Goal: Transaction & Acquisition: Book appointment/travel/reservation

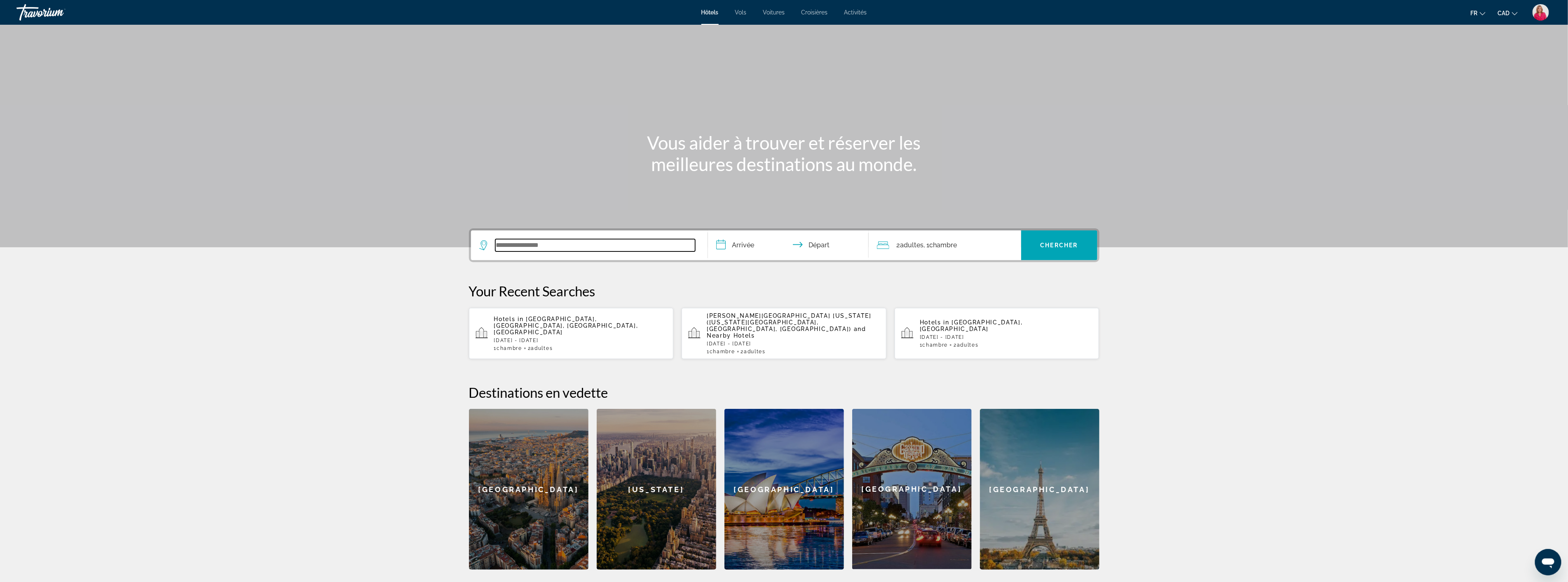
click at [529, 245] on input "Search widget" at bounding box center [595, 245] width 200 height 12
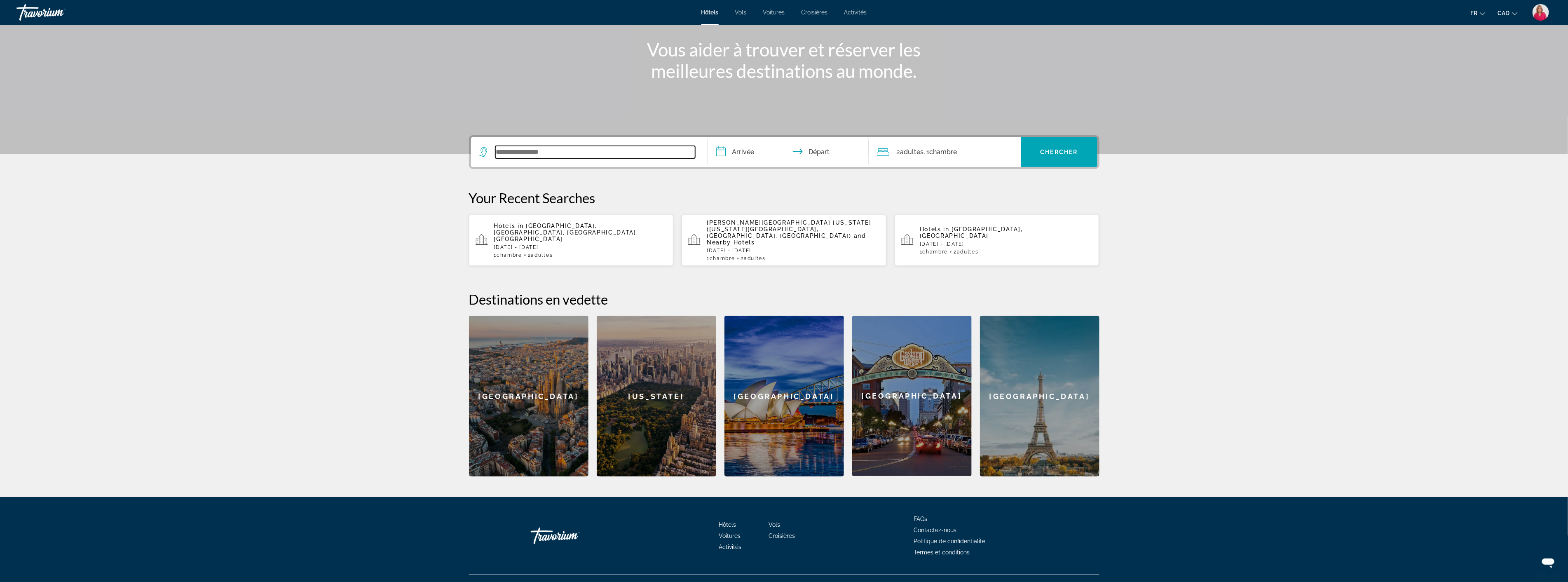
scroll to position [96, 0]
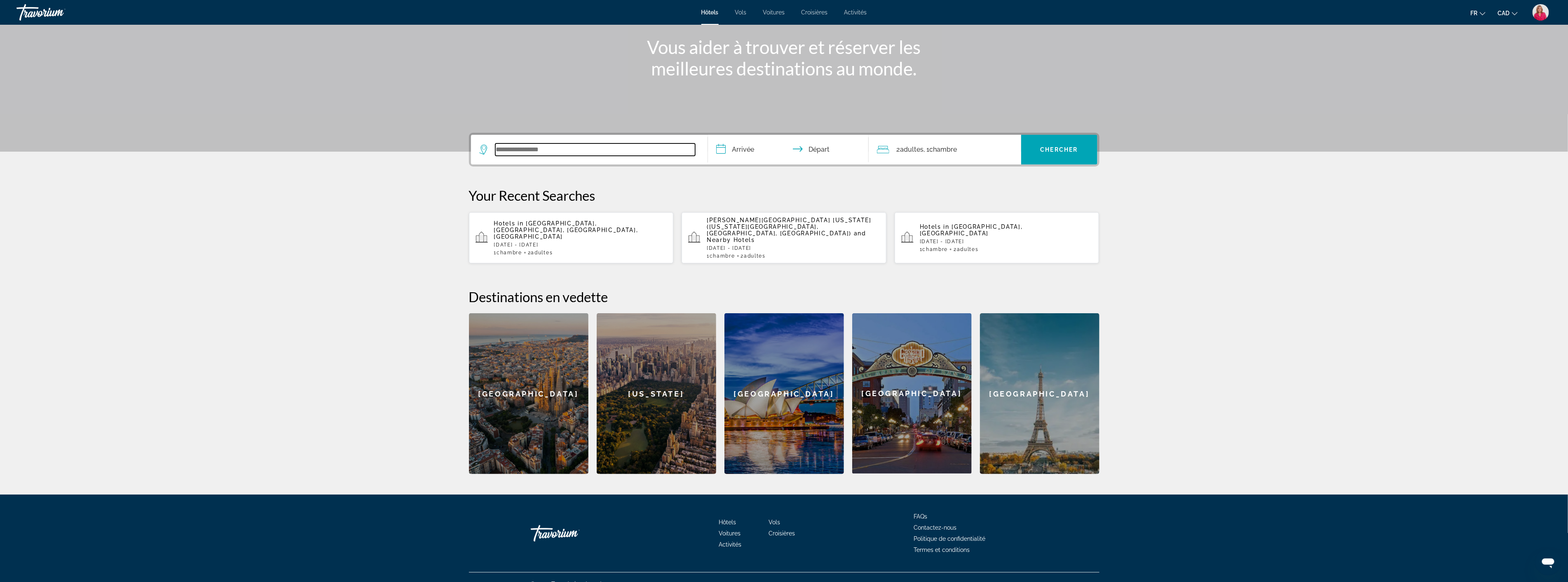
click at [508, 147] on input "Search widget" at bounding box center [595, 150] width 200 height 12
click at [506, 149] on input "**********" at bounding box center [595, 150] width 200 height 12
click at [517, 152] on input "**********" at bounding box center [595, 150] width 200 height 12
click at [533, 147] on input "**********" at bounding box center [595, 150] width 200 height 12
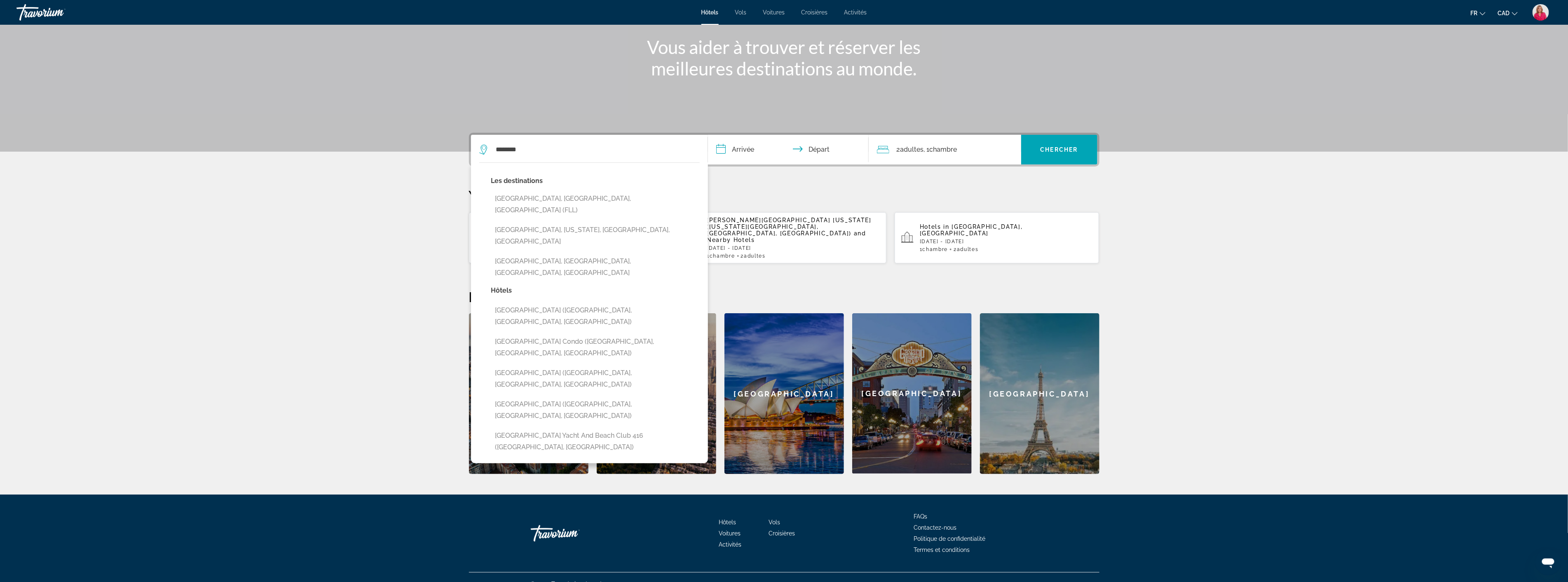
click at [559, 201] on button "[GEOGRAPHIC_DATA], [GEOGRAPHIC_DATA], [GEOGRAPHIC_DATA] (FLL)" at bounding box center [595, 204] width 209 height 27
type input "**********"
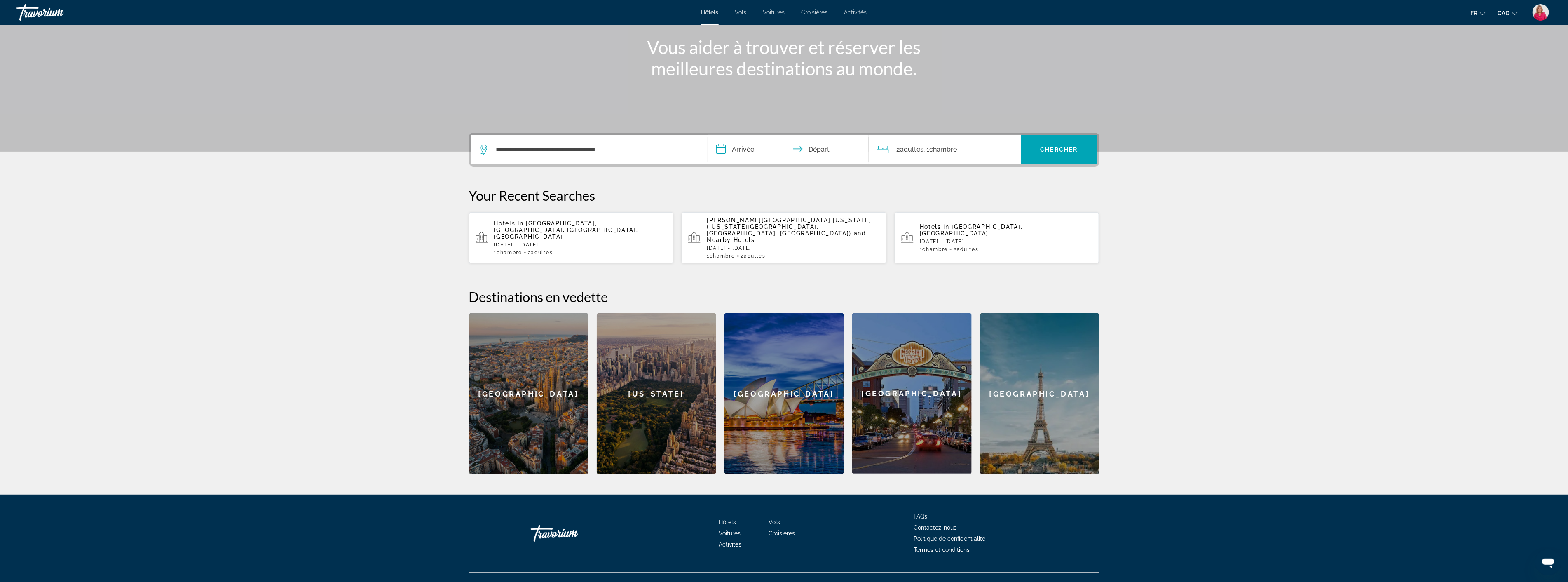
click at [736, 150] on input "**********" at bounding box center [789, 150] width 164 height 32
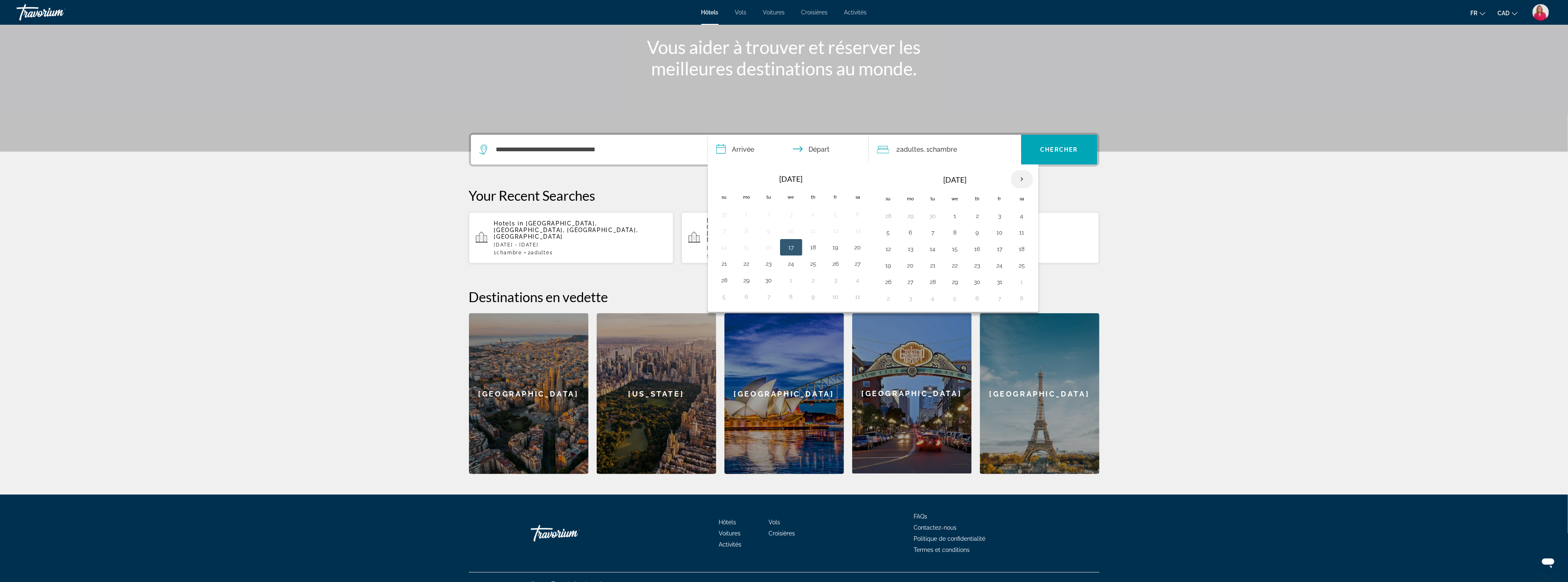
click at [1021, 177] on th "Next month" at bounding box center [1022, 180] width 23 height 18
click at [1024, 175] on th "Next month" at bounding box center [1022, 180] width 23 height 18
click at [1004, 217] on button "2" at bounding box center [1000, 216] width 13 height 12
click at [1023, 213] on button "3" at bounding box center [1022, 216] width 13 height 12
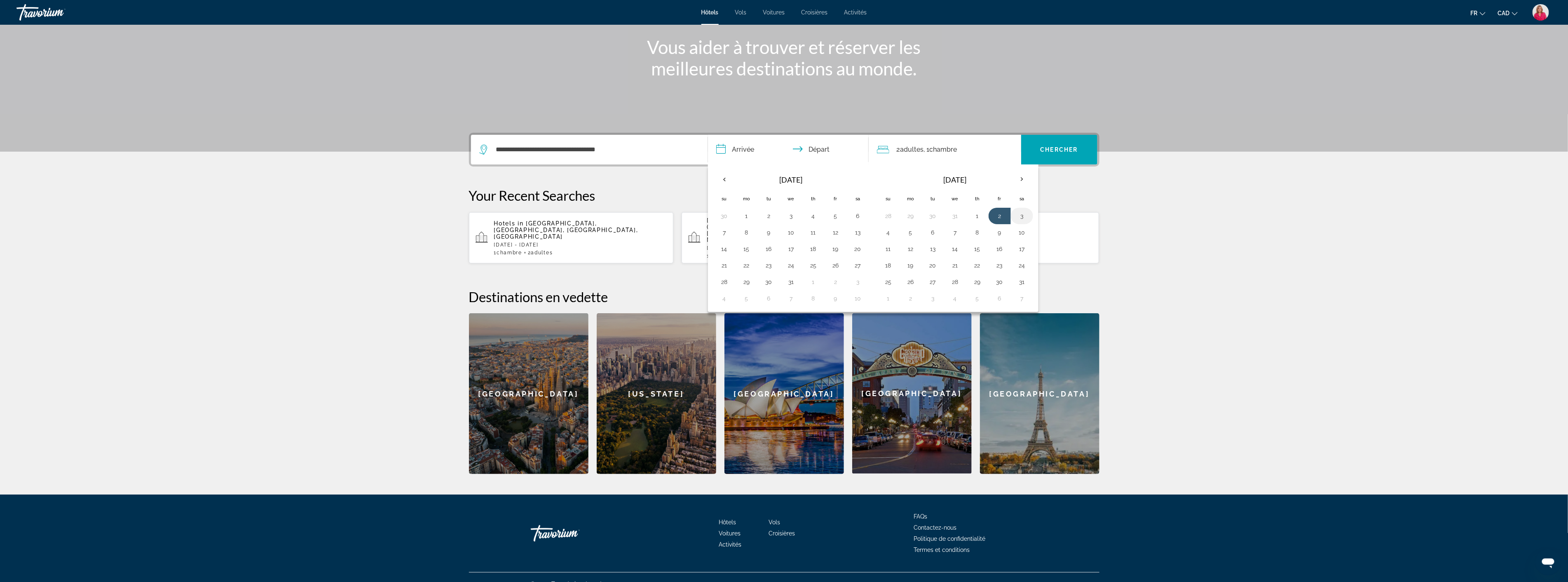
type input "**********"
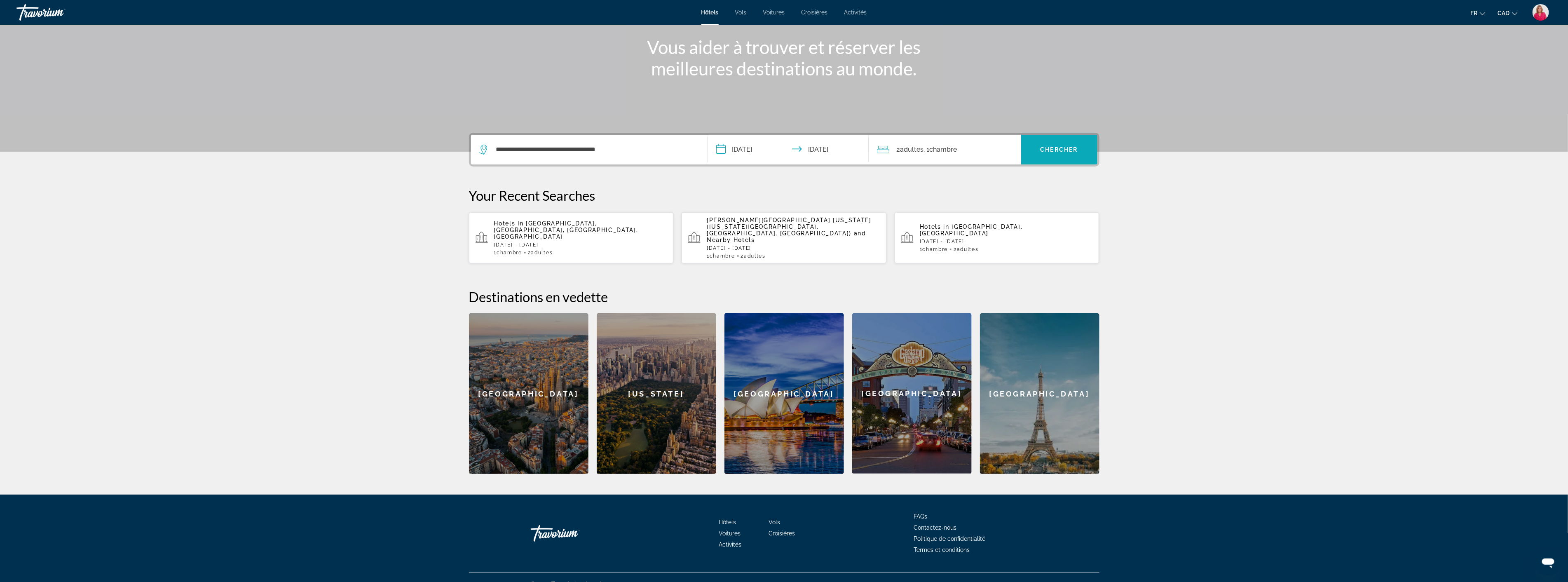
click at [1043, 149] on span "Chercher" at bounding box center [1059, 149] width 38 height 7
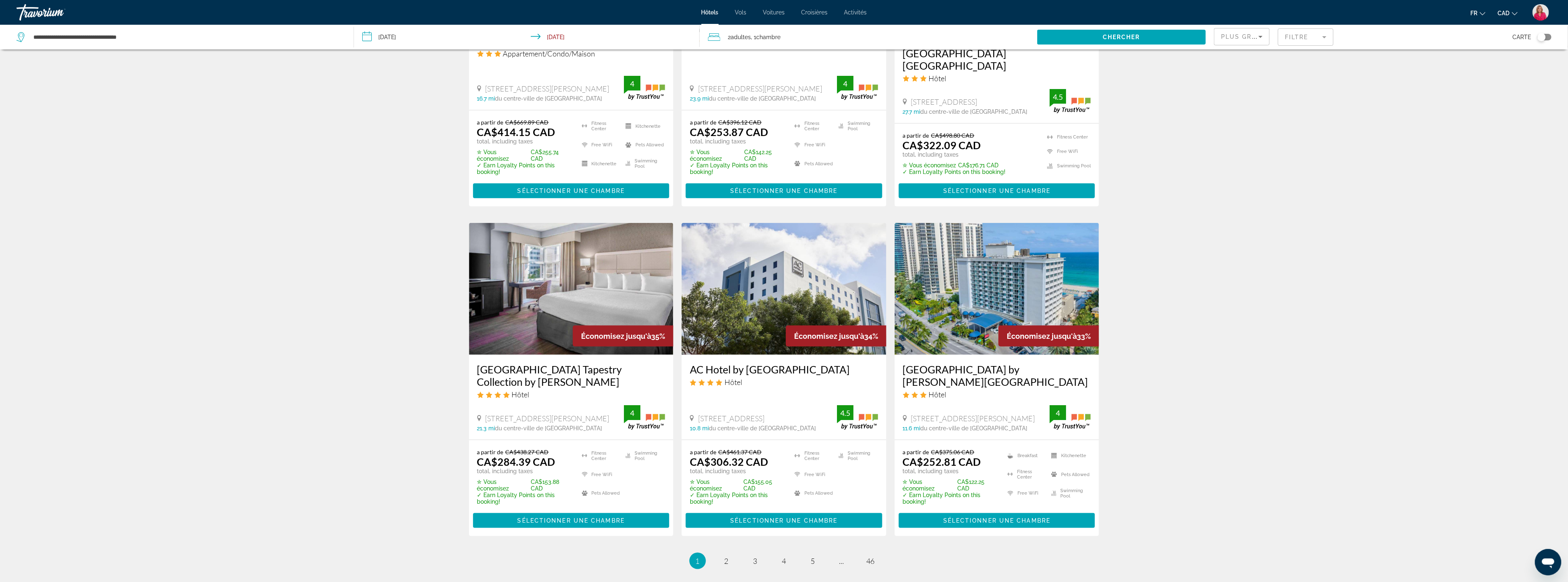
scroll to position [870, 0]
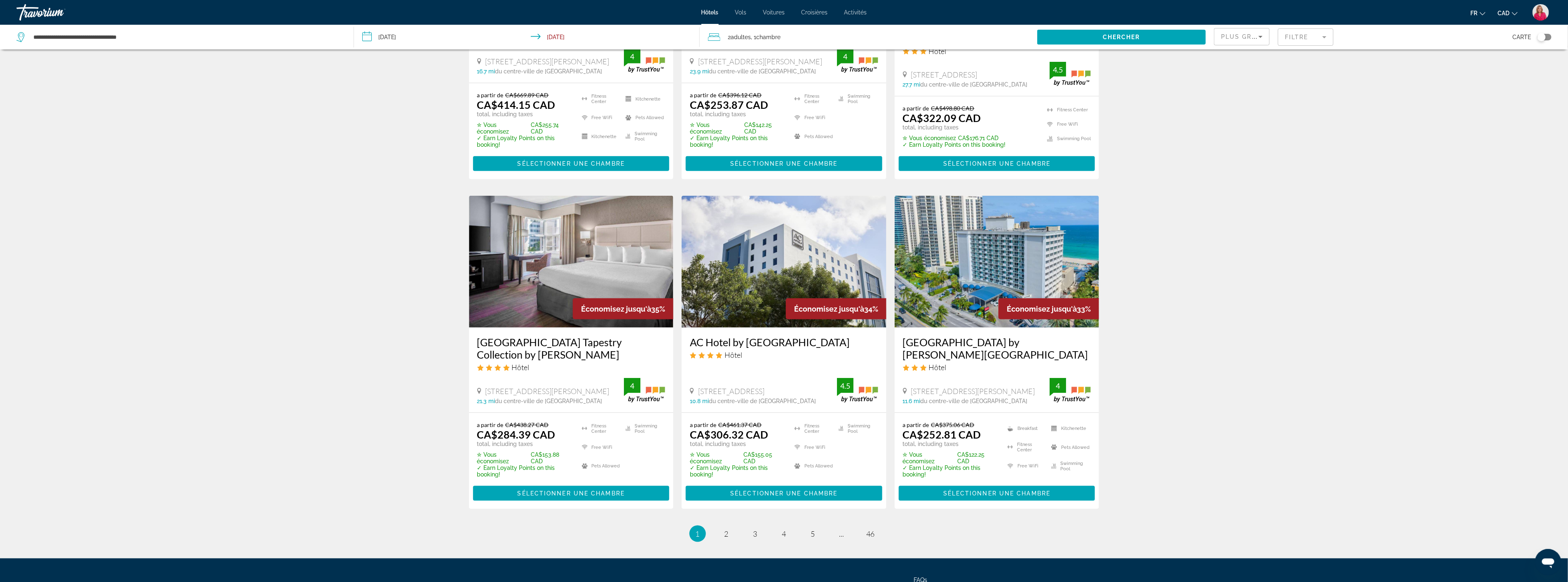
click at [777, 274] on img "Main content" at bounding box center [784, 262] width 205 height 132
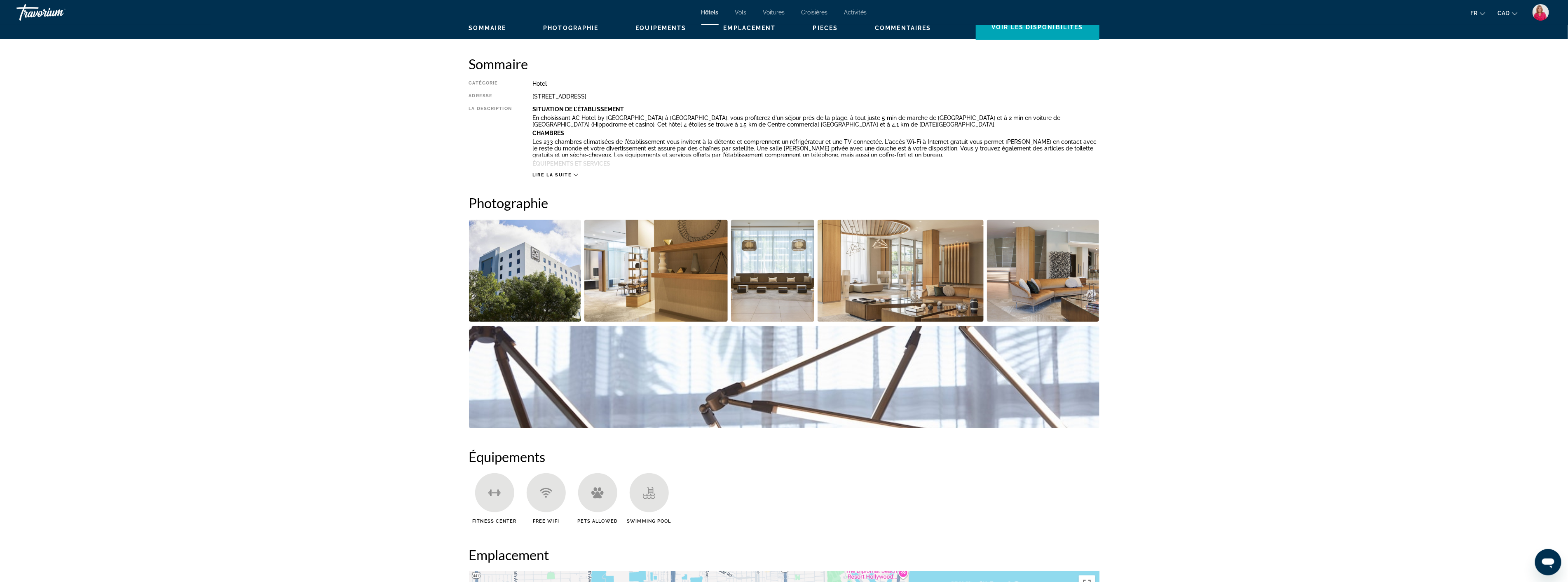
scroll to position [275, 0]
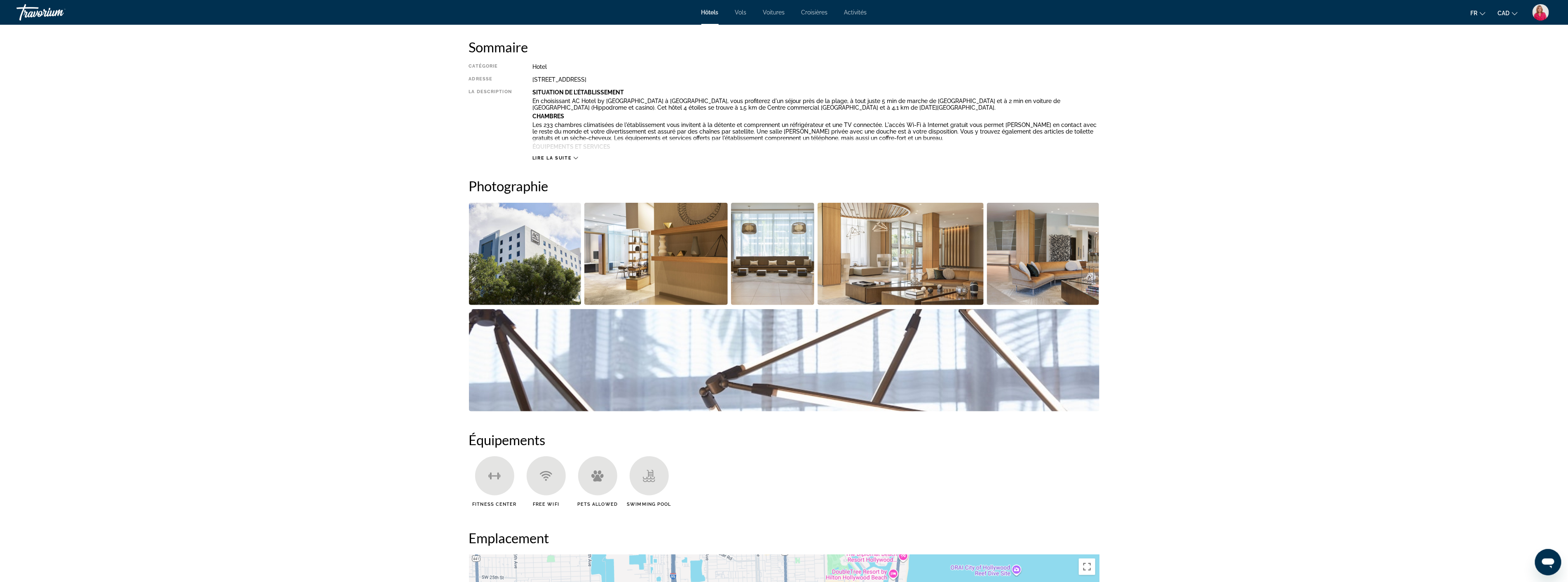
click at [629, 270] on img "Open full-screen image slider" at bounding box center [656, 254] width 144 height 102
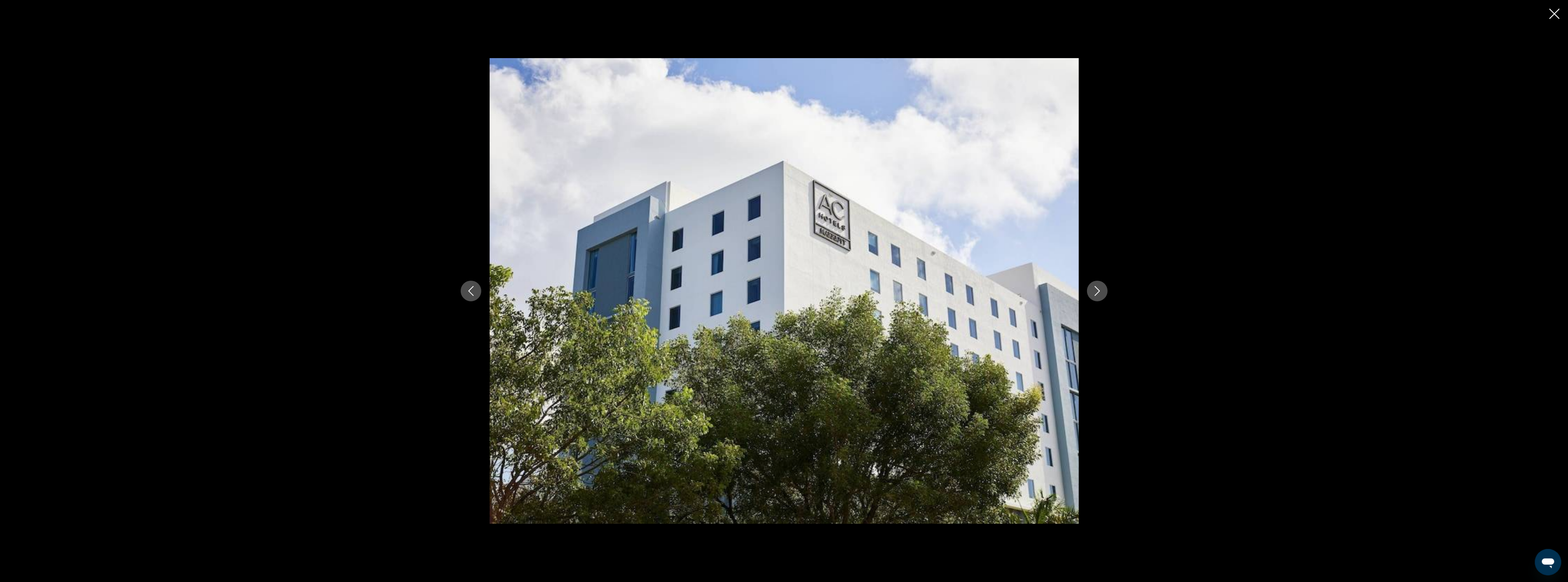
click at [1099, 294] on icon "Next image" at bounding box center [1097, 291] width 10 height 10
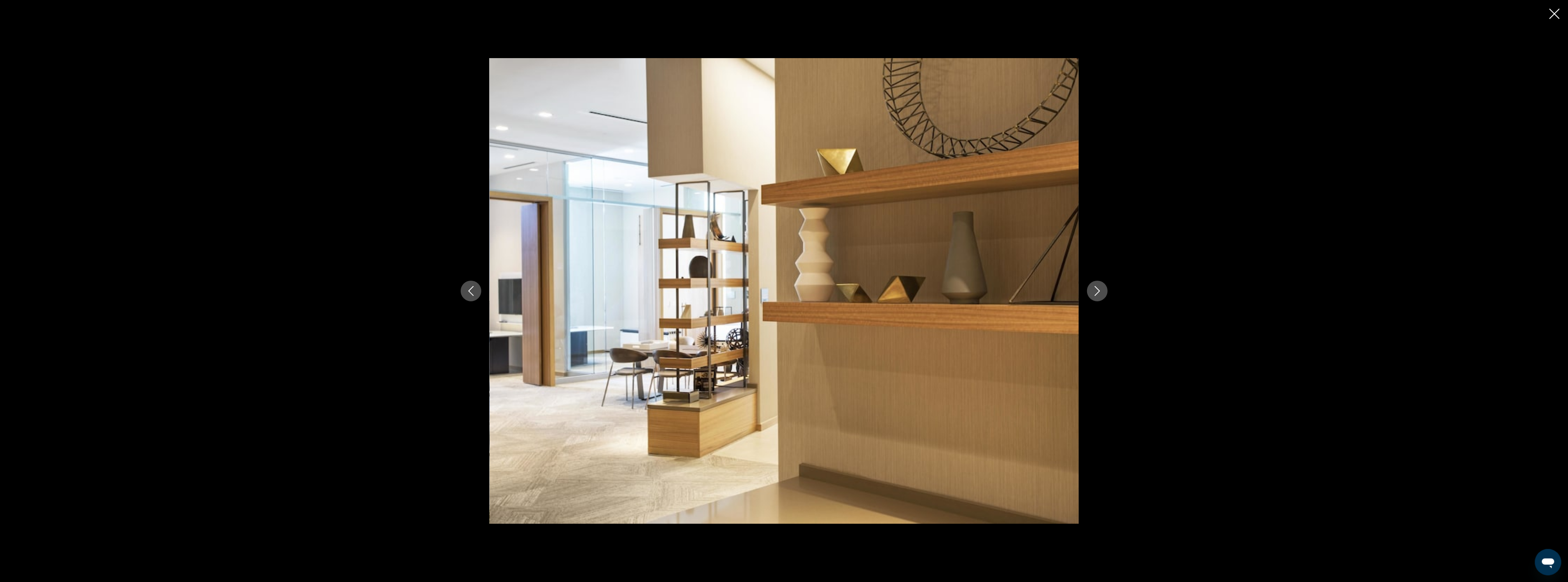
click at [1099, 294] on icon "Next image" at bounding box center [1097, 291] width 10 height 10
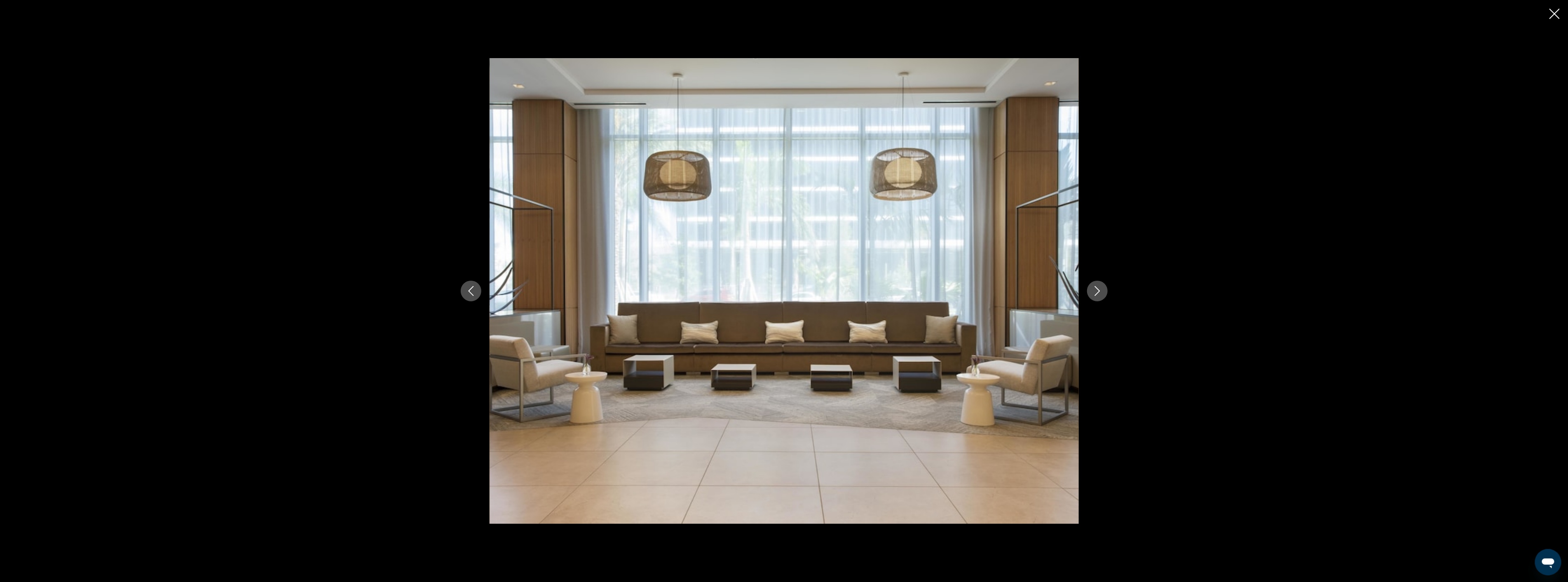
click at [1099, 294] on icon "Next image" at bounding box center [1097, 291] width 10 height 10
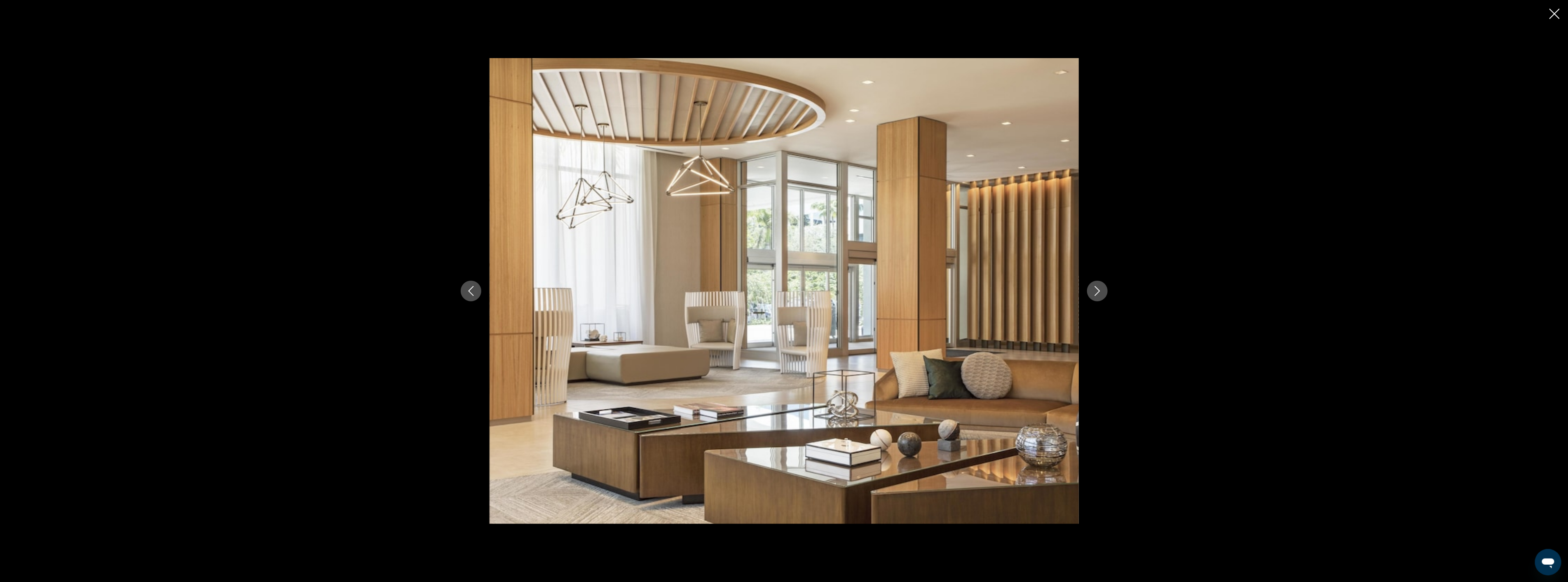
click at [1099, 294] on icon "Next image" at bounding box center [1097, 291] width 10 height 10
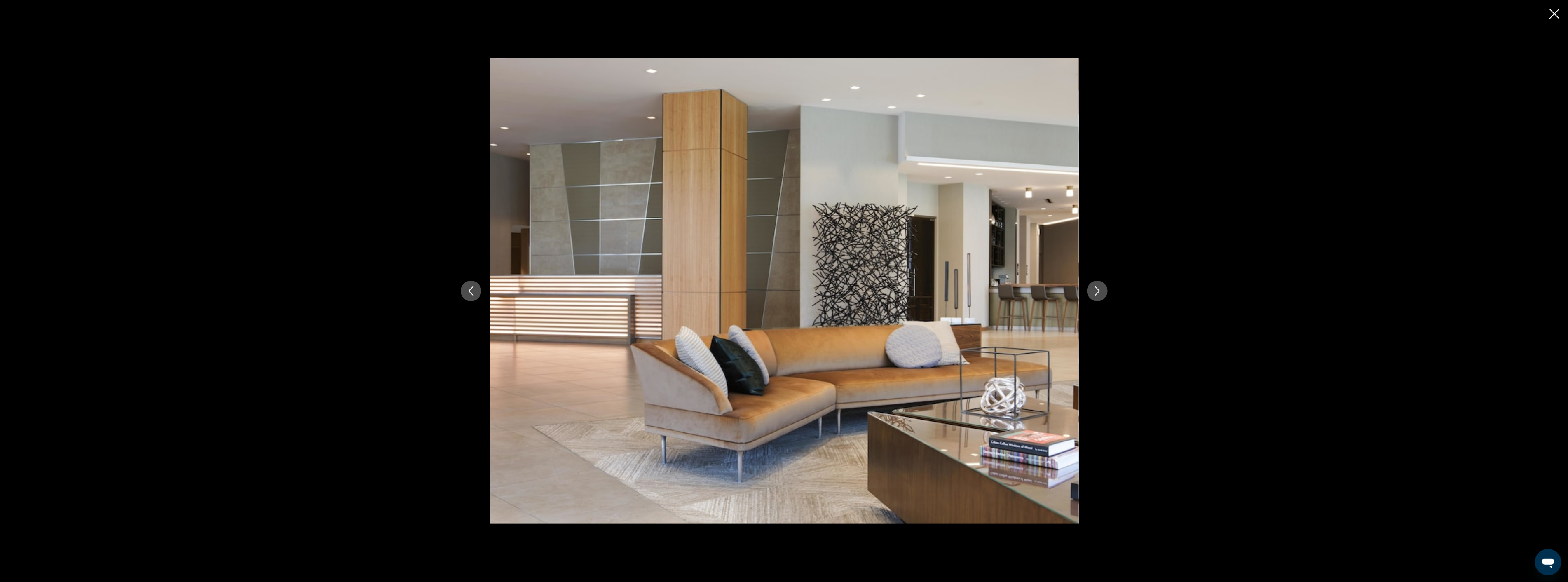
click at [1099, 294] on icon "Next image" at bounding box center [1097, 291] width 10 height 10
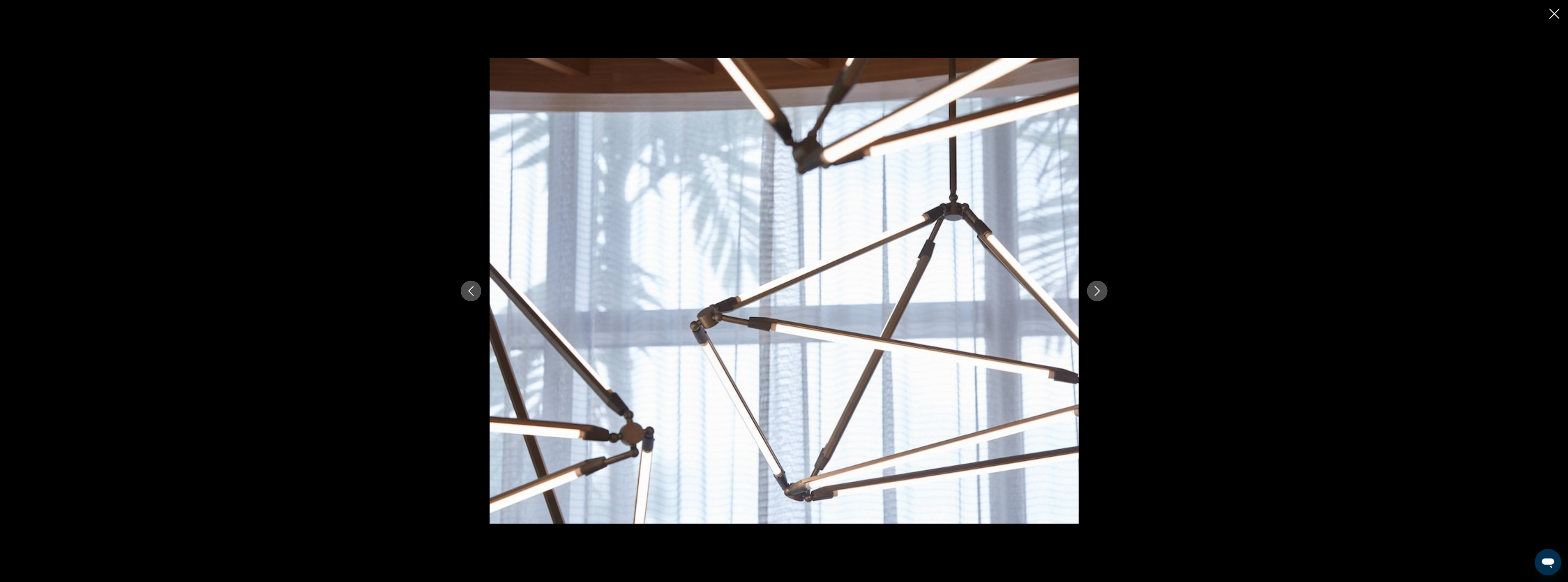
click at [1099, 294] on icon "Next image" at bounding box center [1097, 291] width 10 height 10
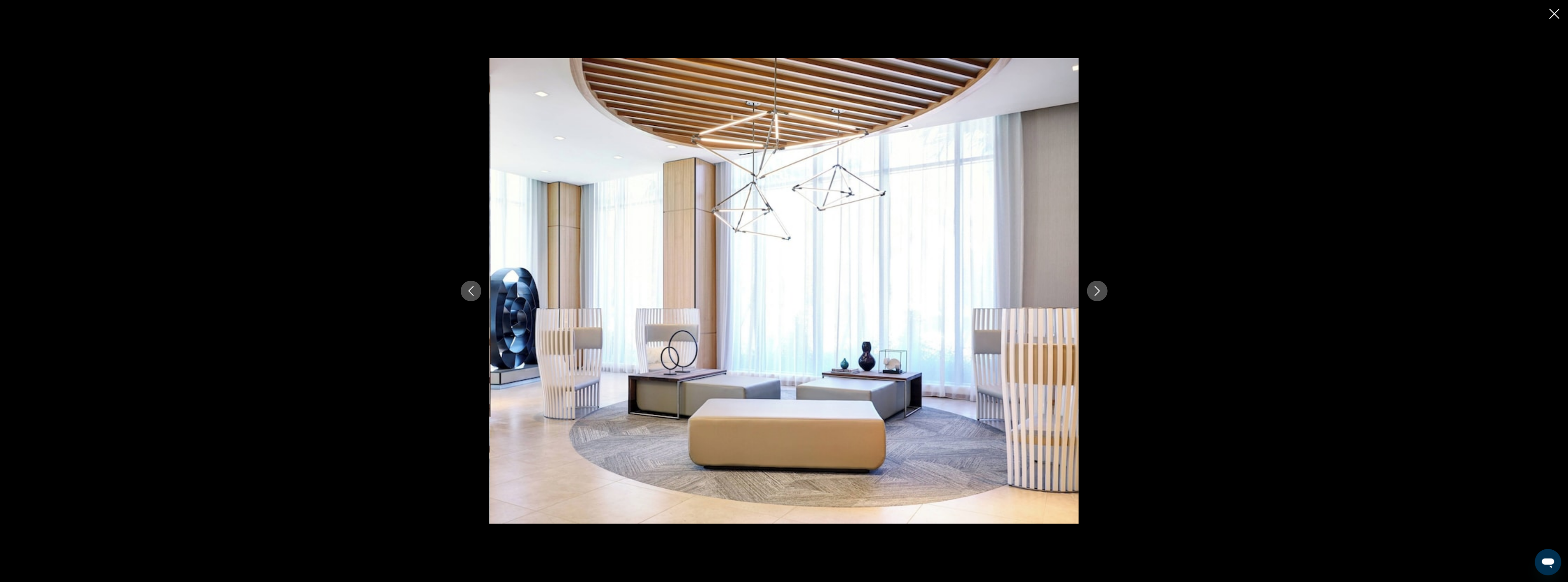
click at [1552, 15] on icon "Close slideshow" at bounding box center [1555, 13] width 10 height 10
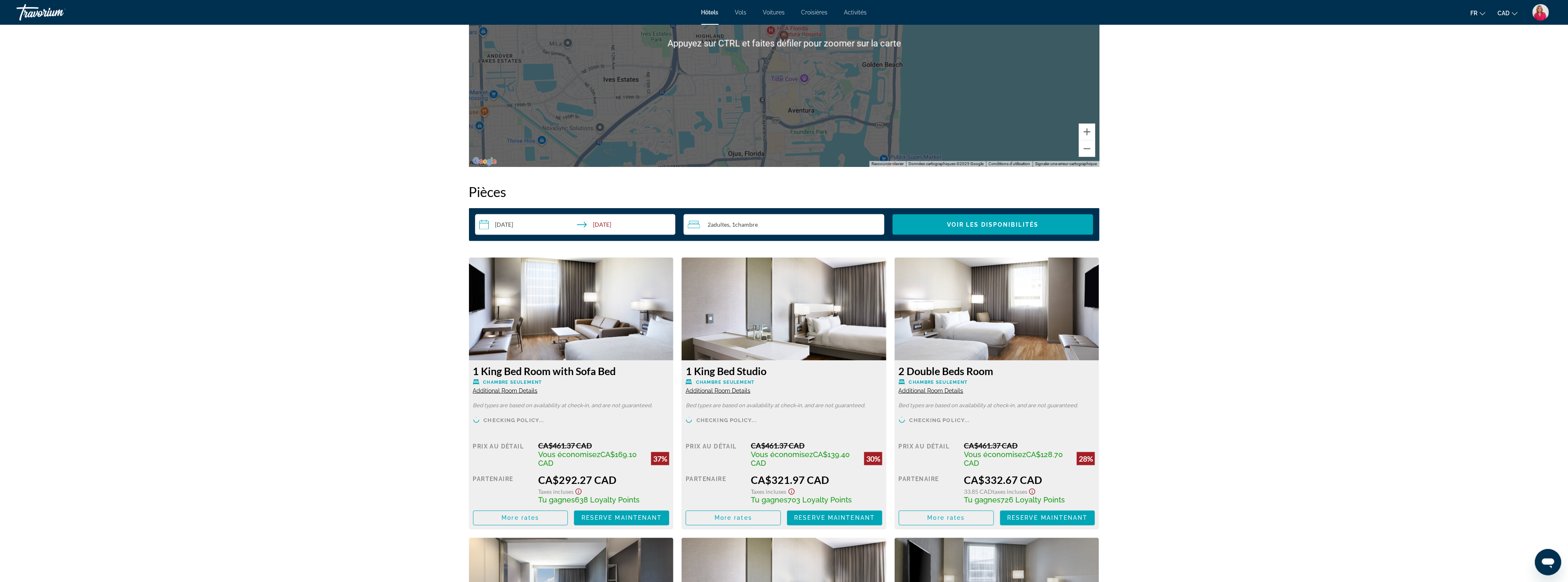
scroll to position [916, 0]
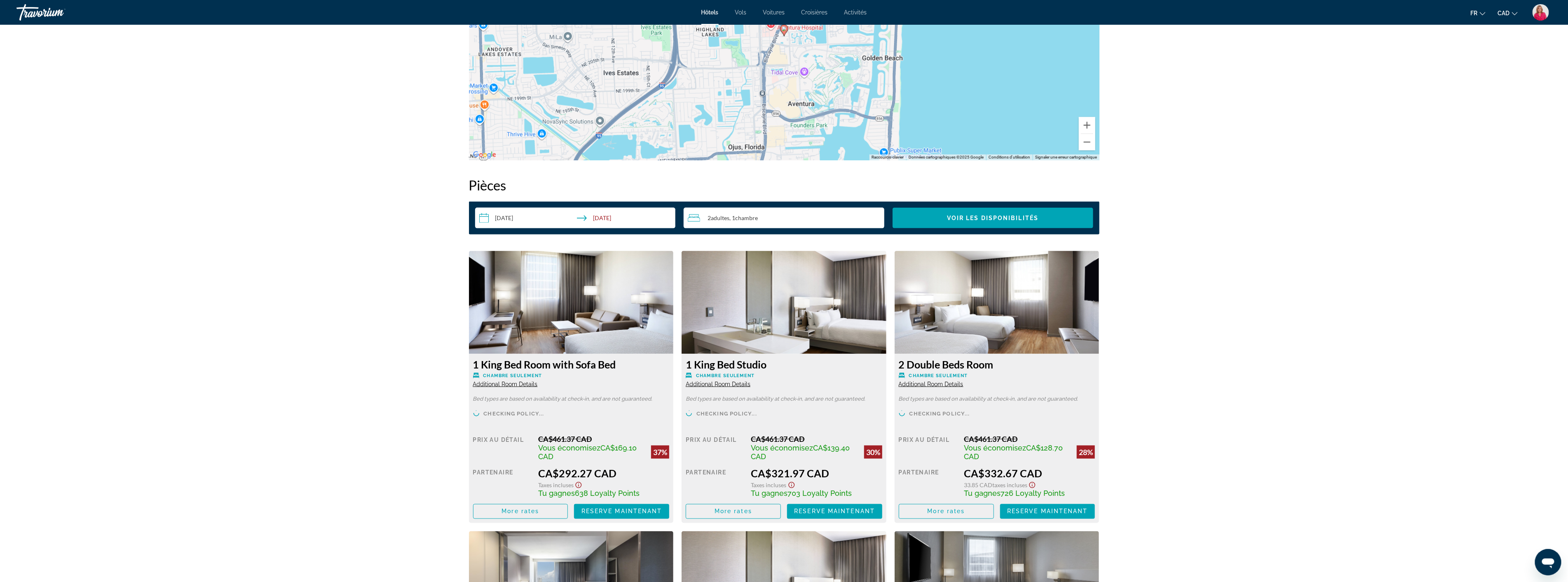
click at [616, 309] on img "Main content" at bounding box center [571, 302] width 205 height 103
click at [760, 291] on img "Main content" at bounding box center [784, 302] width 205 height 103
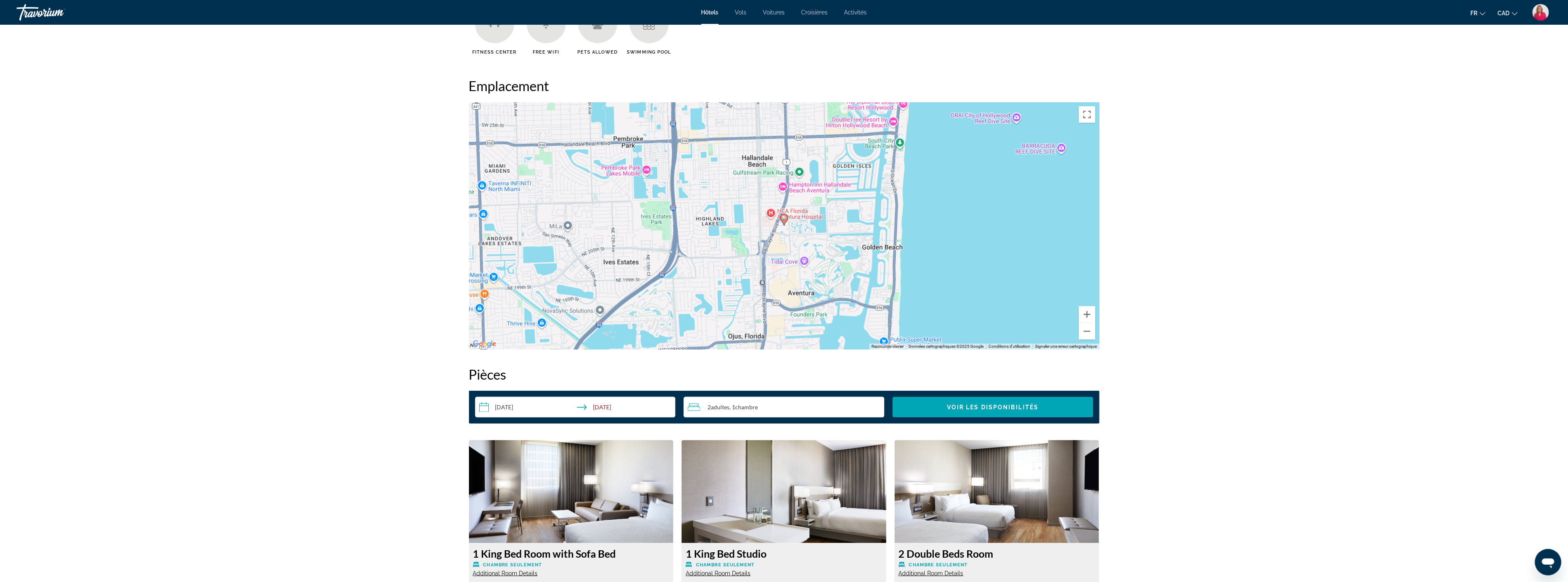
scroll to position [549, 0]
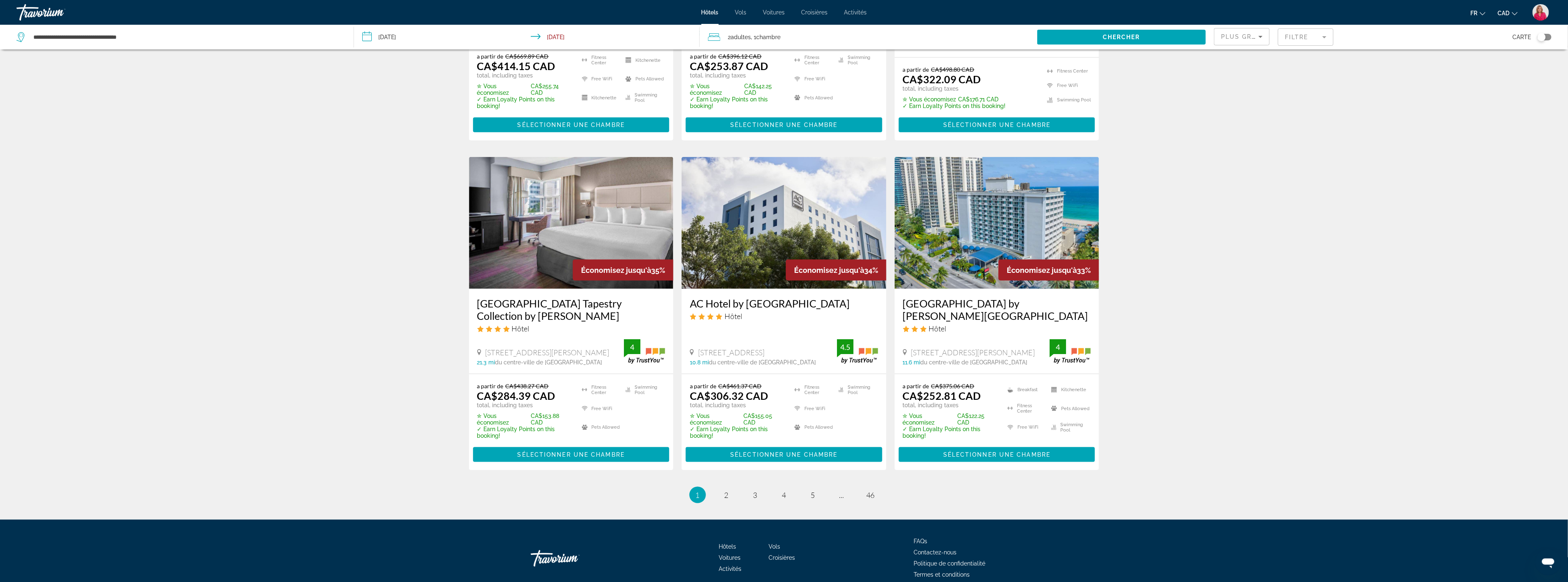
scroll to position [916, 0]
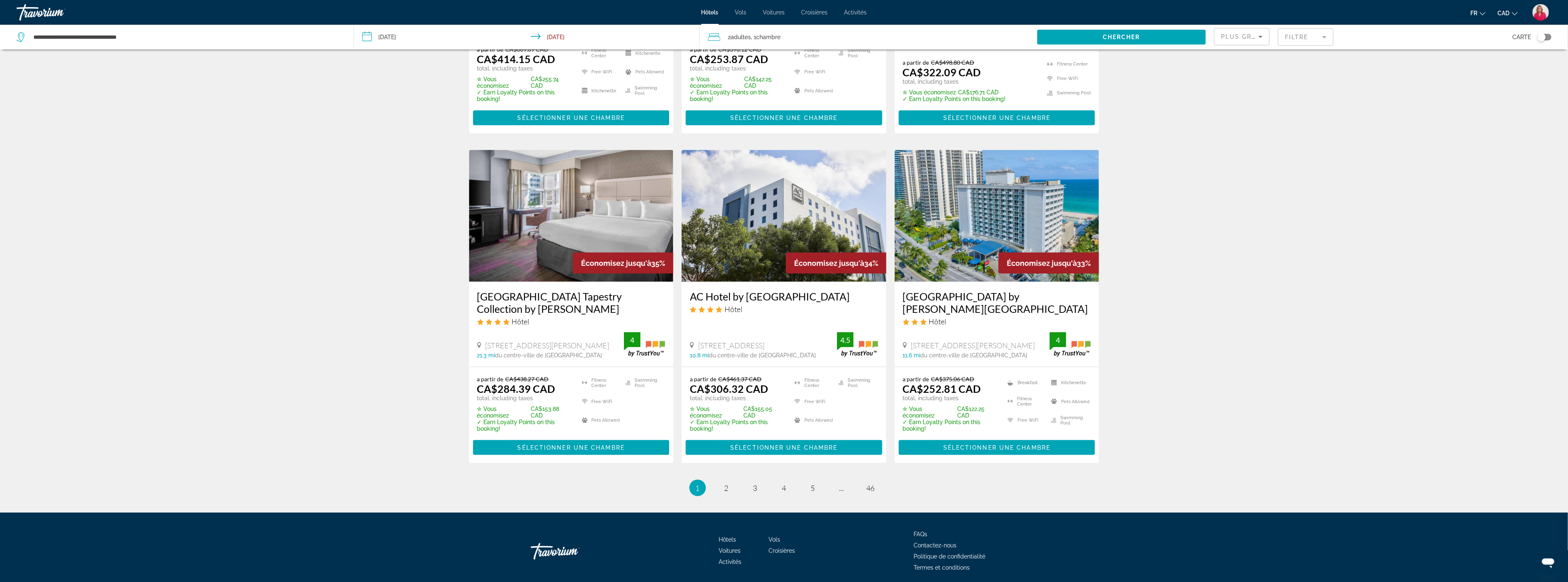
click at [973, 237] on img "Main content" at bounding box center [997, 216] width 205 height 132
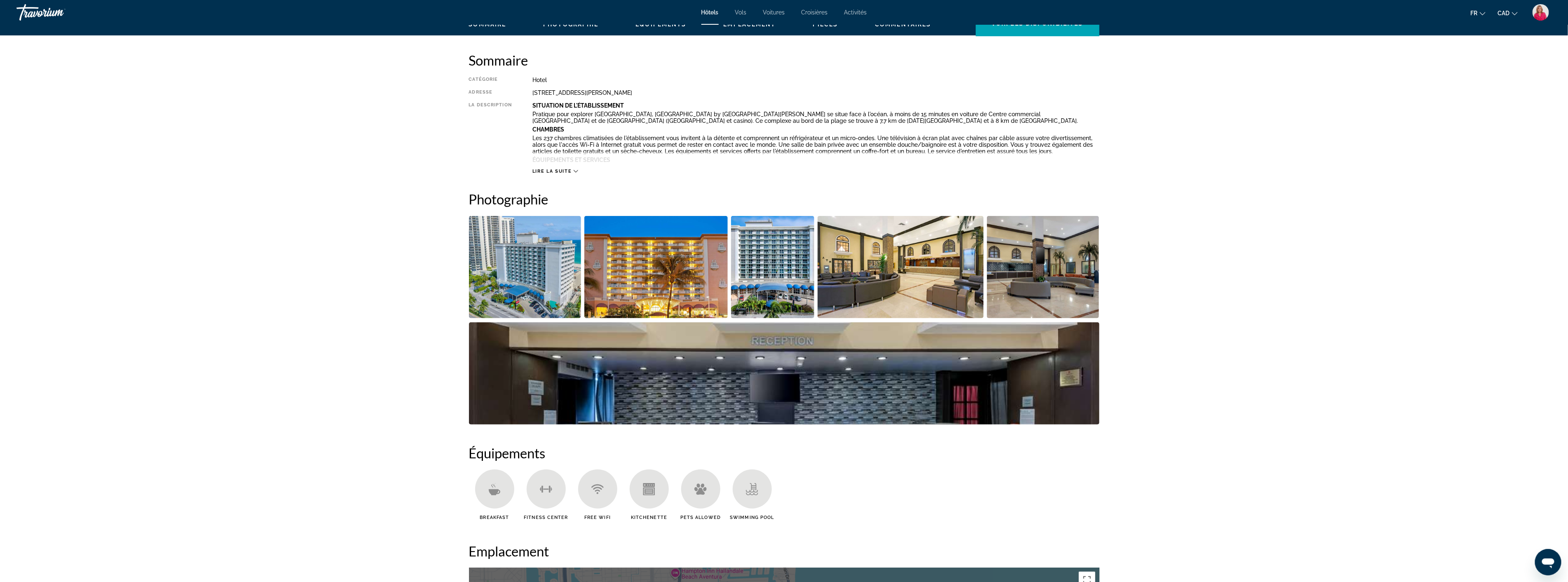
scroll to position [32, 0]
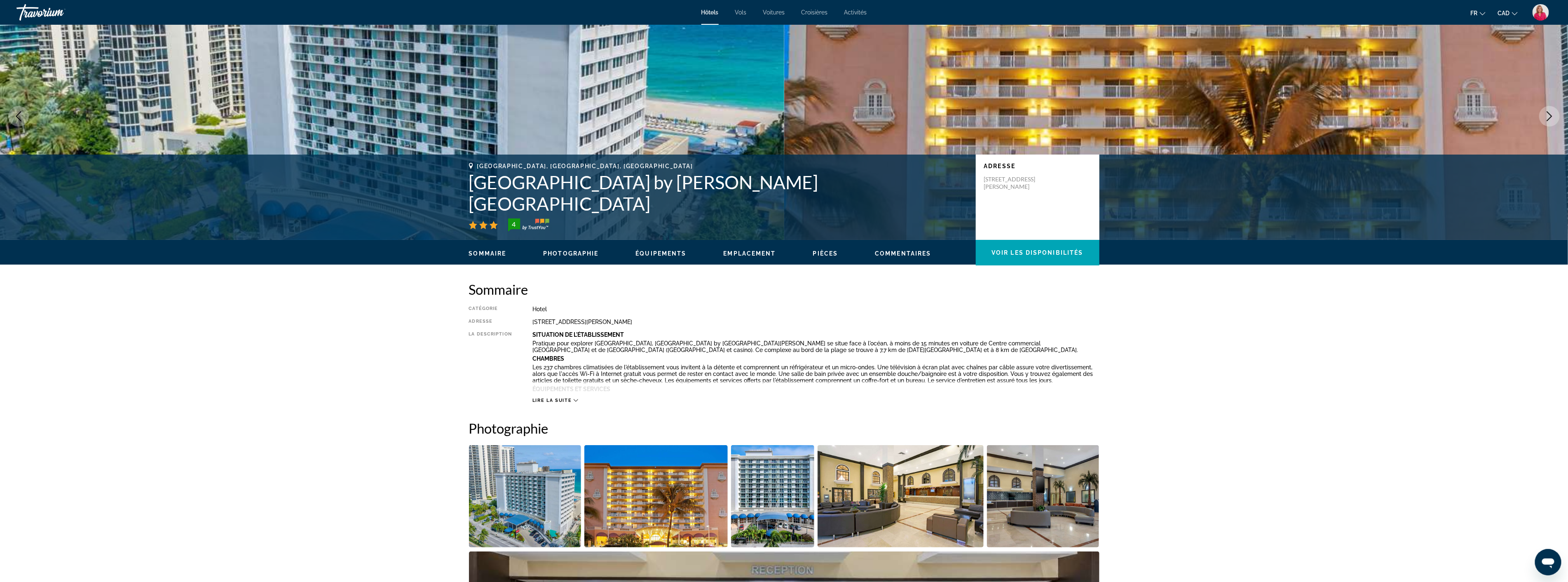
click at [575, 401] on icon "Main content" at bounding box center [575, 400] width 4 height 4
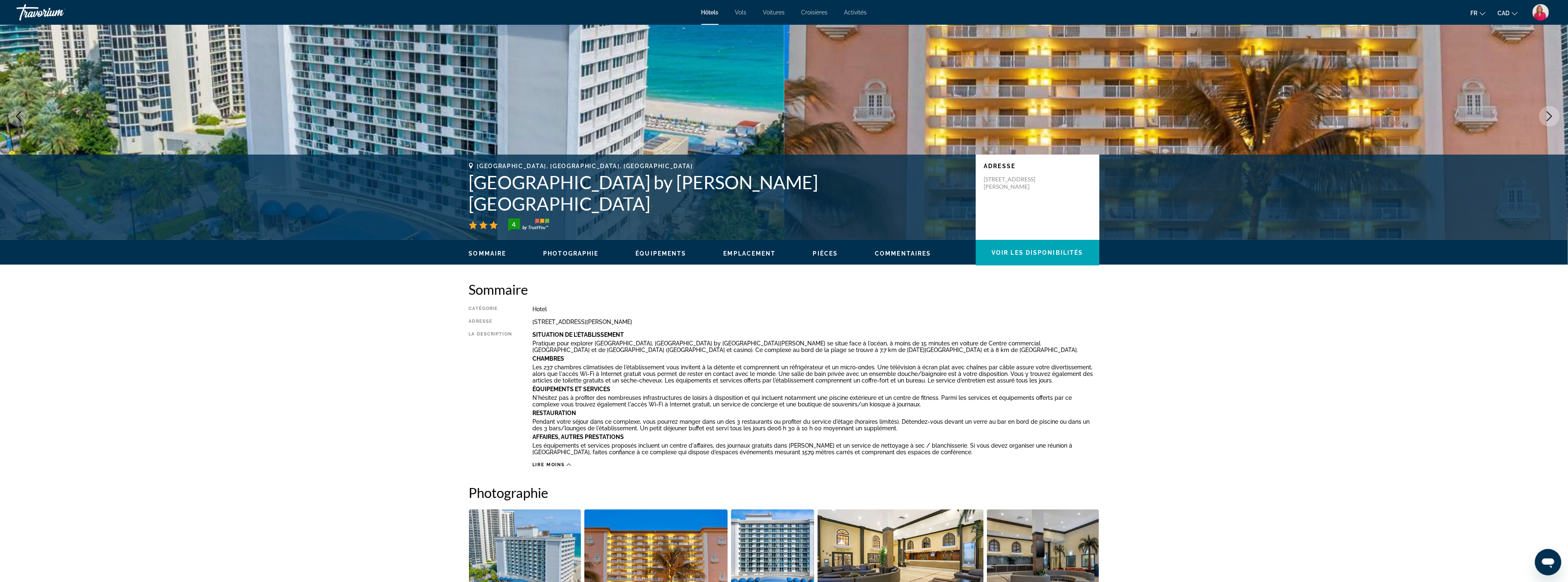
drag, startPoint x: 695, startPoint y: 321, endPoint x: 534, endPoint y: 324, distance: 161.0
click at [534, 324] on div "[STREET_ADDRESS][PERSON_NAME]" at bounding box center [816, 321] width 567 height 7
drag, startPoint x: 558, startPoint y: 320, endPoint x: 534, endPoint y: 332, distance: 26.8
click at [534, 332] on b "Situation De L'établissement" at bounding box center [578, 334] width 91 height 7
drag, startPoint x: 695, startPoint y: 322, endPoint x: 514, endPoint y: 324, distance: 181.0
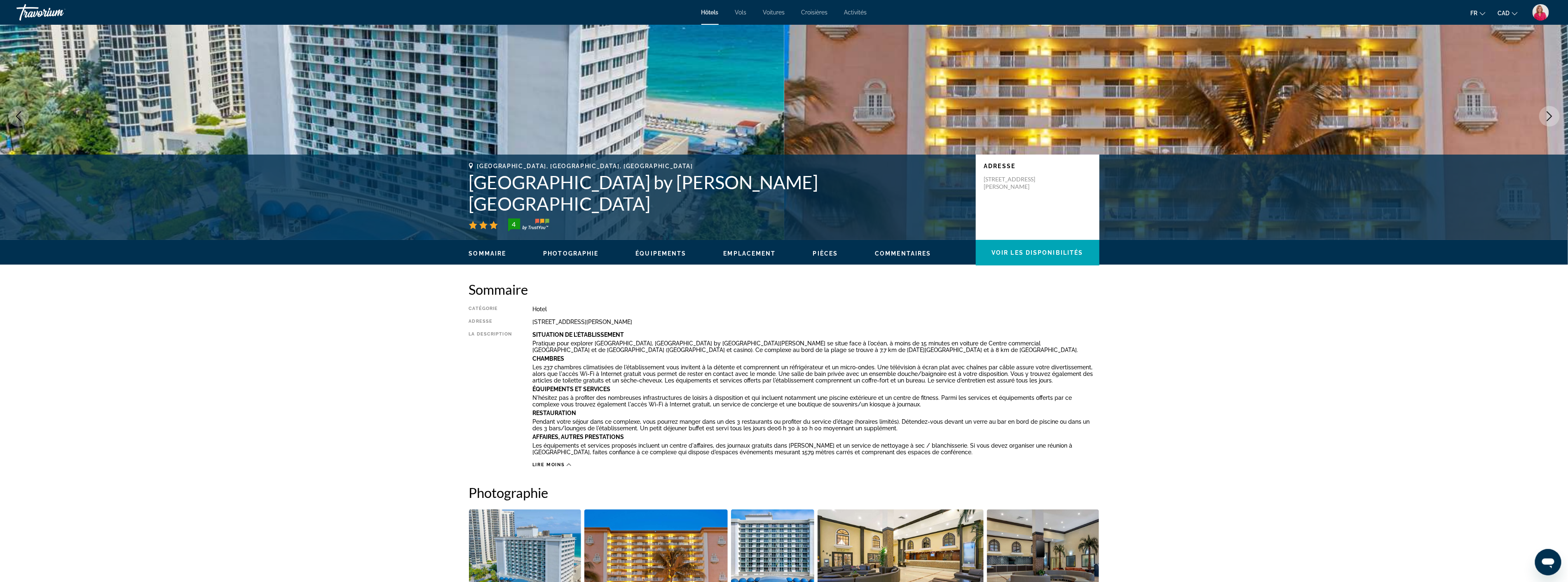
click at [514, 324] on div "Catégorie Hotel Adresse [STREET_ADDRESS][PERSON_NAME] La description Situation …" at bounding box center [784, 387] width 631 height 162
copy div "[STREET_ADDRESS][PERSON_NAME]"
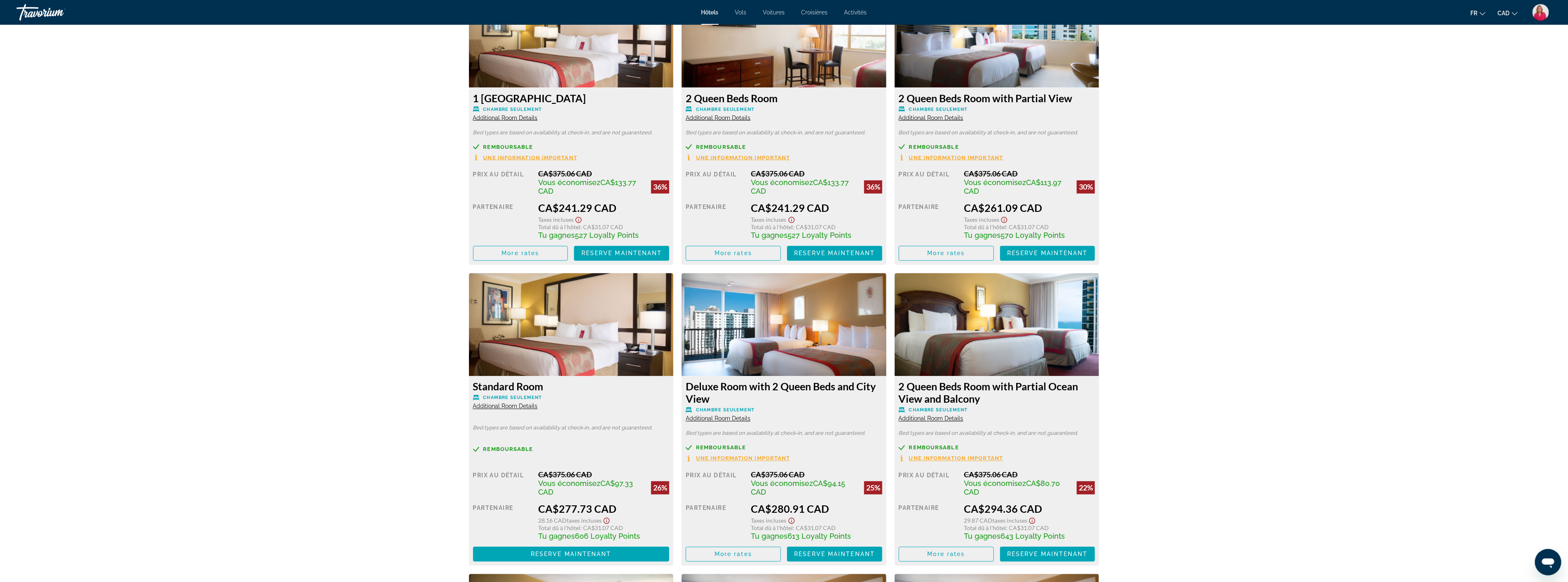
scroll to position [1406, 0]
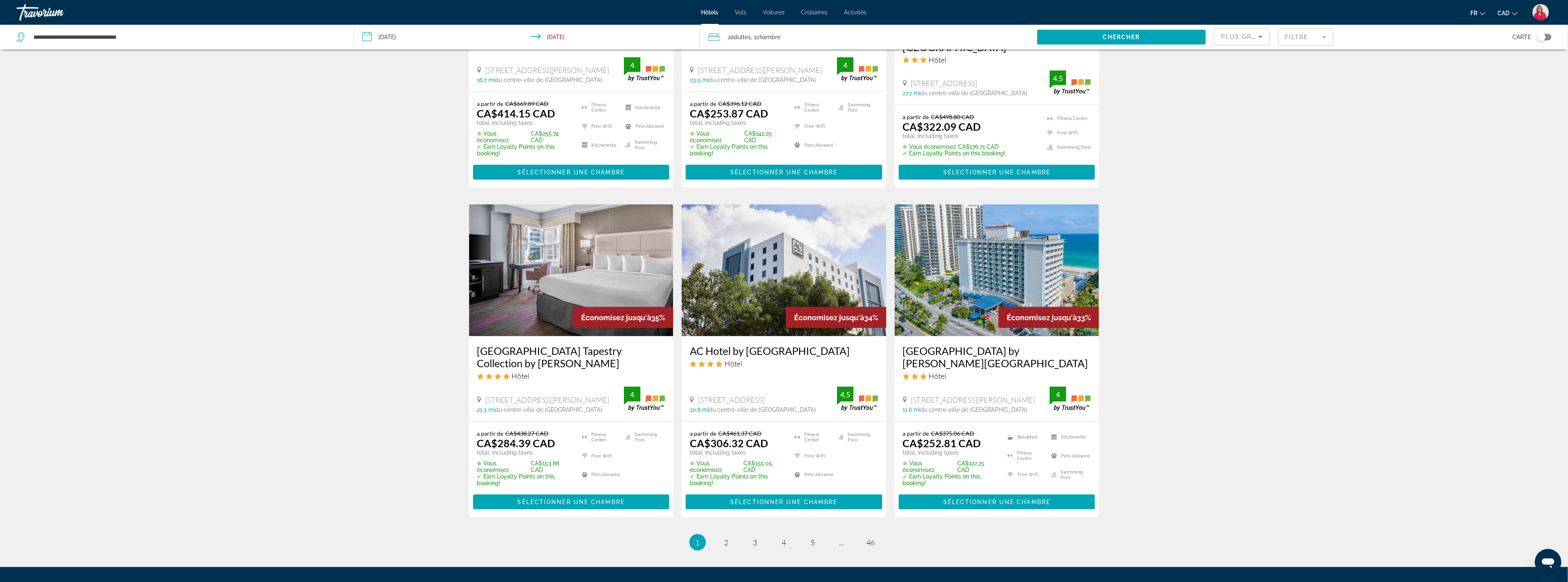
scroll to position [870, 0]
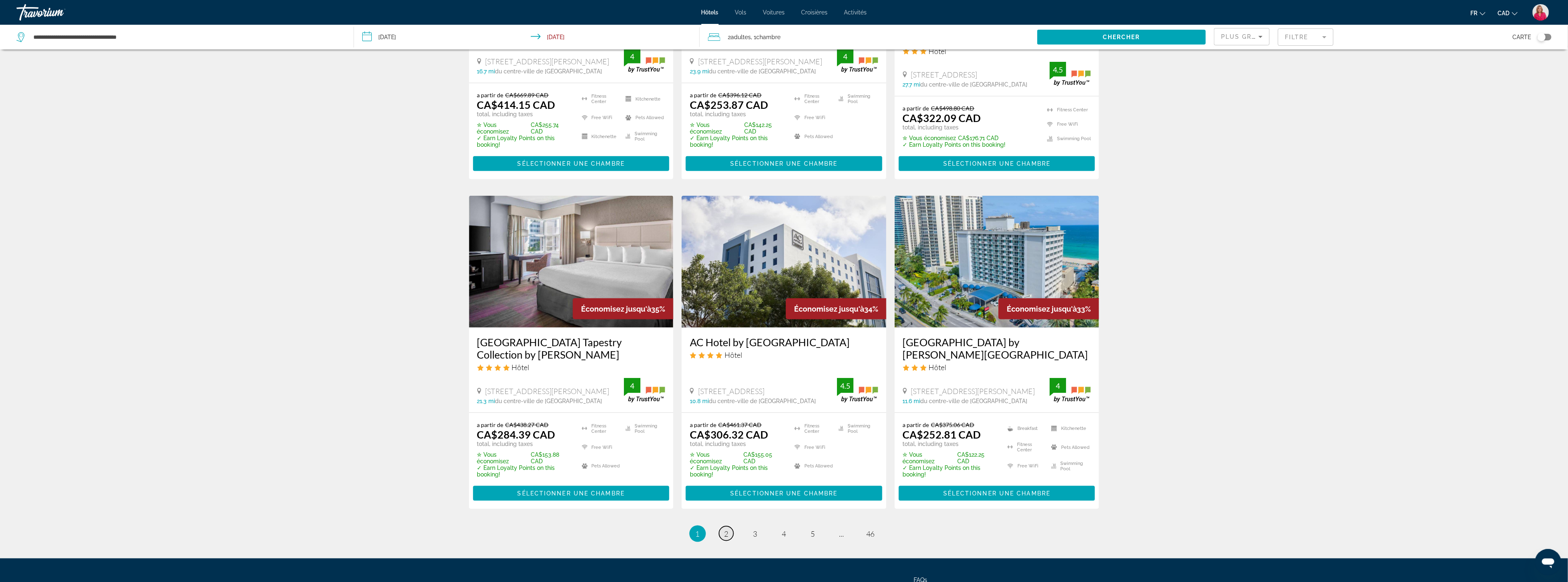
click at [726, 529] on span "2" at bounding box center [726, 533] width 4 height 9
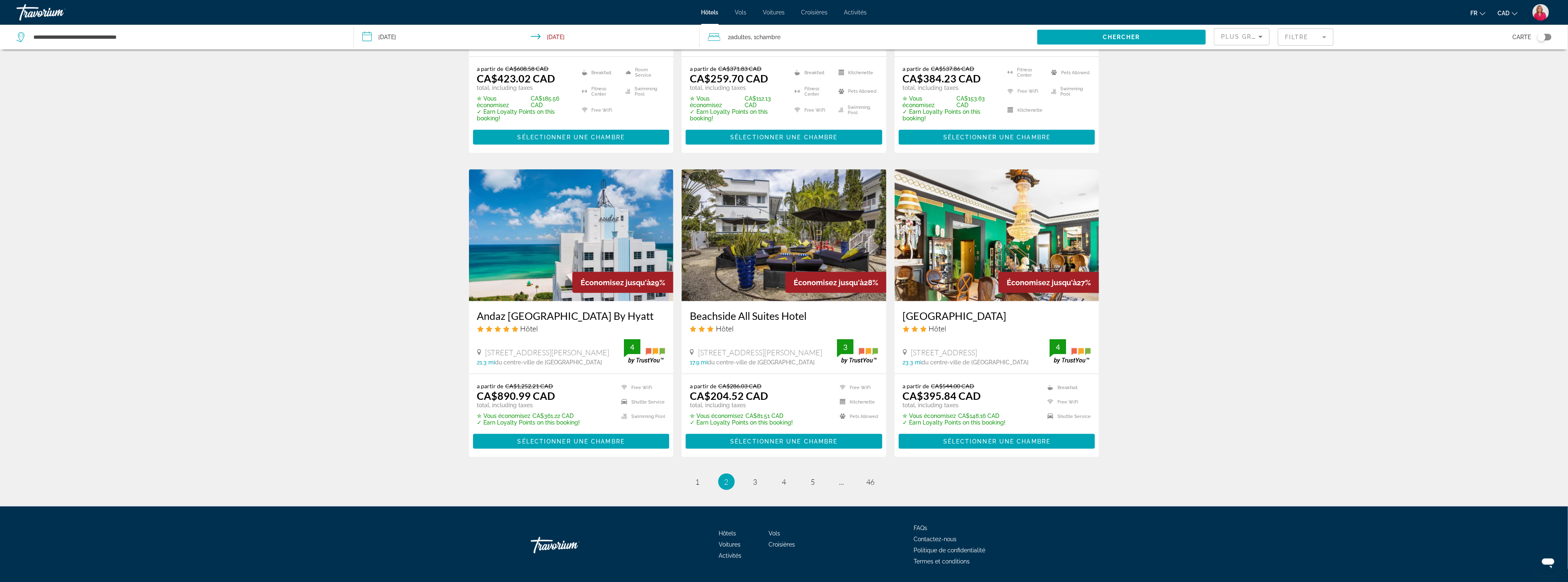
scroll to position [916, 0]
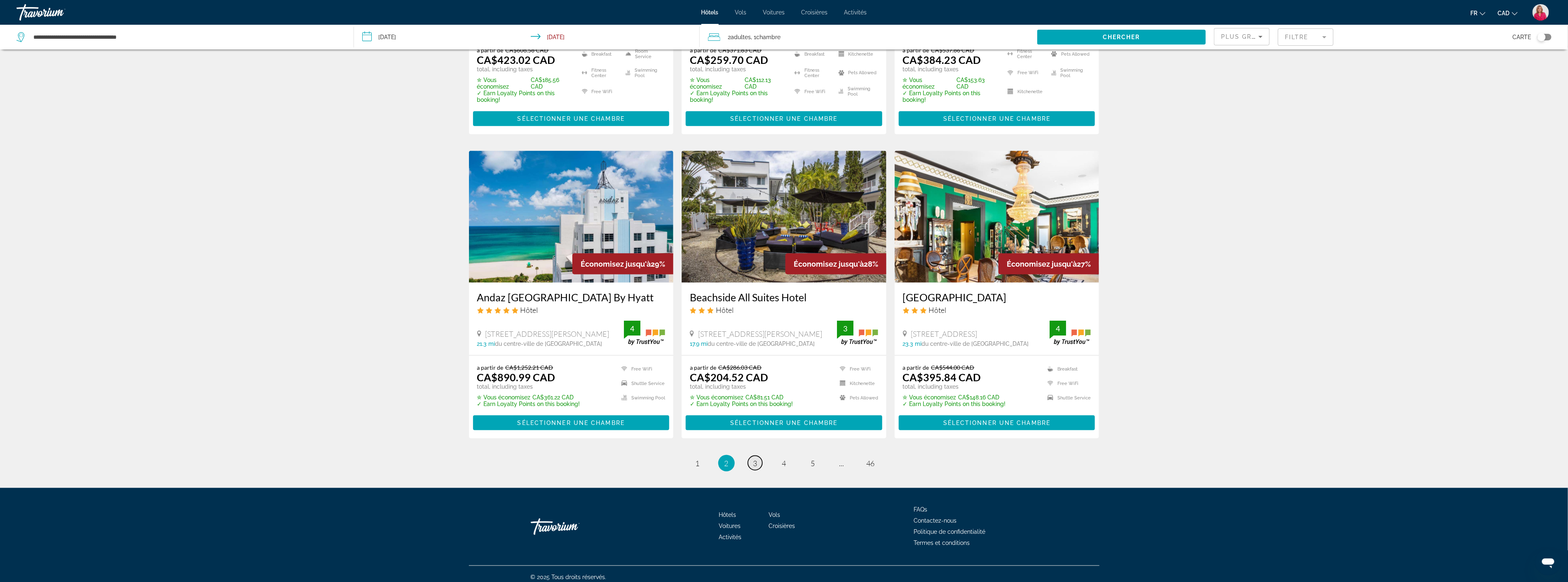
click at [755, 462] on span "3" at bounding box center [755, 463] width 4 height 9
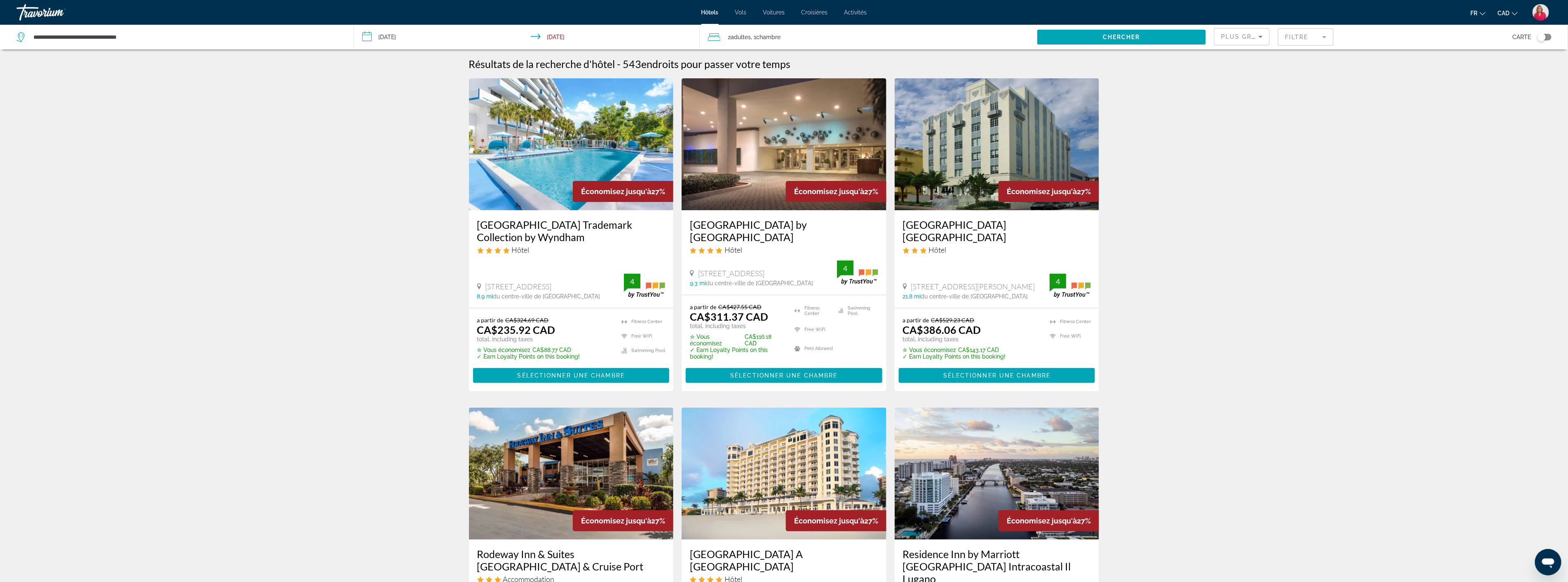
click at [562, 153] on img "Main content" at bounding box center [571, 144] width 205 height 132
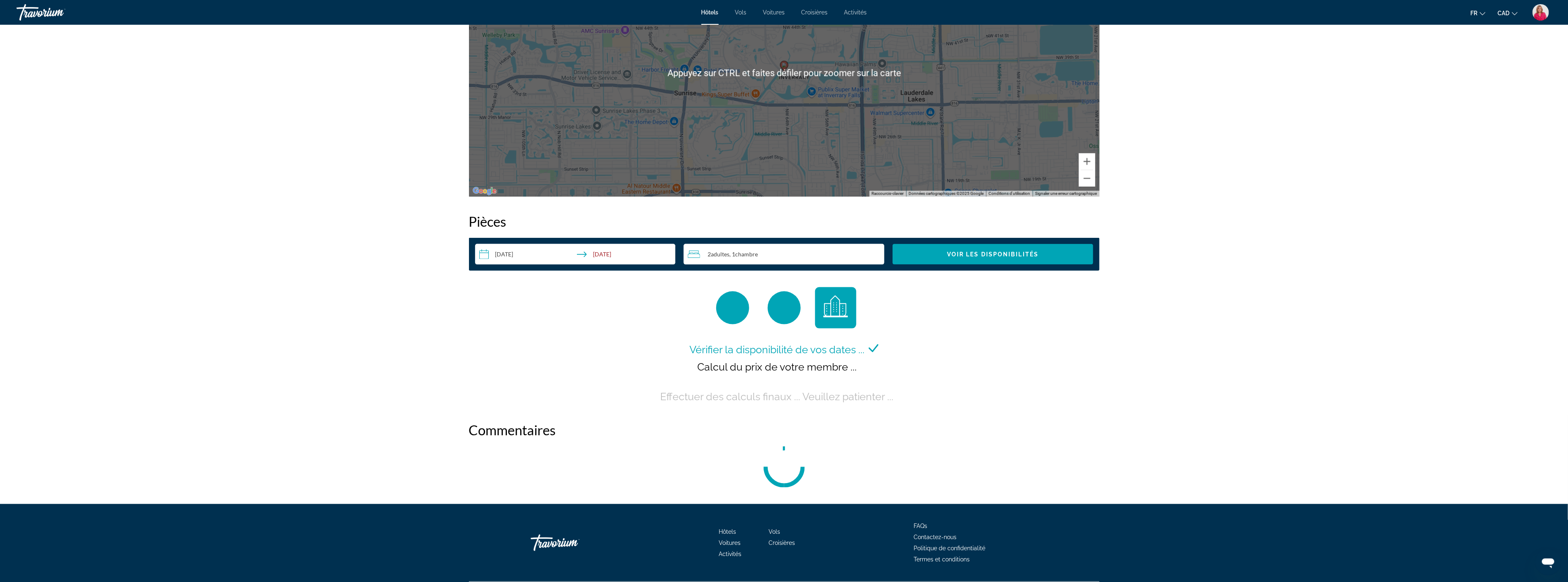
scroll to position [864, 0]
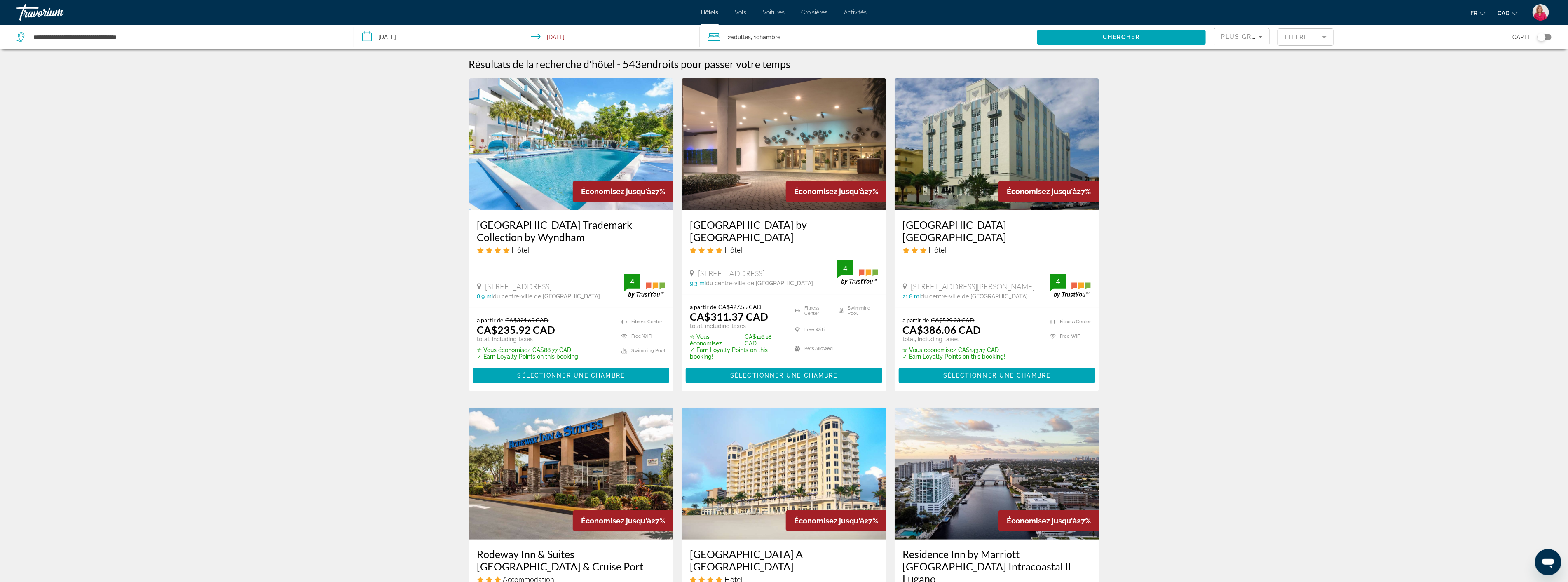
click at [564, 229] on h3 "[GEOGRAPHIC_DATA] Trademark Collection by Wyndham" at bounding box center [571, 231] width 188 height 25
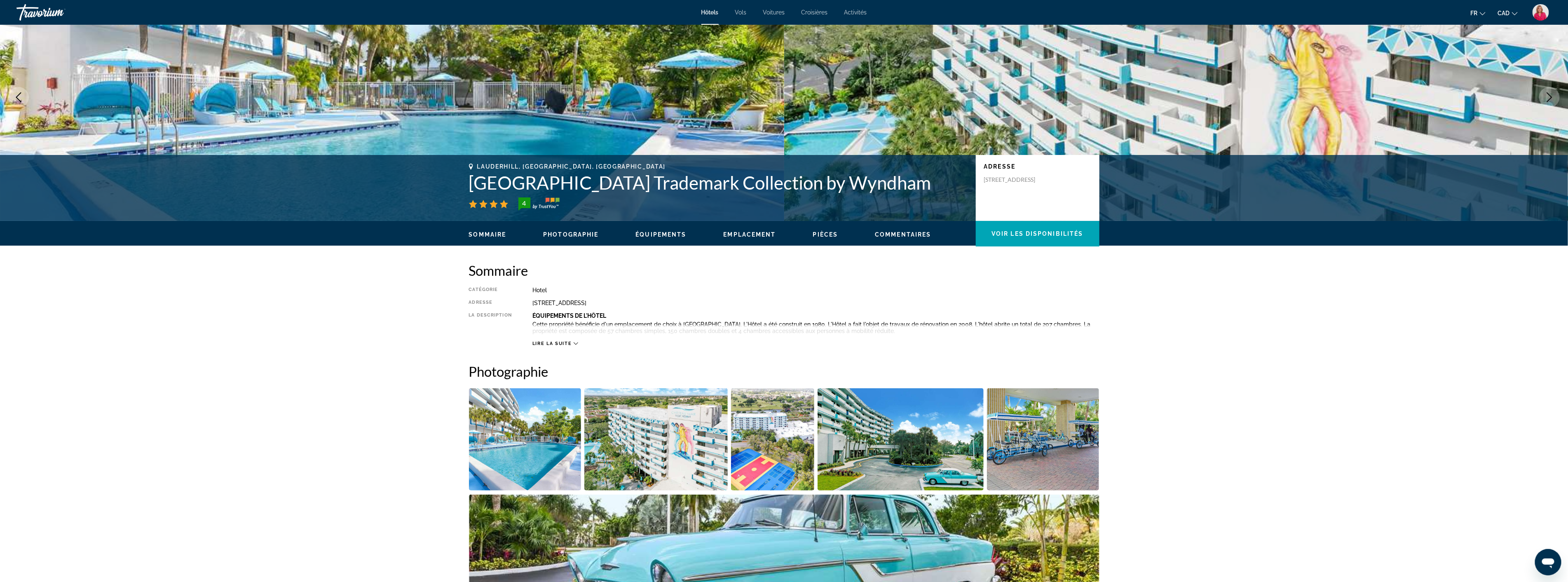
scroll to position [229, 0]
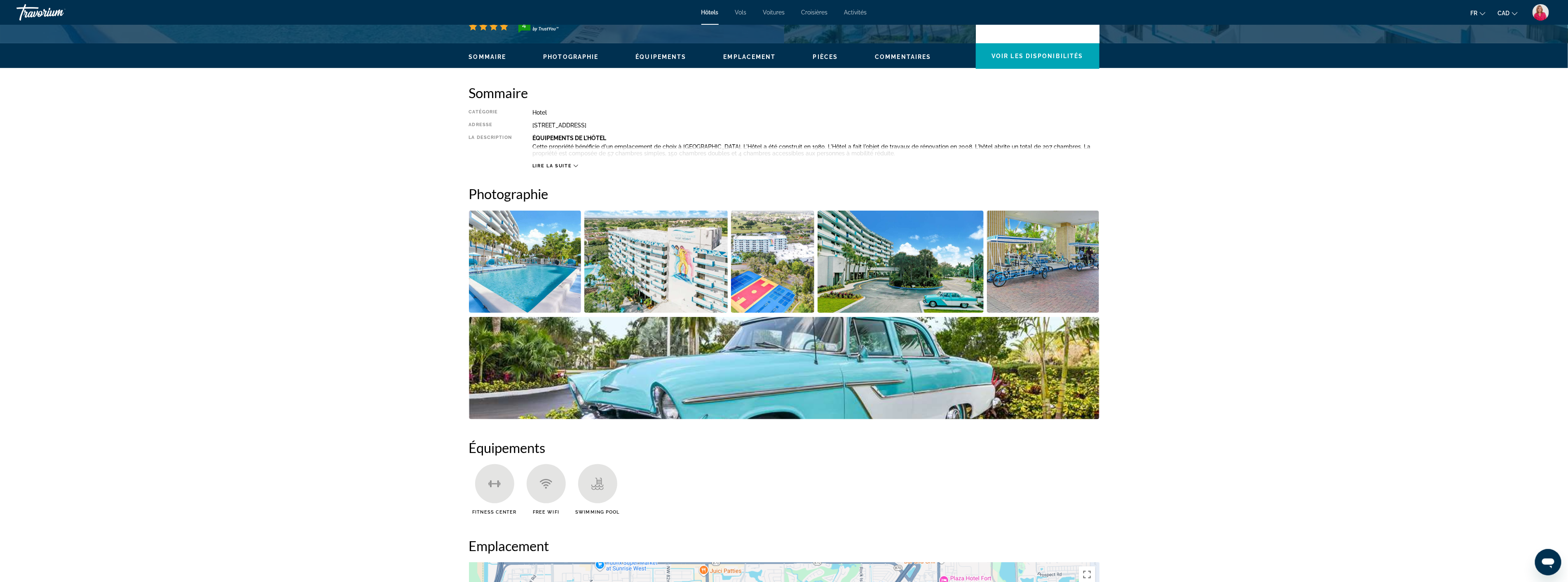
click at [561, 165] on span "Lire la suite" at bounding box center [552, 166] width 39 height 5
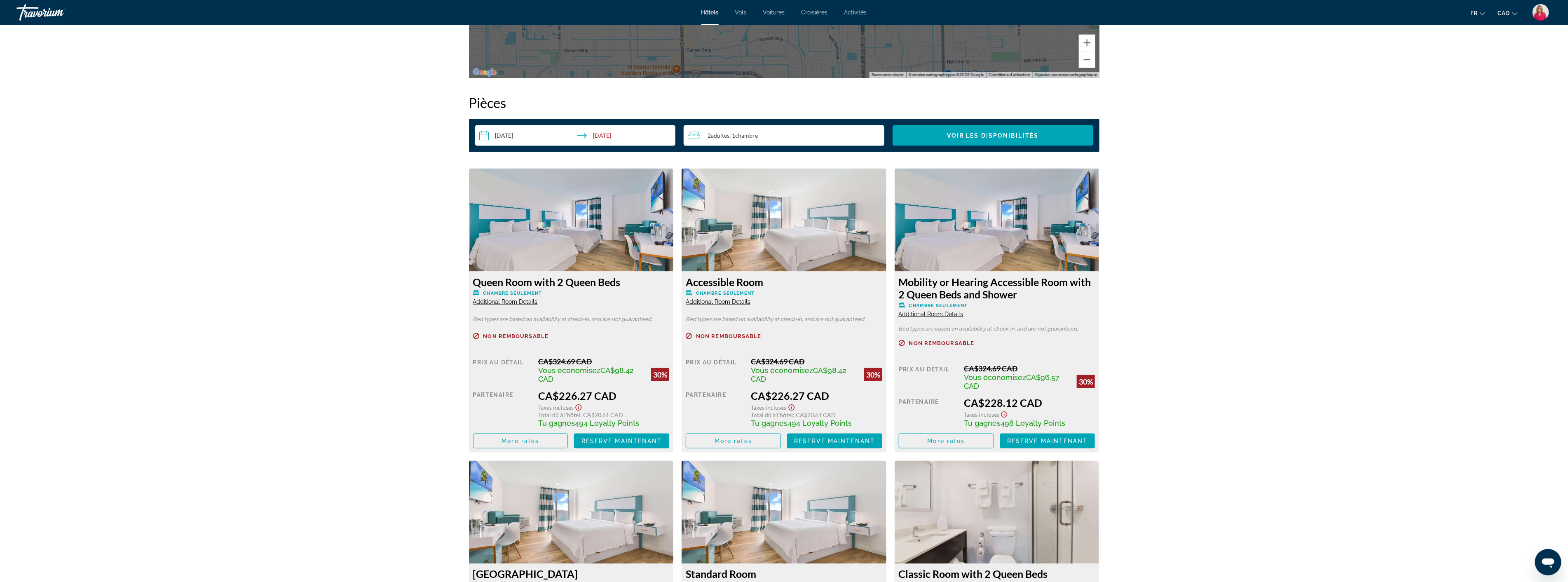
scroll to position [961, 0]
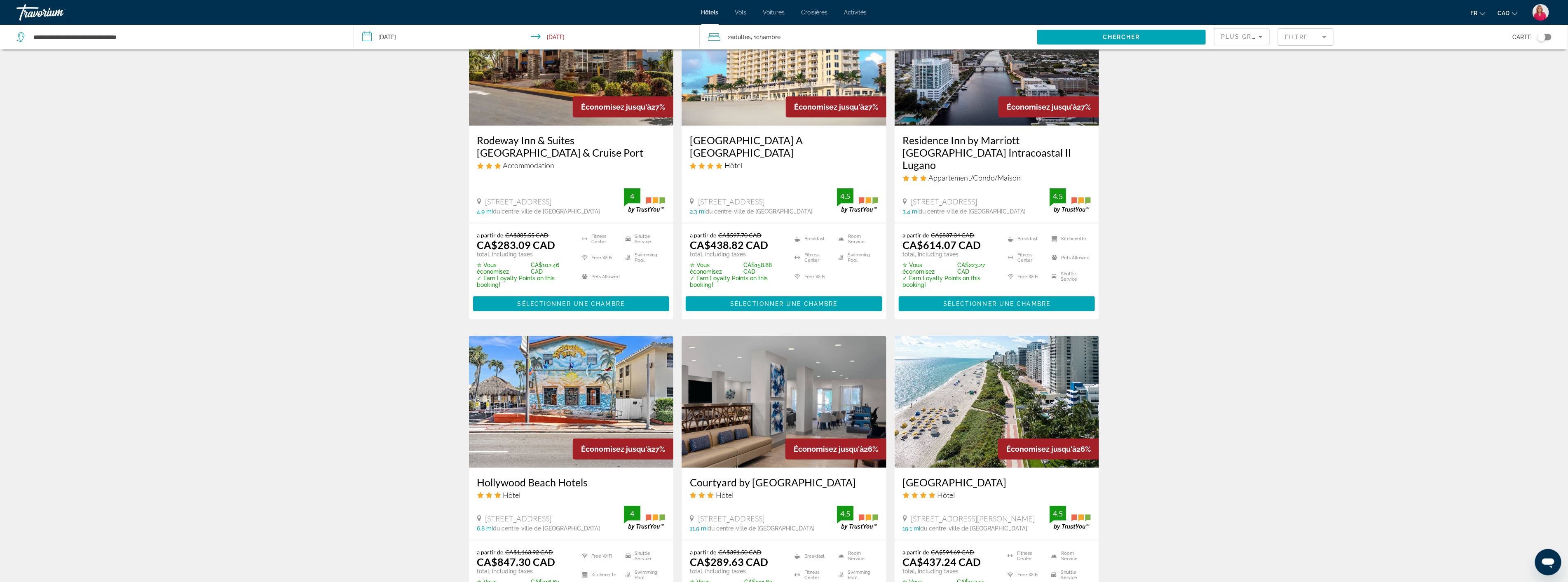
scroll to position [503, 0]
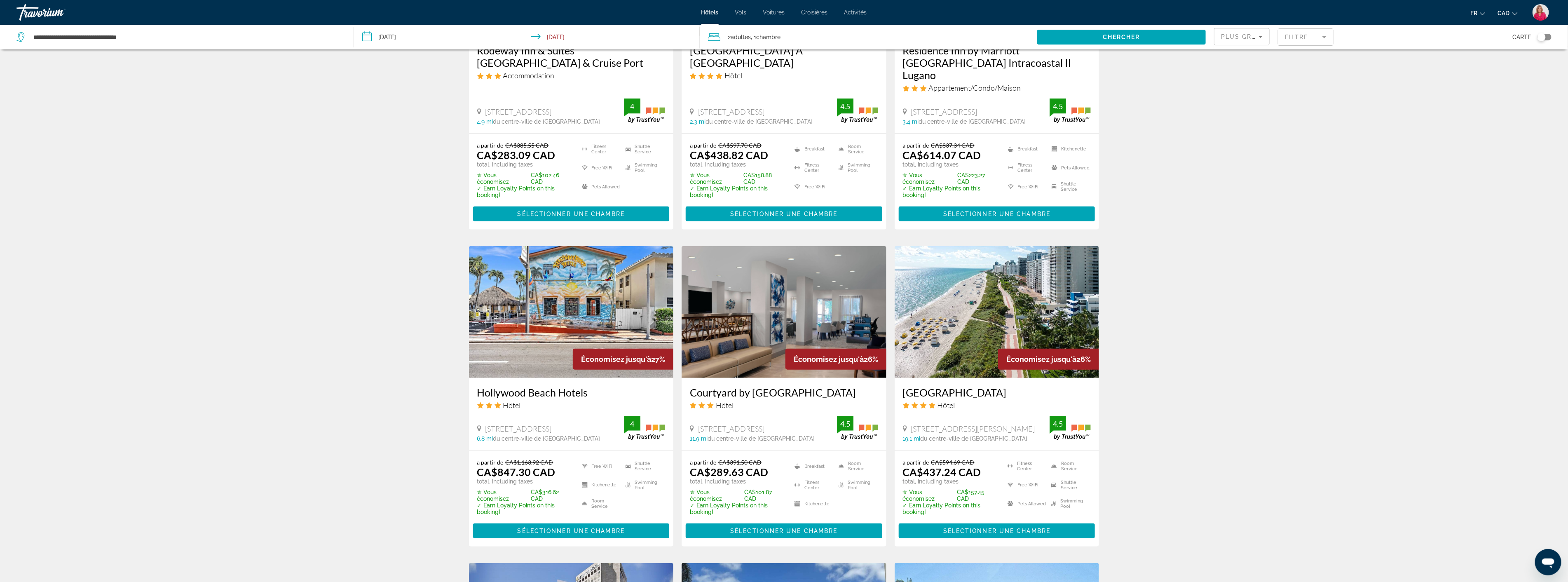
click at [763, 296] on img "Main content" at bounding box center [784, 312] width 205 height 132
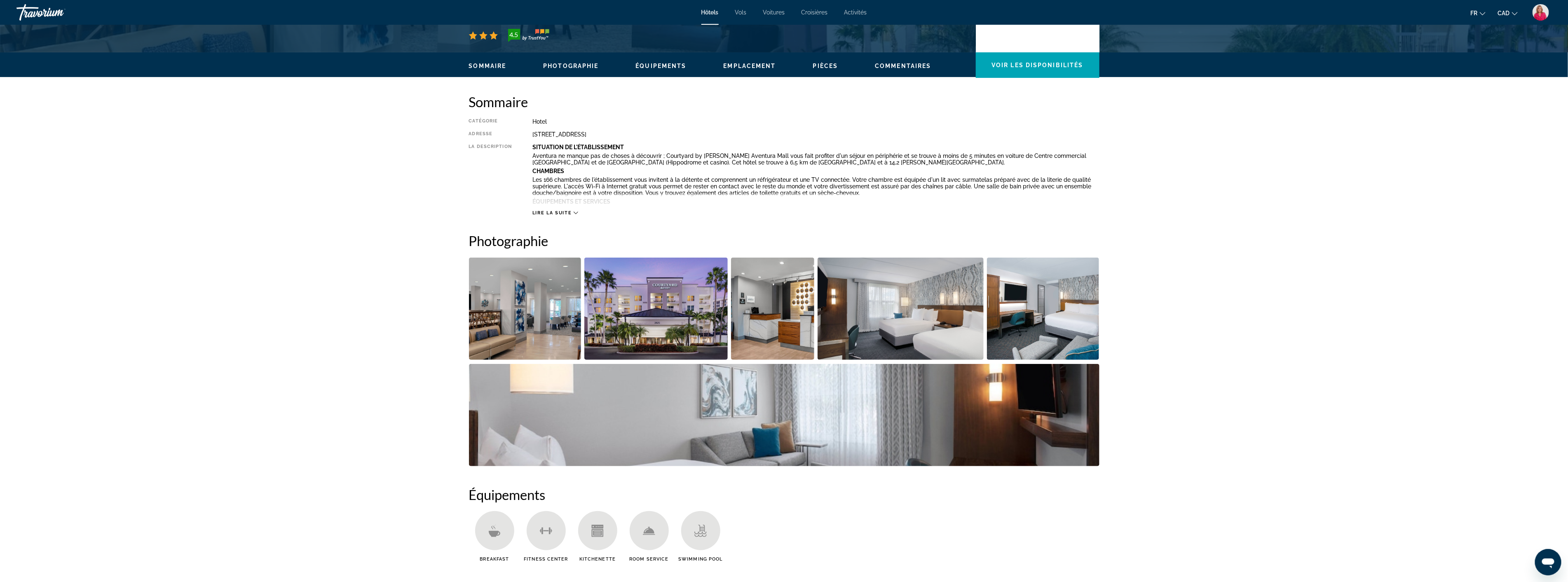
scroll to position [229, 0]
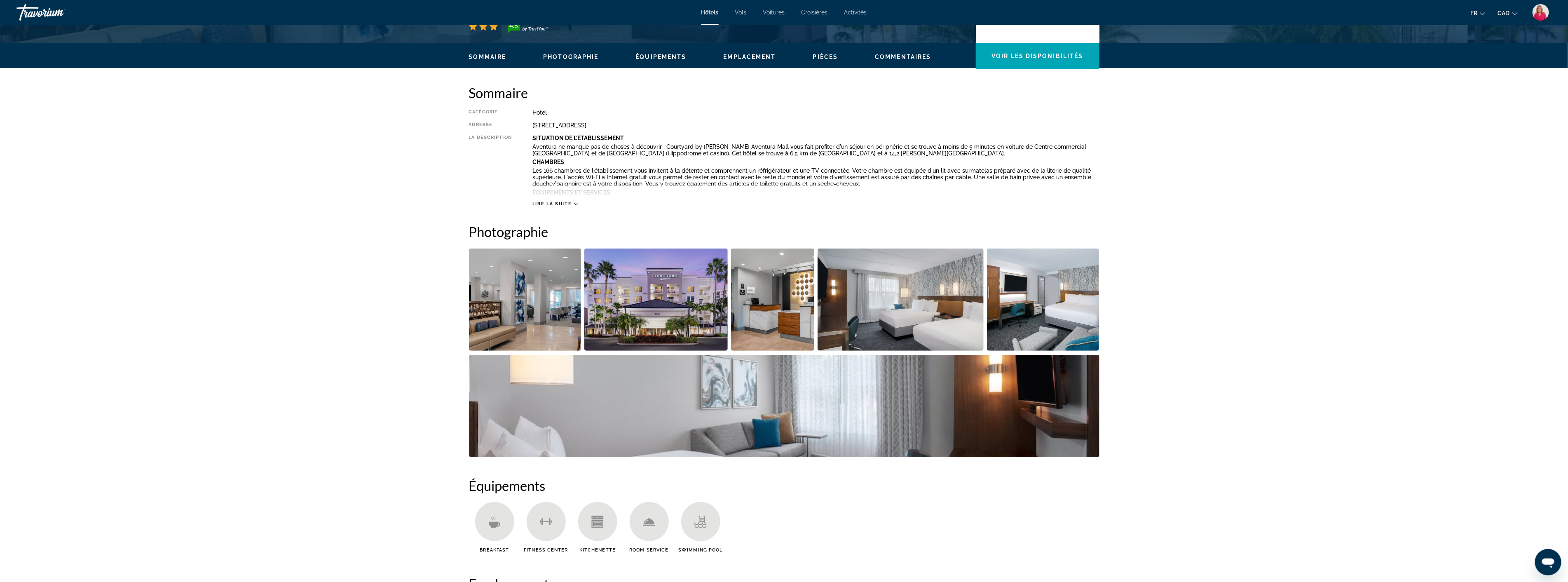
click at [883, 323] on img "Open full-screen image slider" at bounding box center [900, 300] width 166 height 102
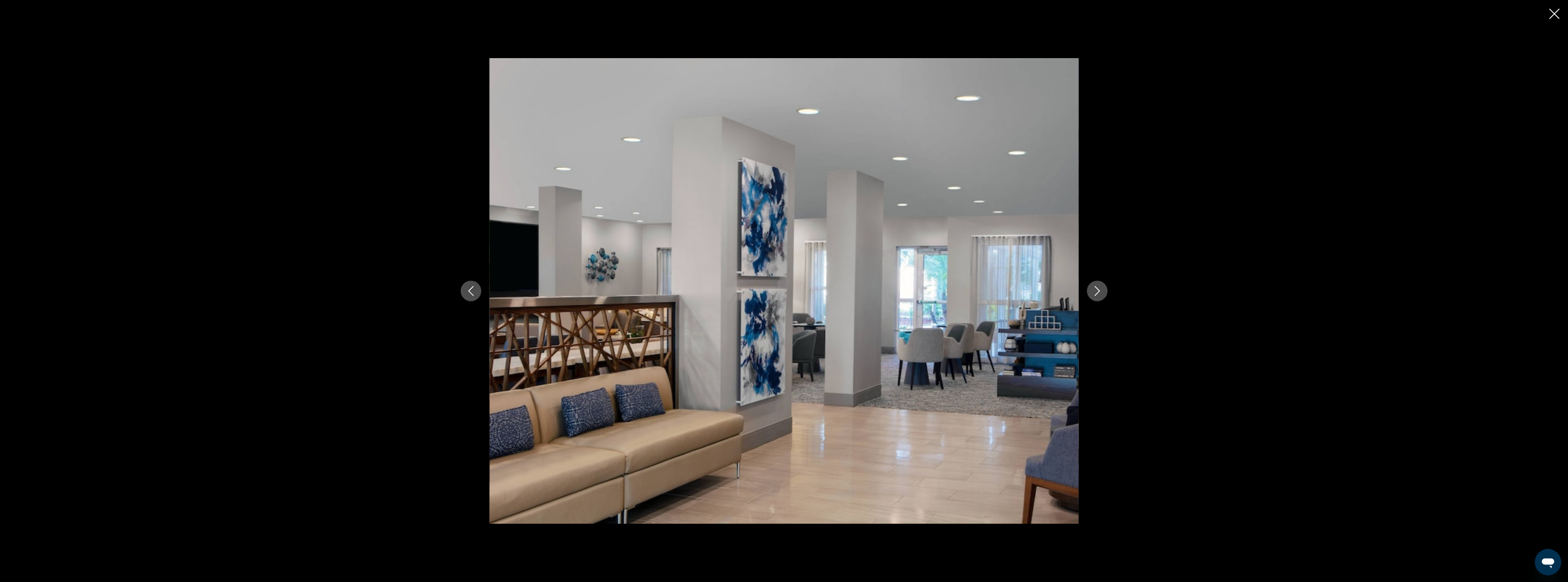
click at [1093, 294] on icon "Next image" at bounding box center [1097, 291] width 10 height 10
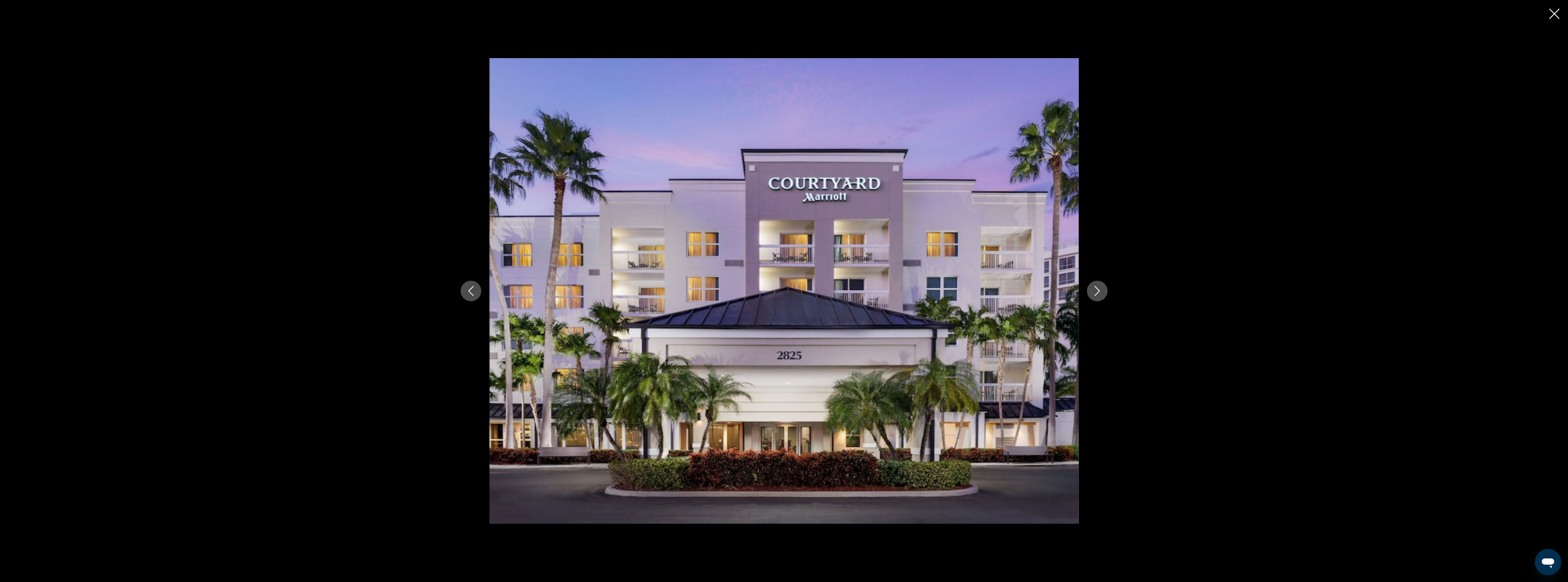
click at [1093, 294] on icon "Next image" at bounding box center [1097, 291] width 10 height 10
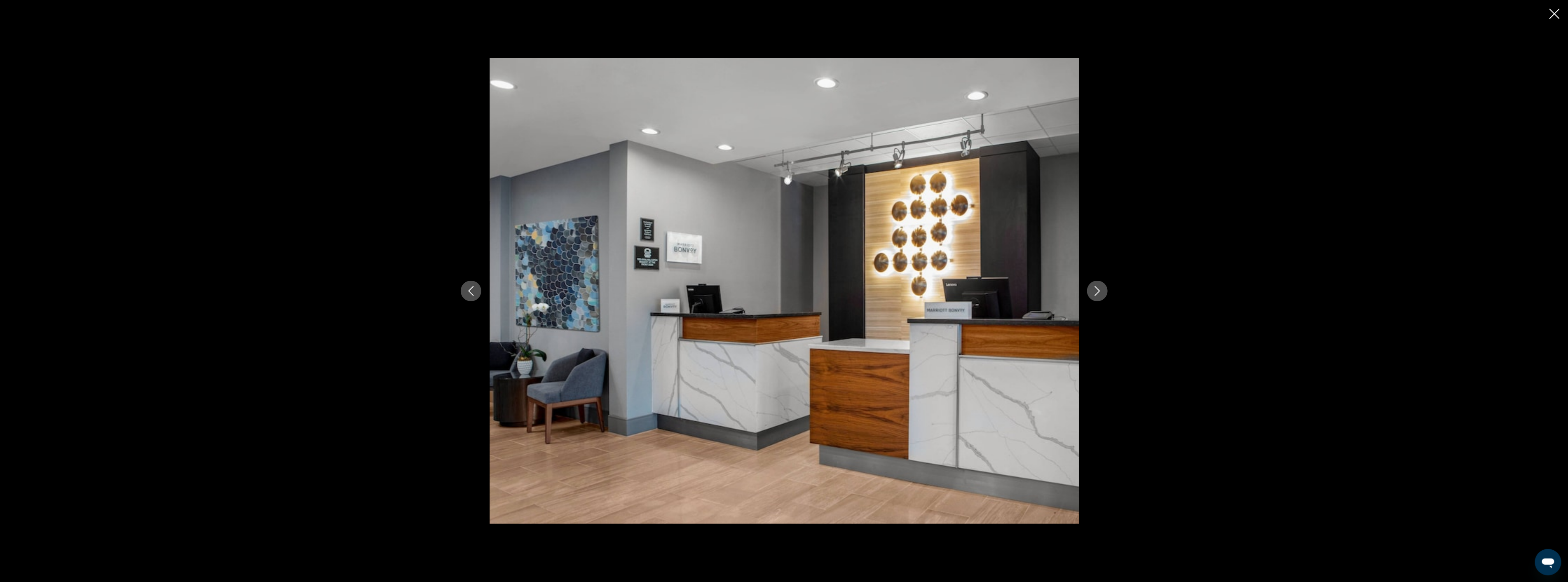
click at [1093, 294] on icon "Next image" at bounding box center [1097, 291] width 10 height 10
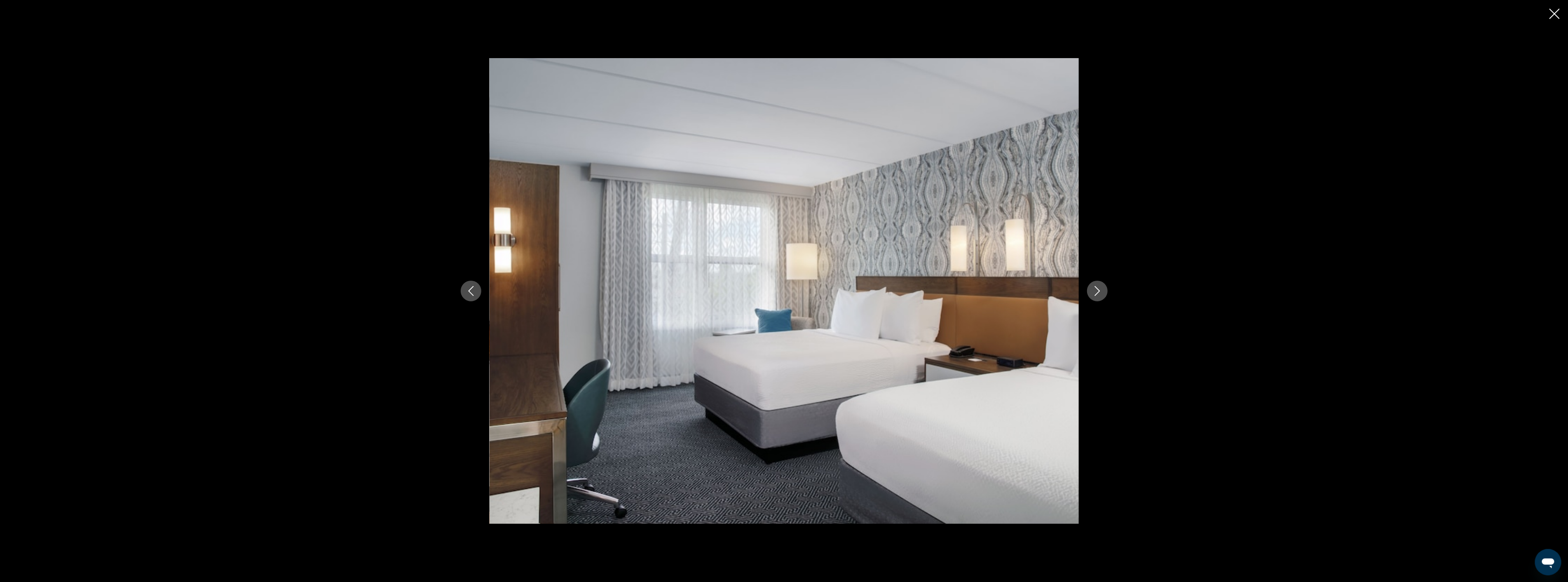
click at [1558, 15] on icon "Close slideshow" at bounding box center [1555, 13] width 10 height 10
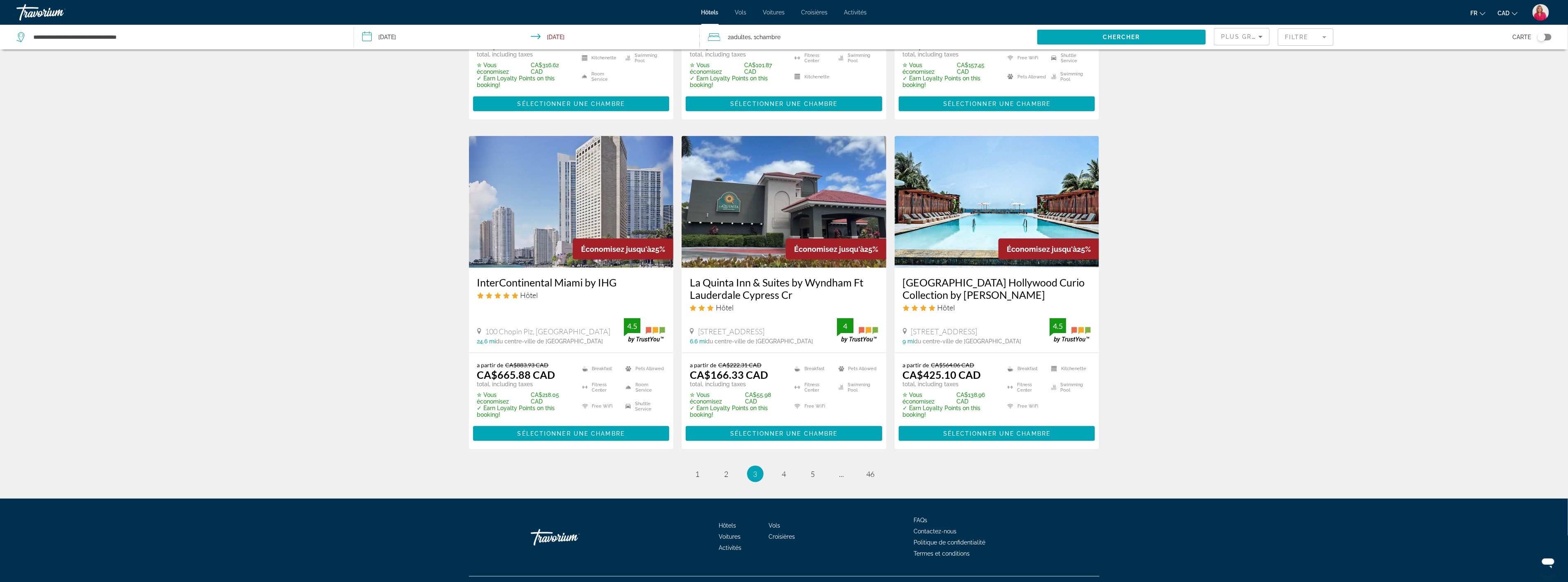
scroll to position [936, 0]
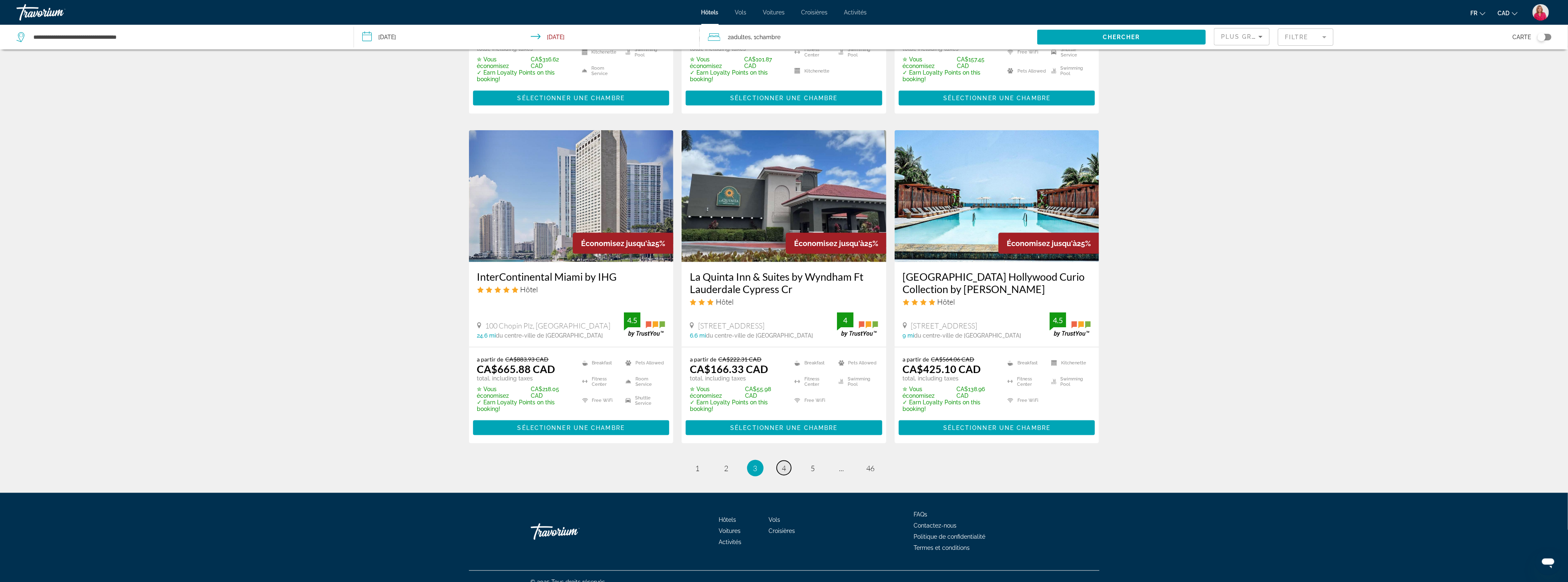
click at [784, 464] on span "4" at bounding box center [784, 468] width 4 height 9
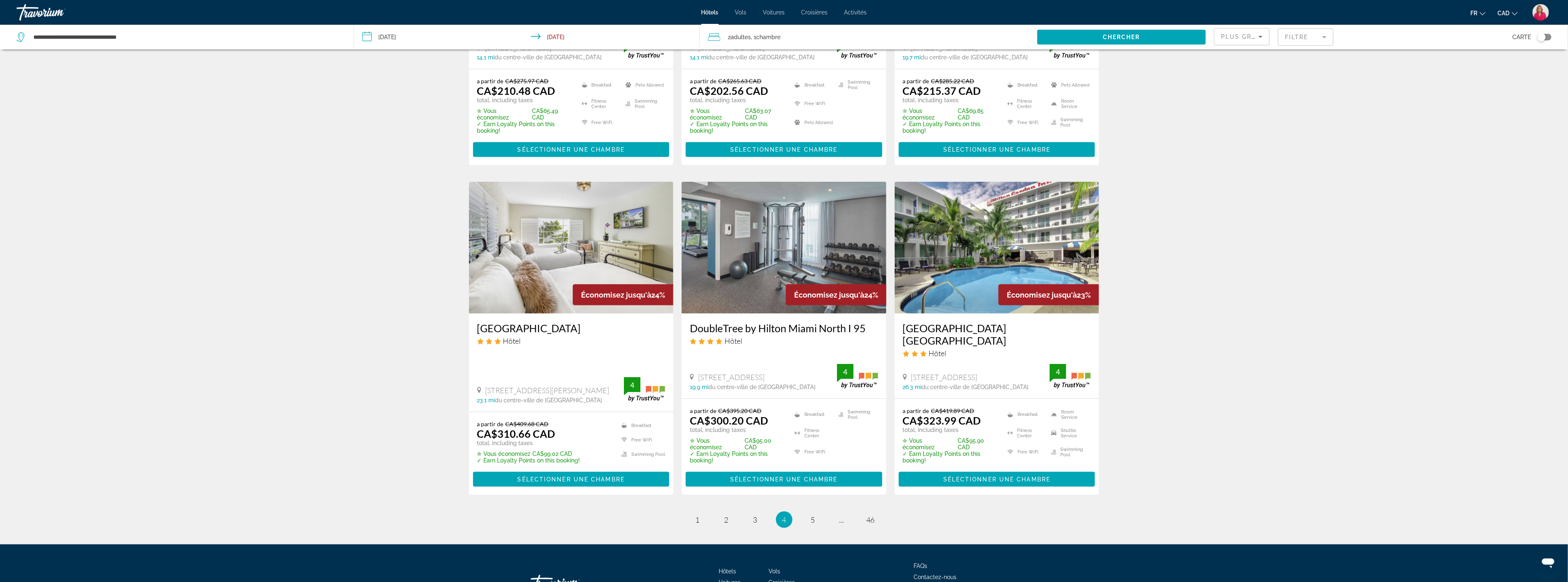
scroll to position [870, 0]
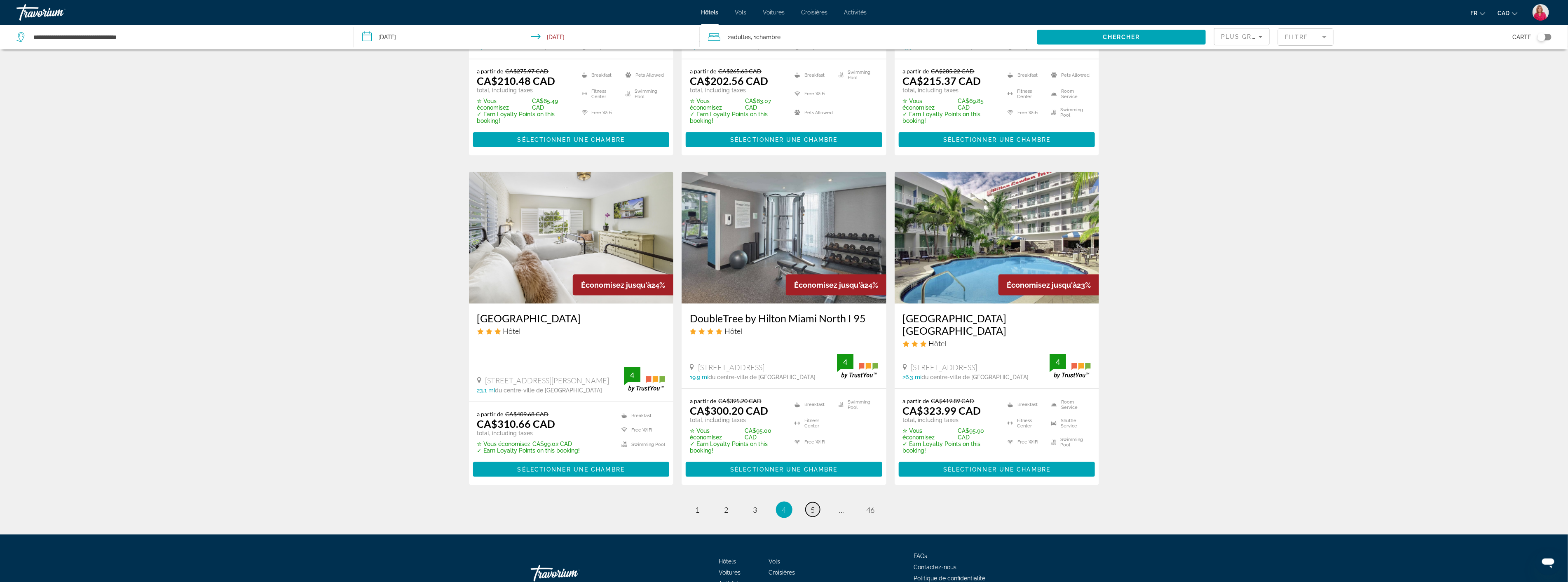
click at [811, 510] on span "5" at bounding box center [813, 510] width 4 height 9
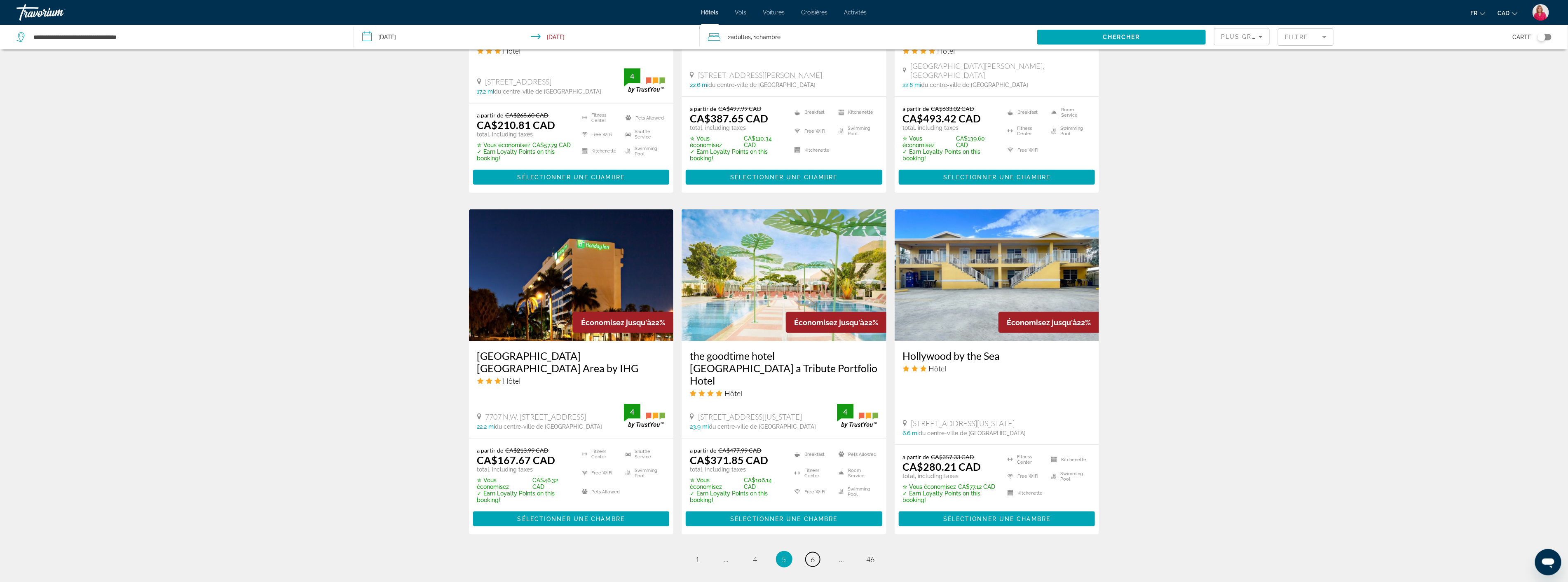
scroll to position [870, 0]
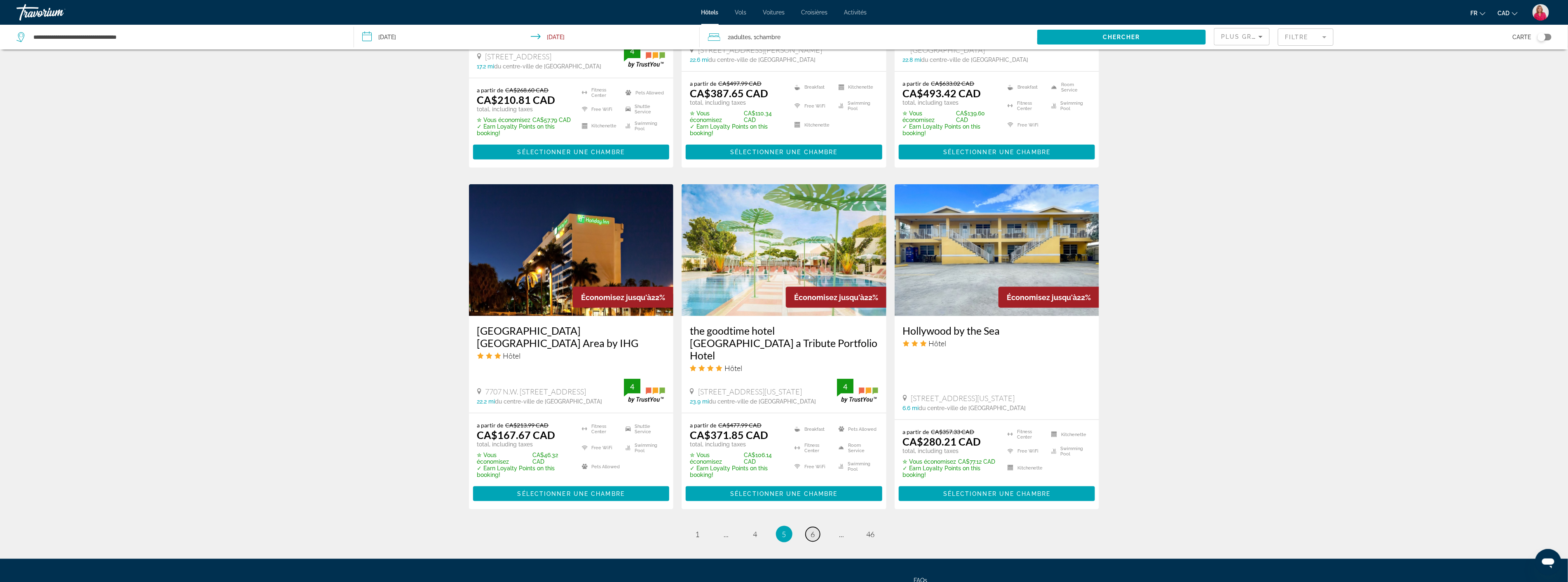
click at [810, 527] on link "page 6" at bounding box center [813, 535] width 15 height 15
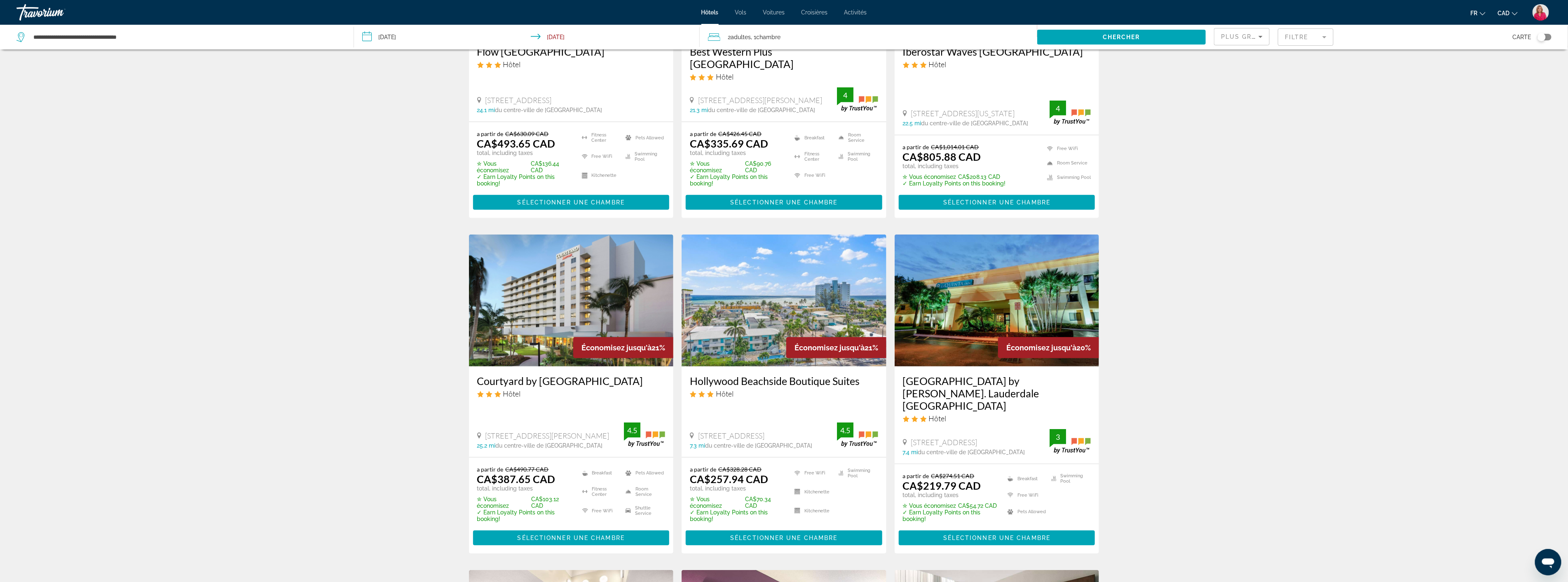
scroll to position [183, 0]
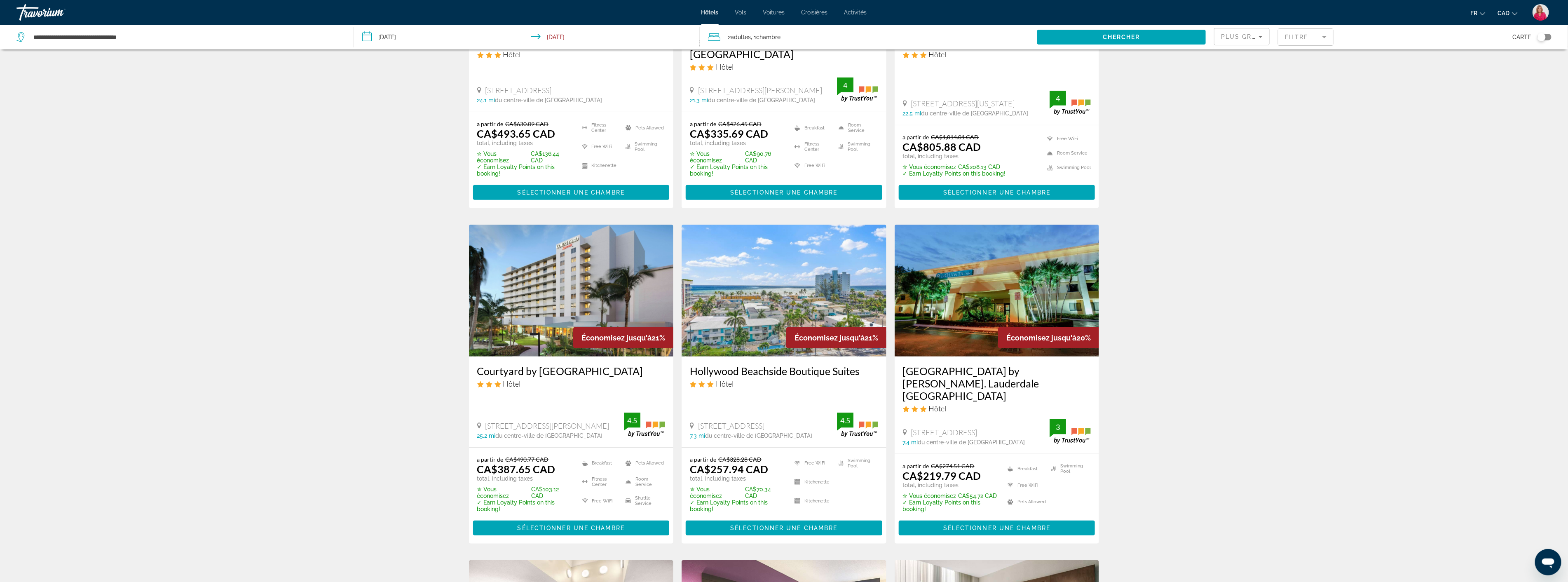
click at [748, 289] on img "Main content" at bounding box center [784, 290] width 205 height 132
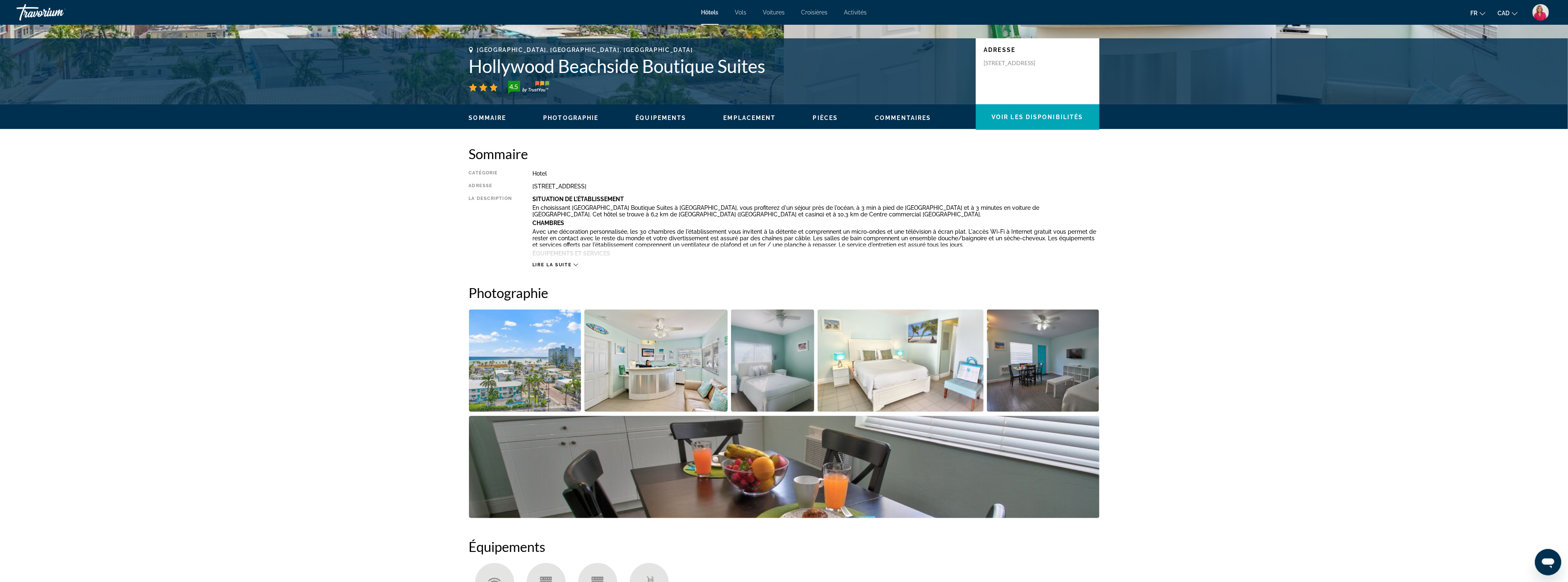
scroll to position [183, 0]
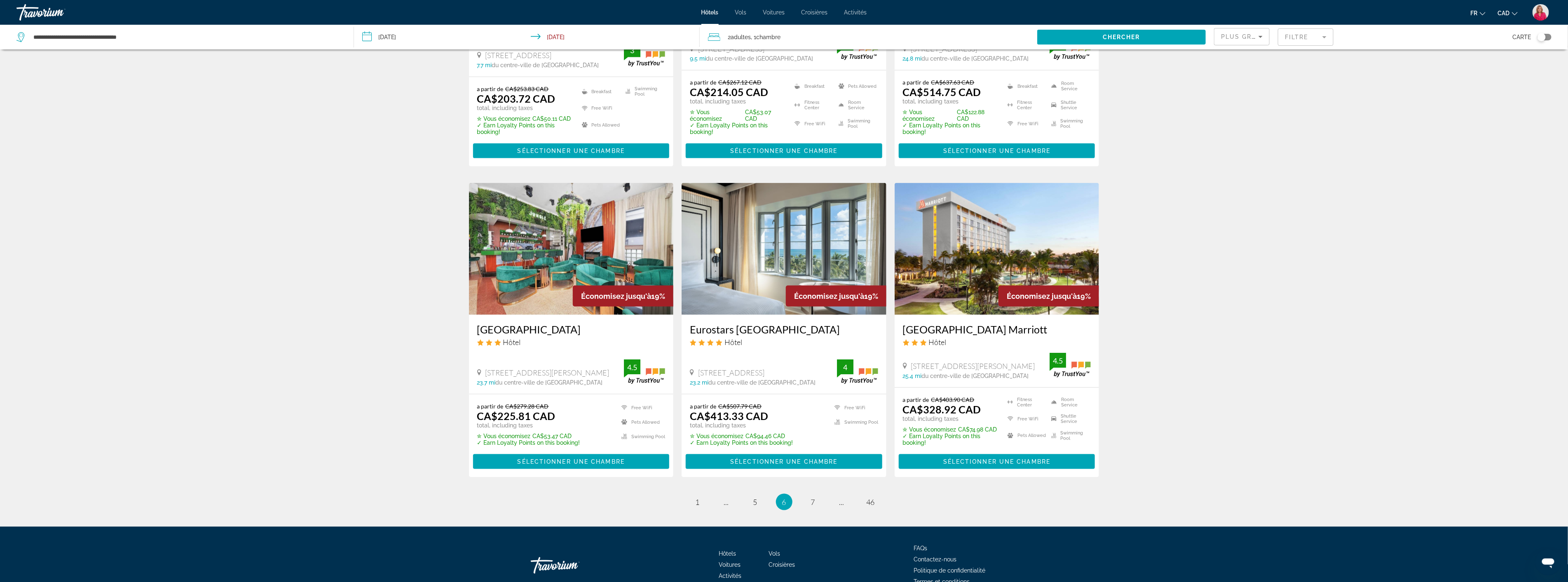
scroll to position [911, 0]
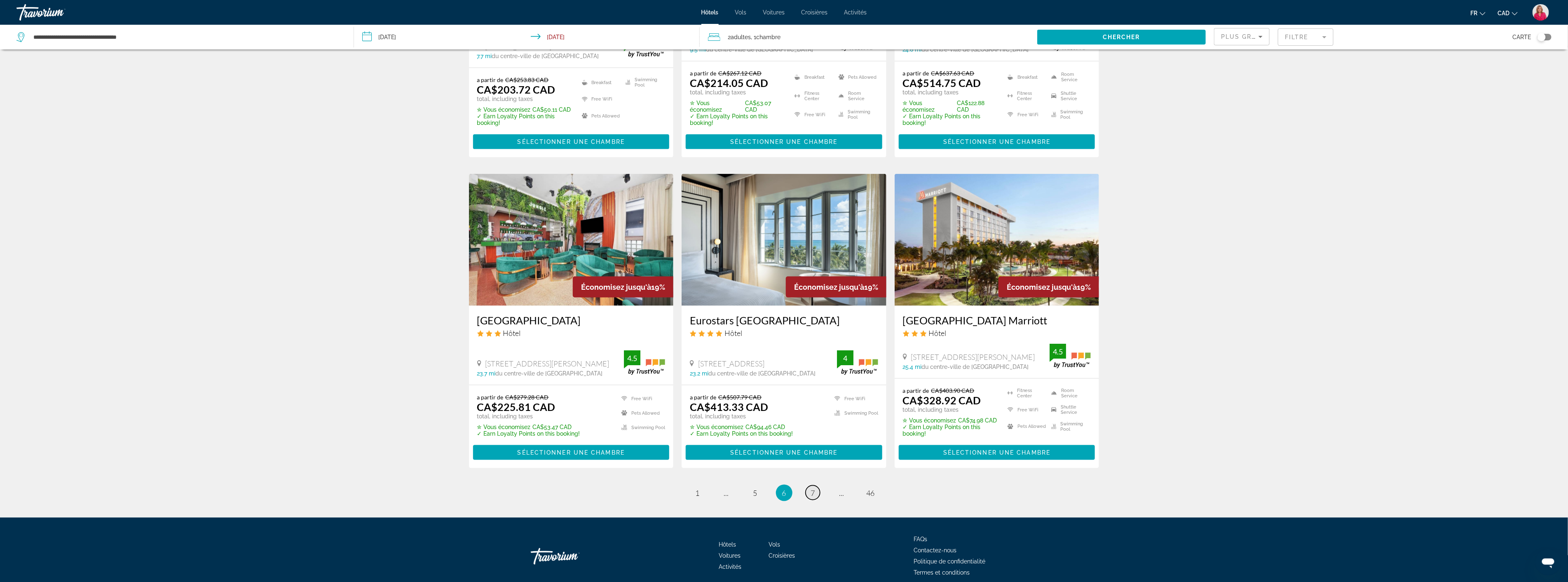
click at [810, 486] on link "page 7" at bounding box center [813, 493] width 15 height 15
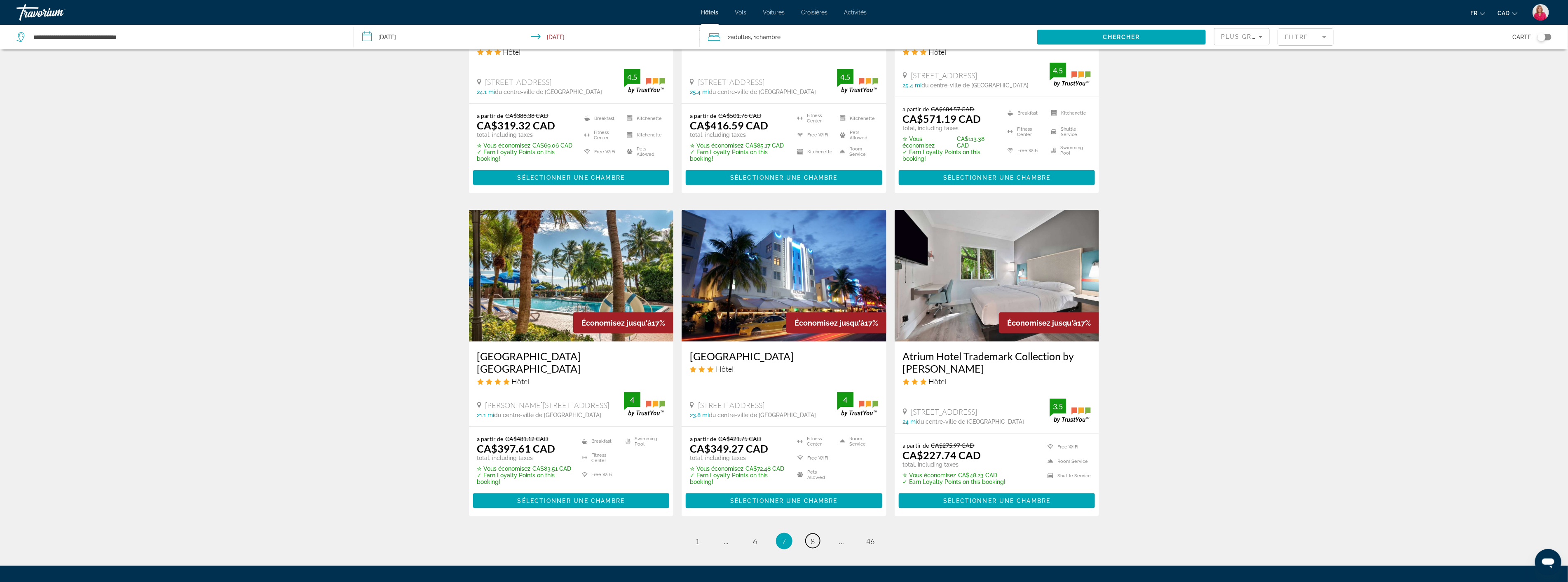
scroll to position [910, 0]
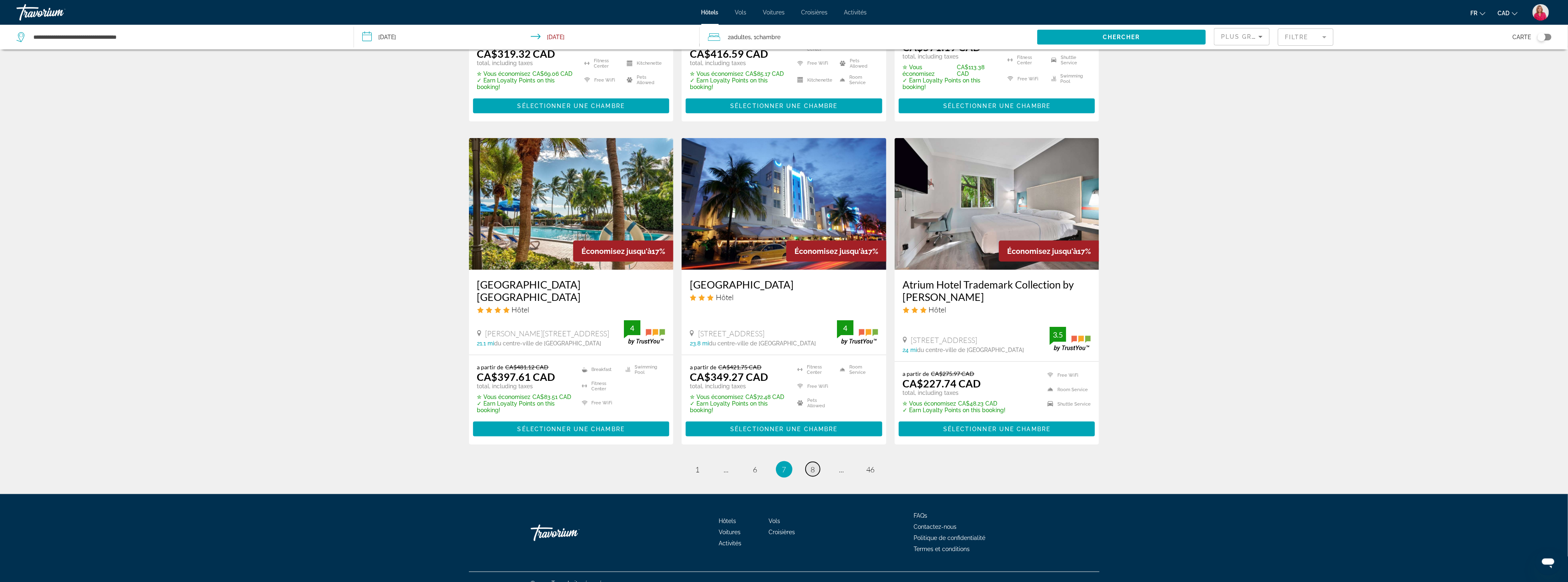
click at [813, 465] on span "8" at bounding box center [813, 469] width 4 height 9
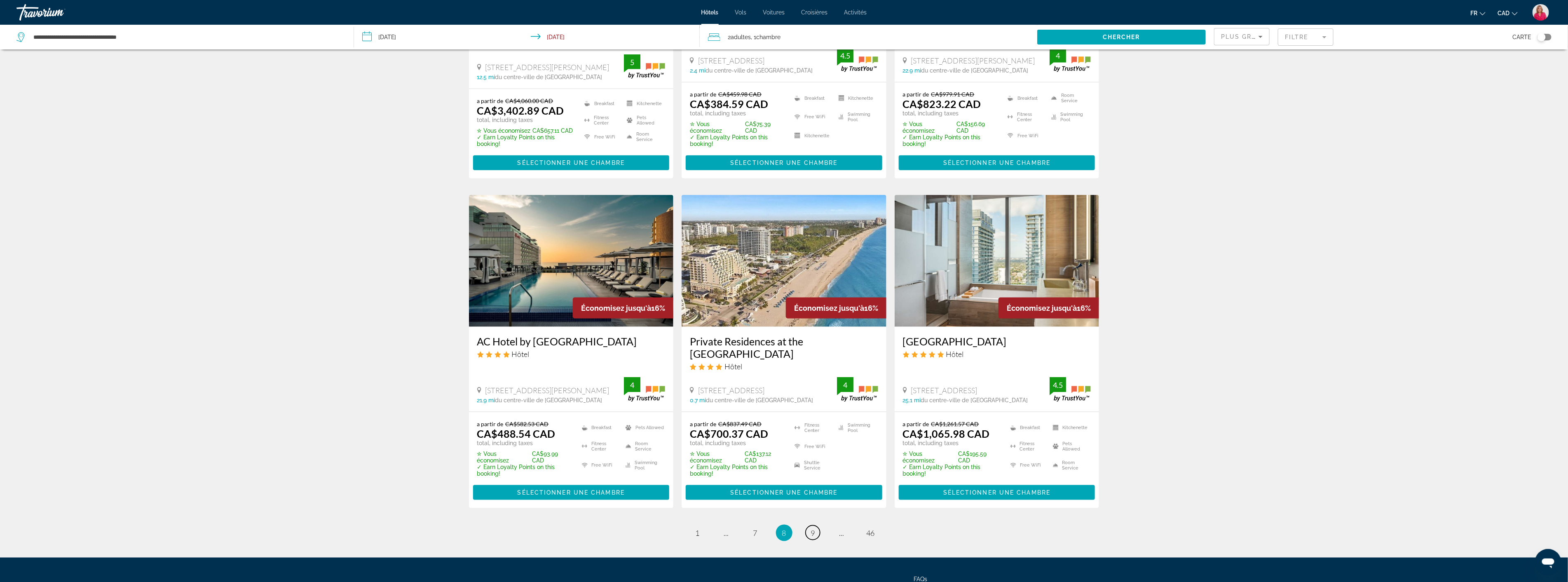
scroll to position [925, 0]
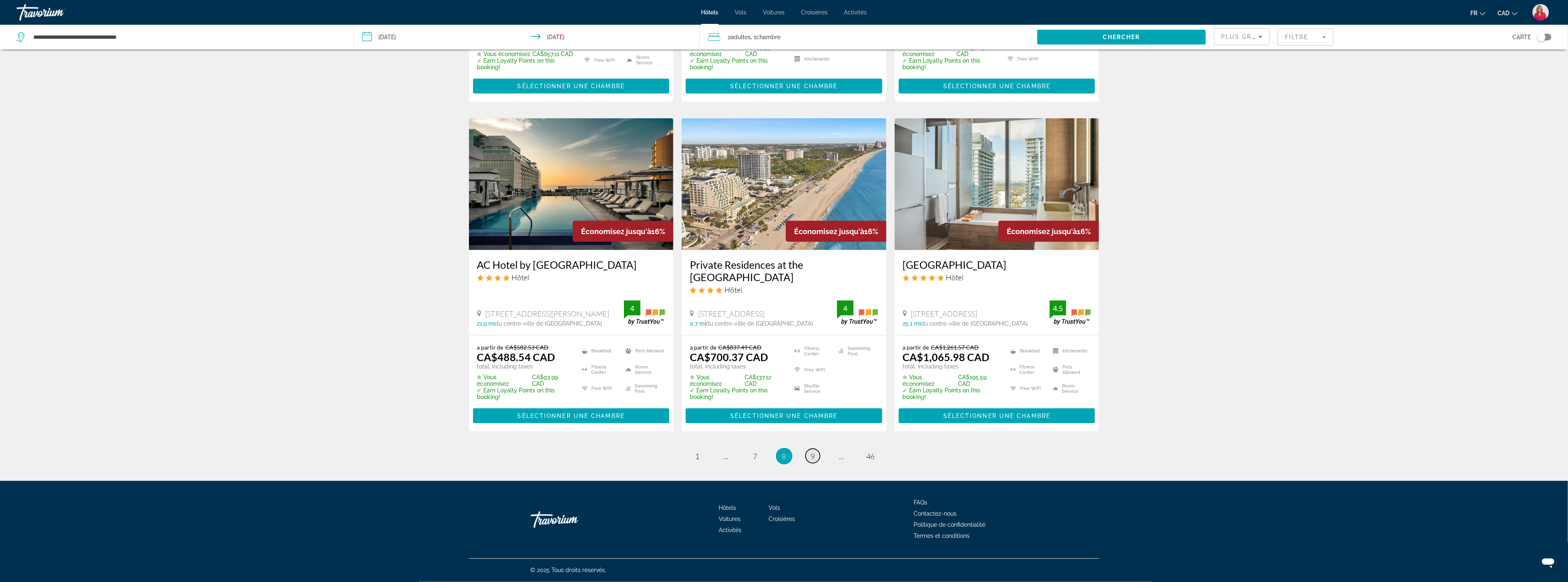
click at [814, 454] on span "9" at bounding box center [813, 456] width 4 height 9
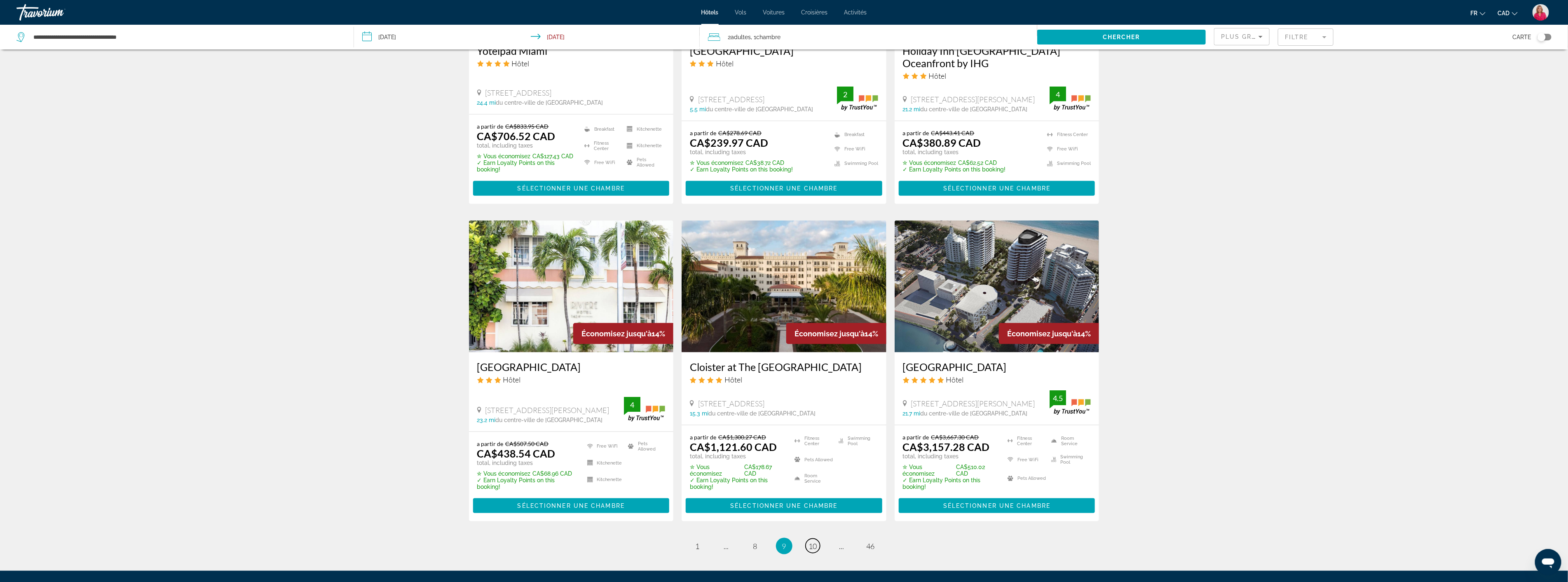
scroll to position [824, 0]
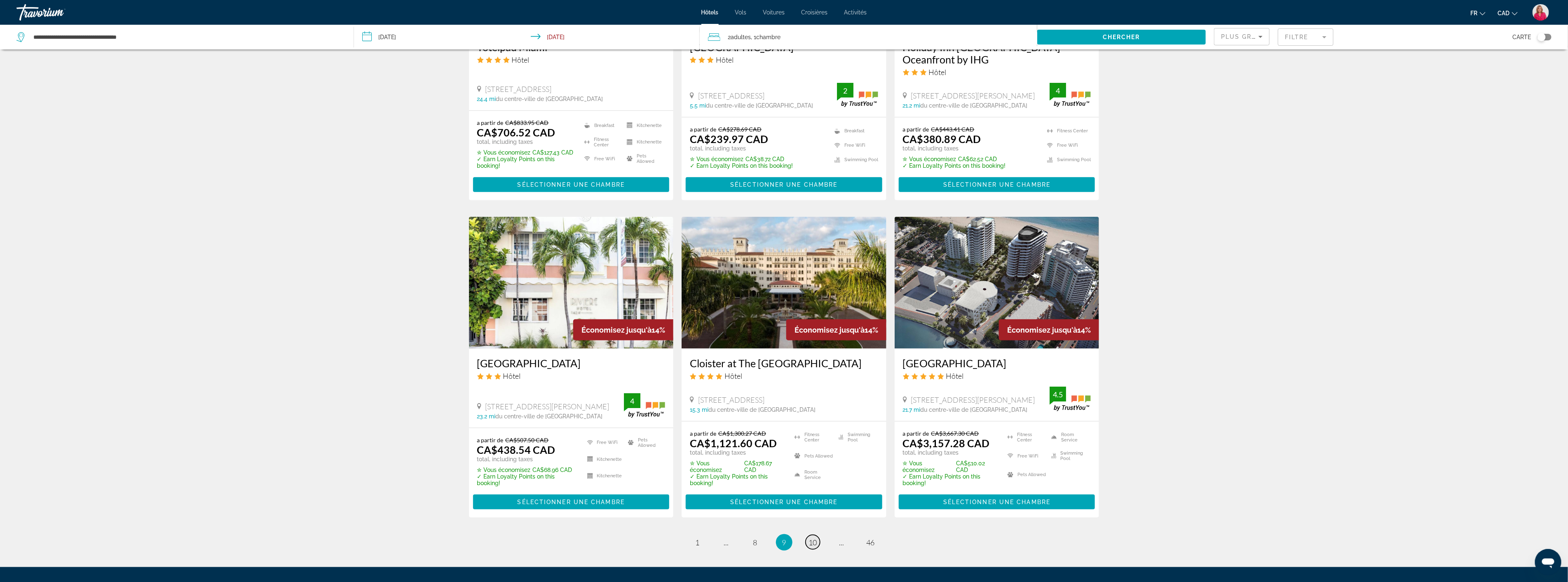
click at [815, 538] on span "10" at bounding box center [813, 542] width 9 height 9
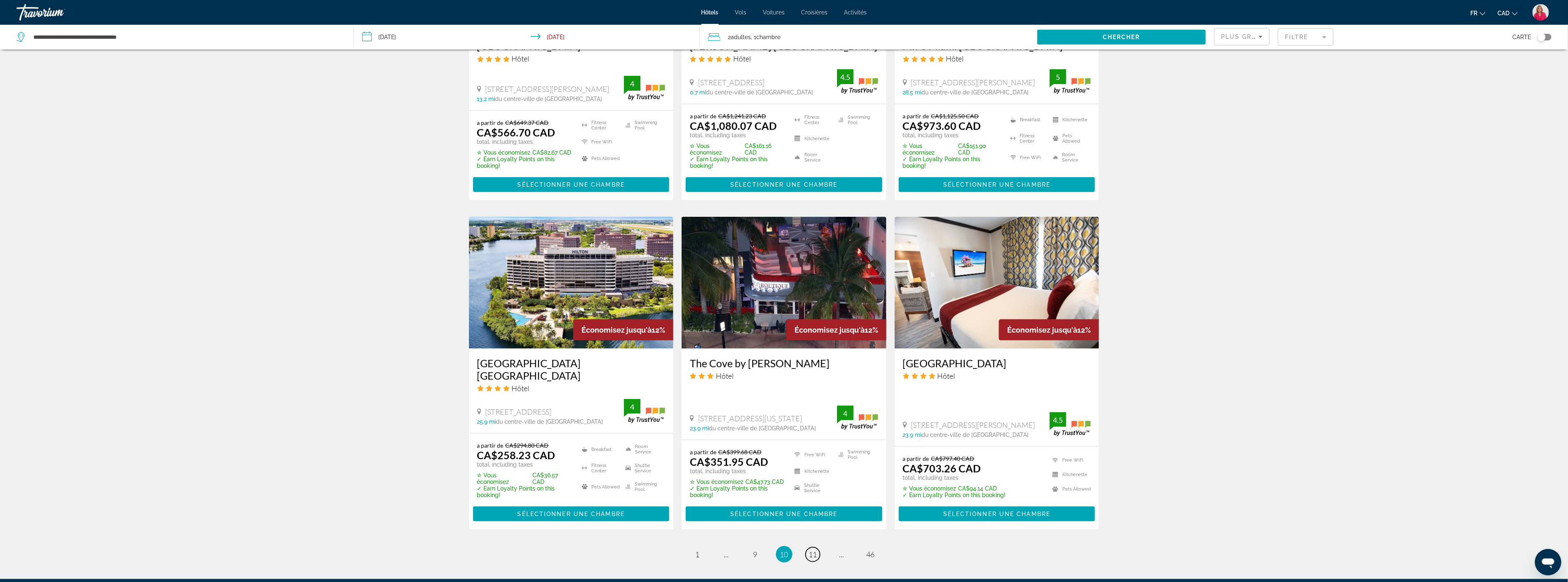
scroll to position [824, 0]
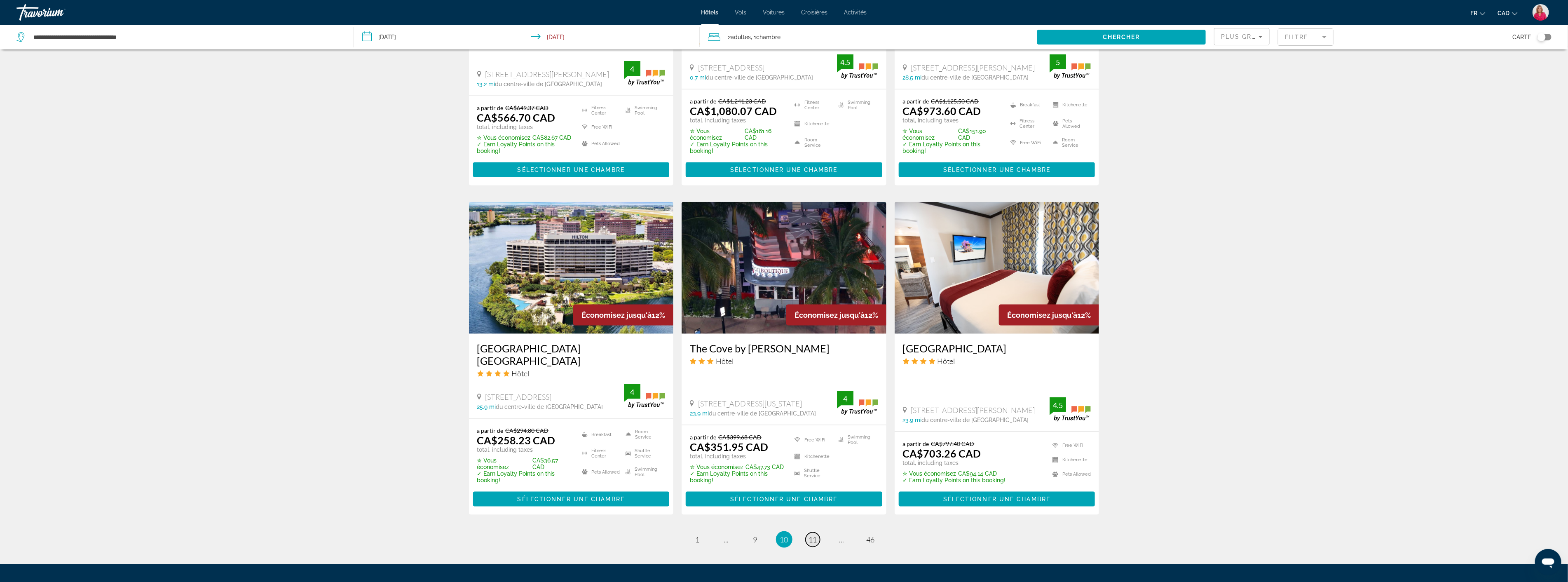
click at [816, 535] on span "11" at bounding box center [813, 539] width 9 height 9
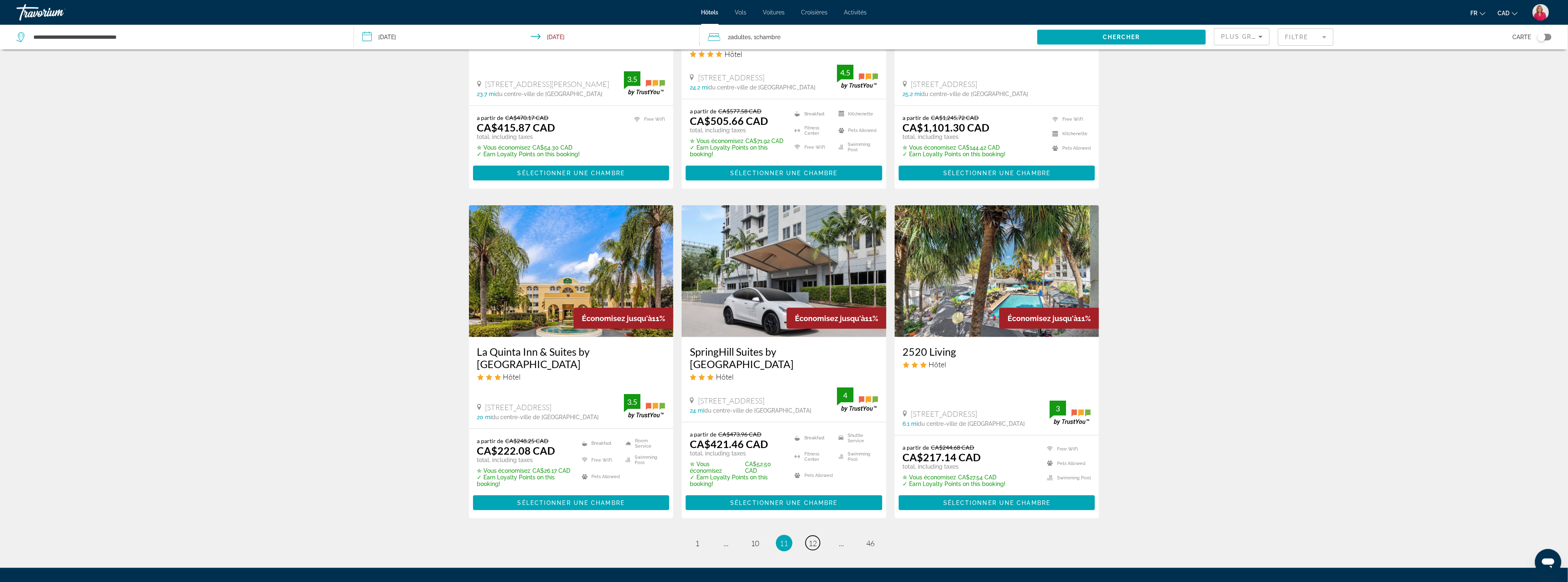
scroll to position [911, 0]
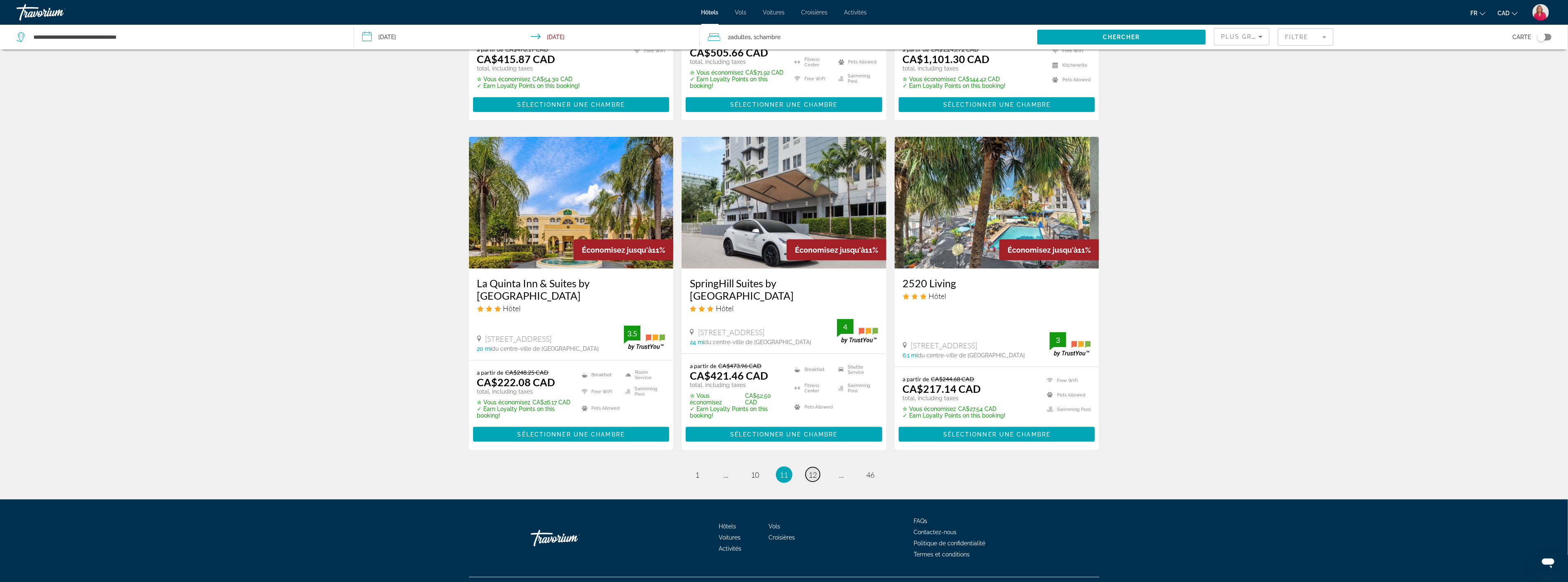
click at [813, 470] on span "12" at bounding box center [813, 474] width 9 height 9
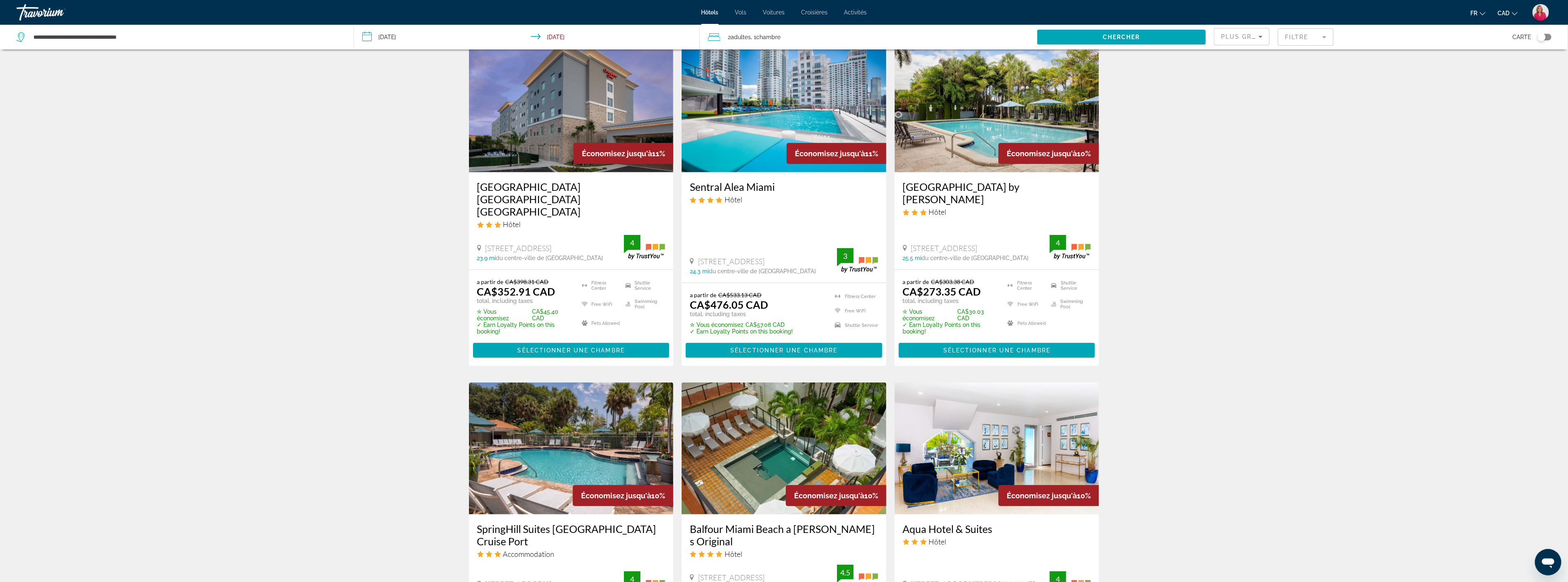
scroll to position [412, 0]
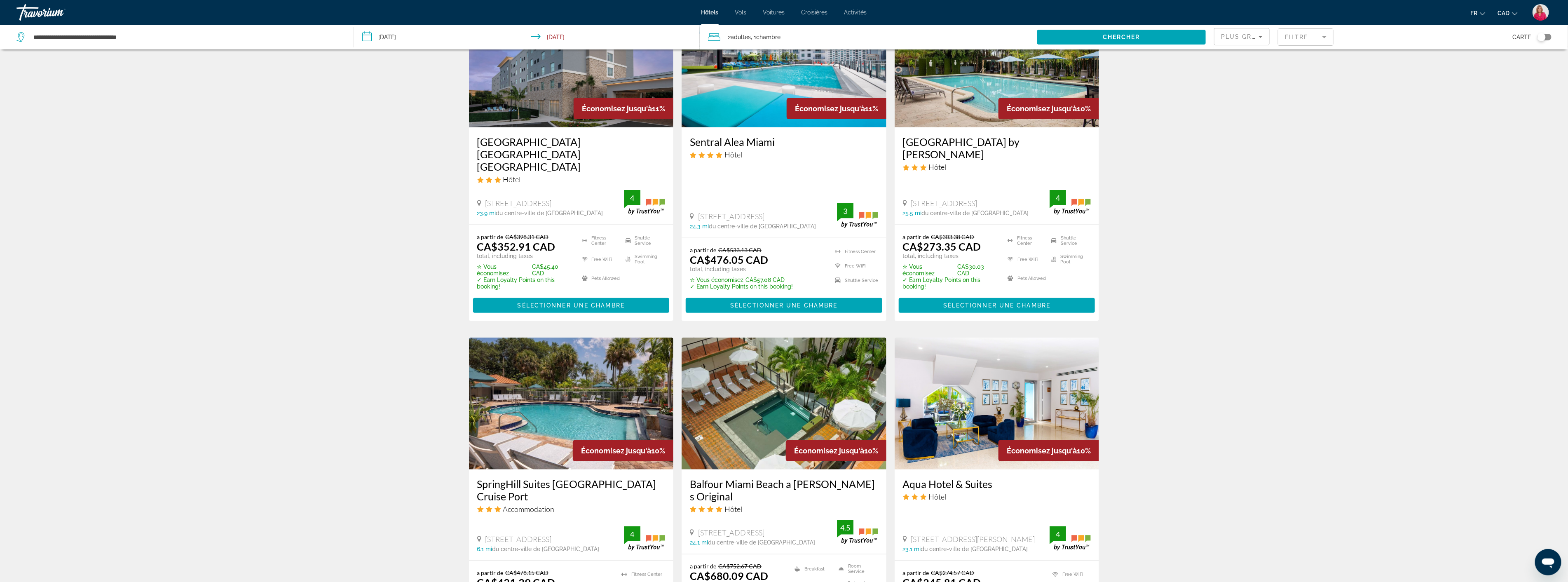
click at [583, 384] on img "Main content" at bounding box center [571, 403] width 205 height 132
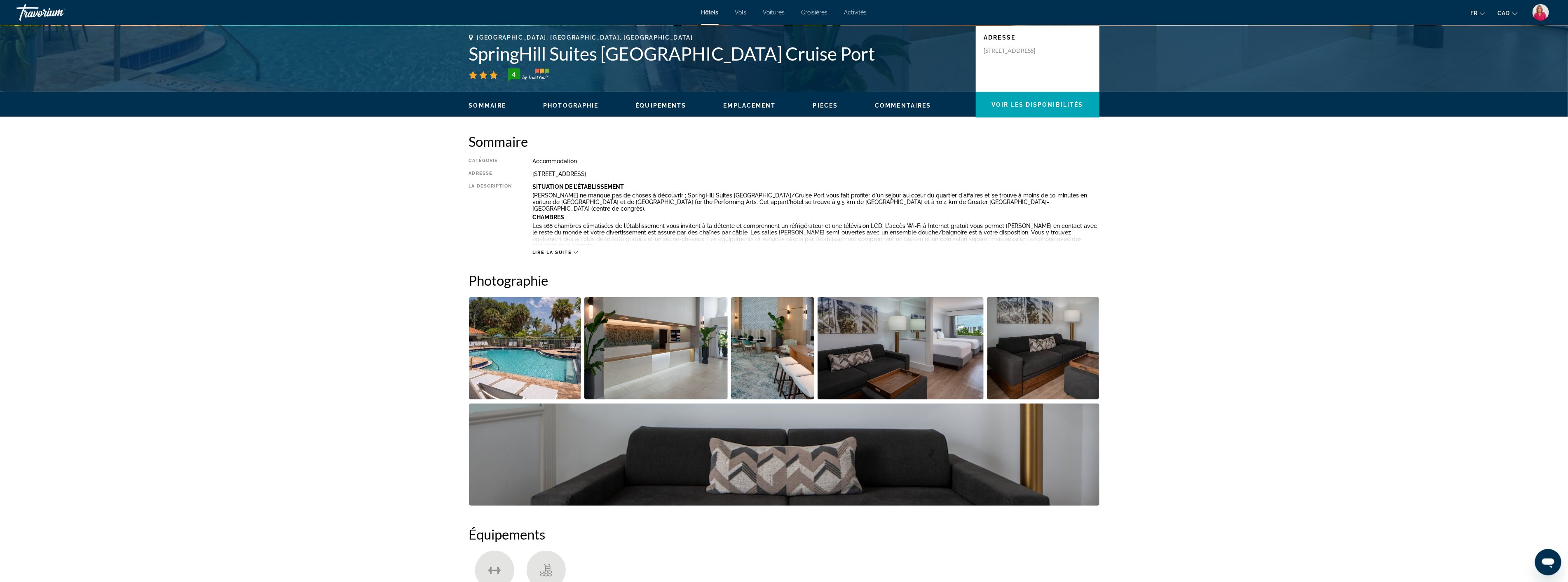
scroll to position [183, 0]
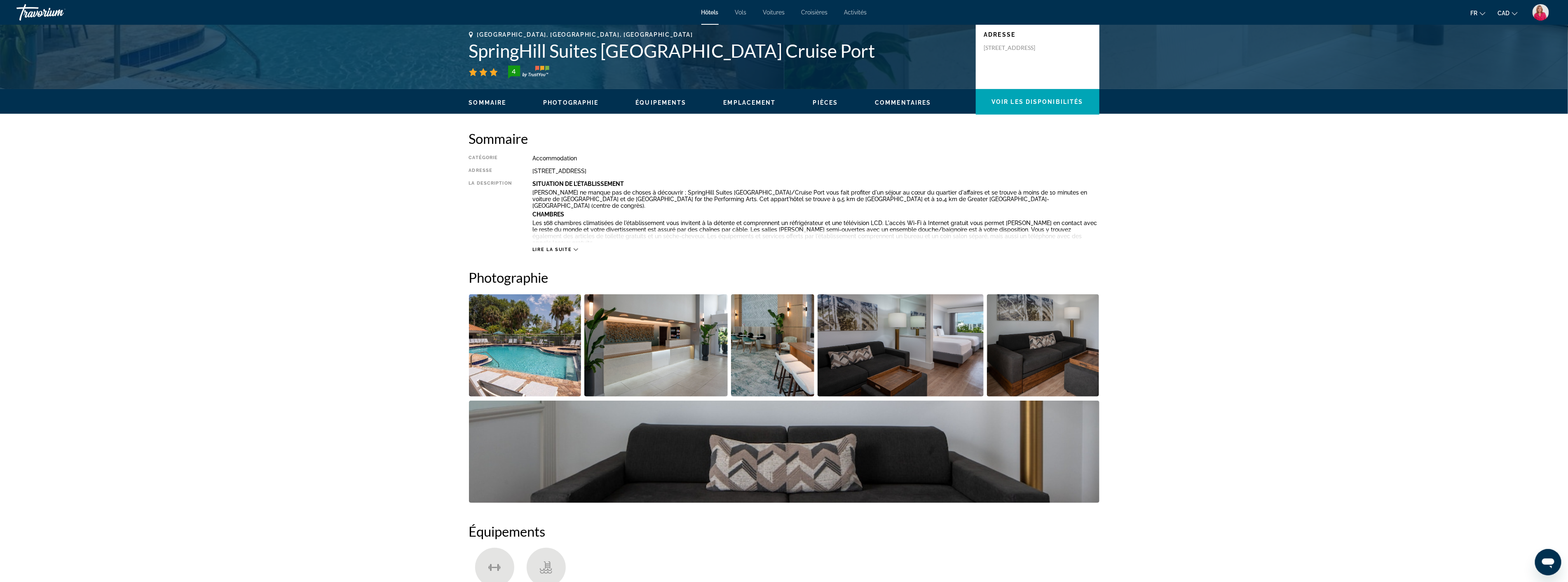
click at [657, 370] on img "Open full-screen image slider" at bounding box center [656, 345] width 144 height 102
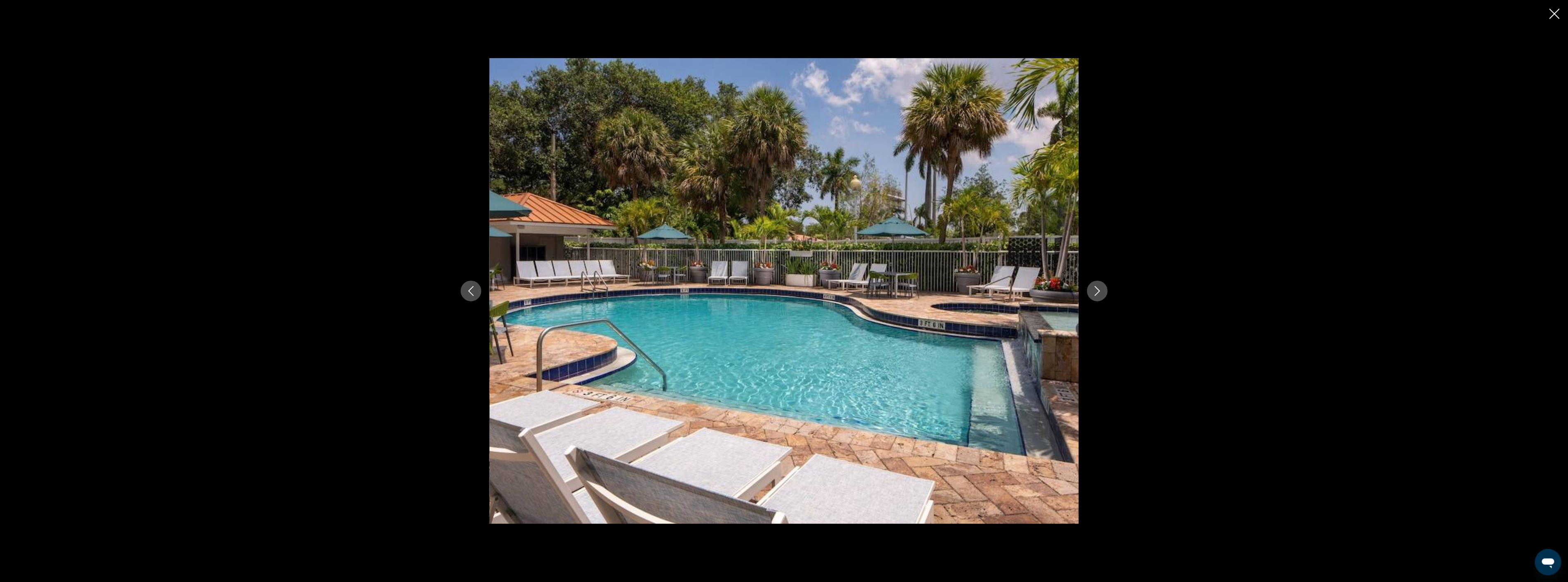
click at [1093, 287] on icon "Next image" at bounding box center [1097, 291] width 10 height 10
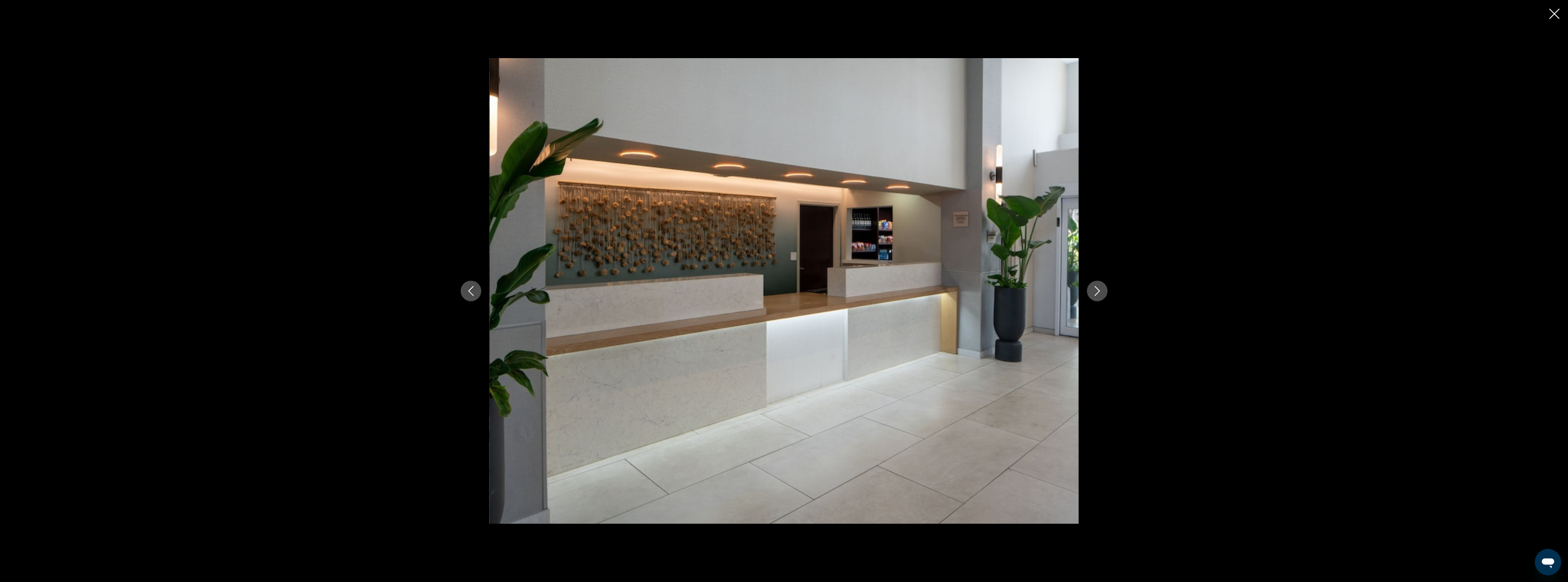
click at [1093, 287] on icon "Next image" at bounding box center [1097, 291] width 10 height 10
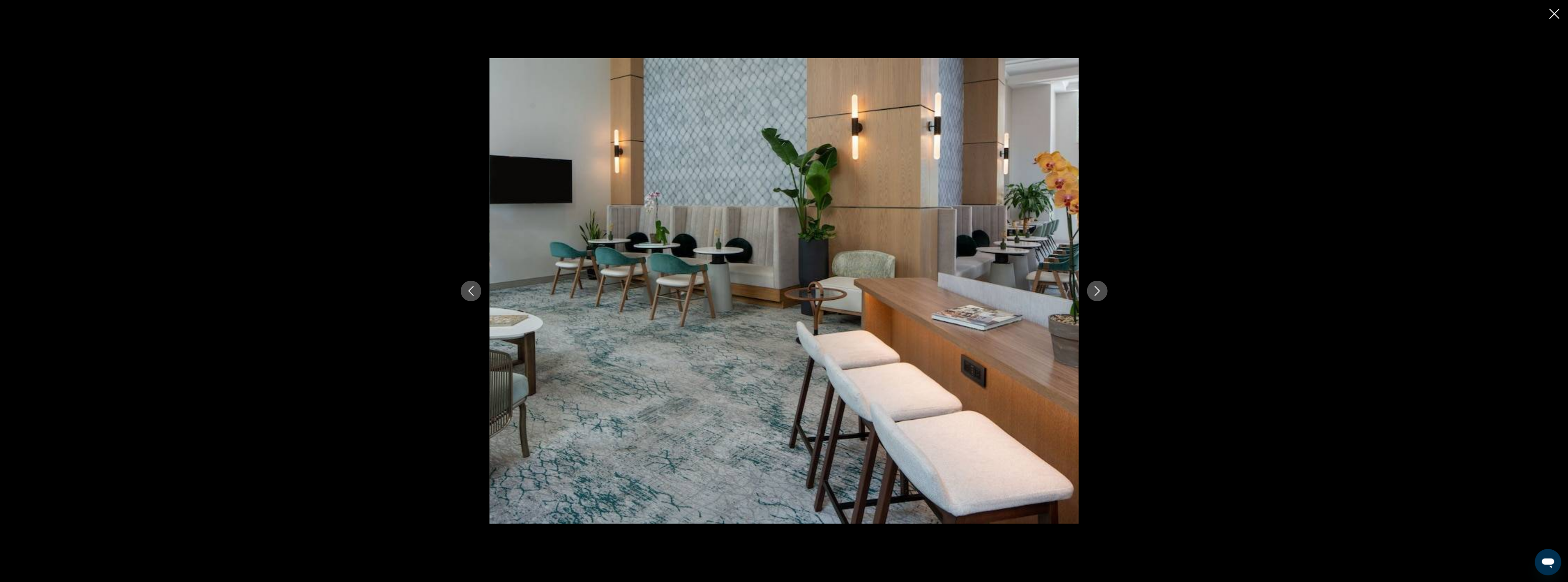
click at [1093, 287] on icon "Next image" at bounding box center [1097, 291] width 10 height 10
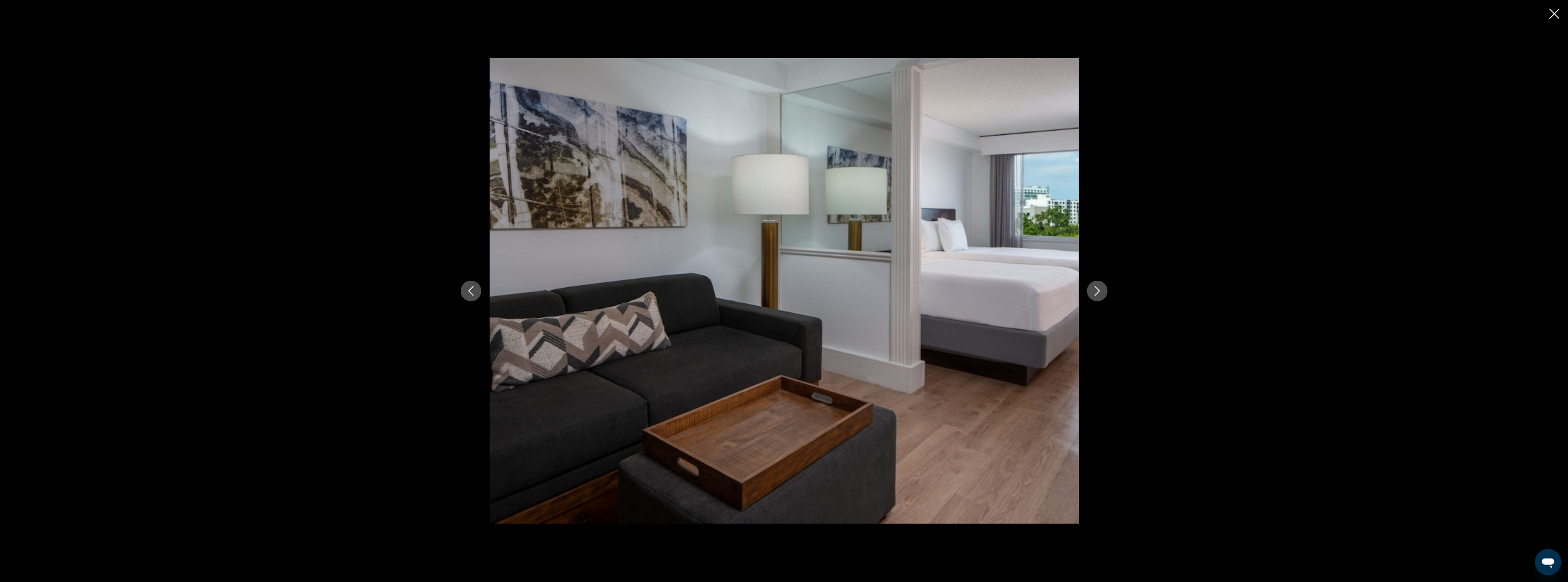
click at [1093, 287] on icon "Next image" at bounding box center [1097, 291] width 10 height 10
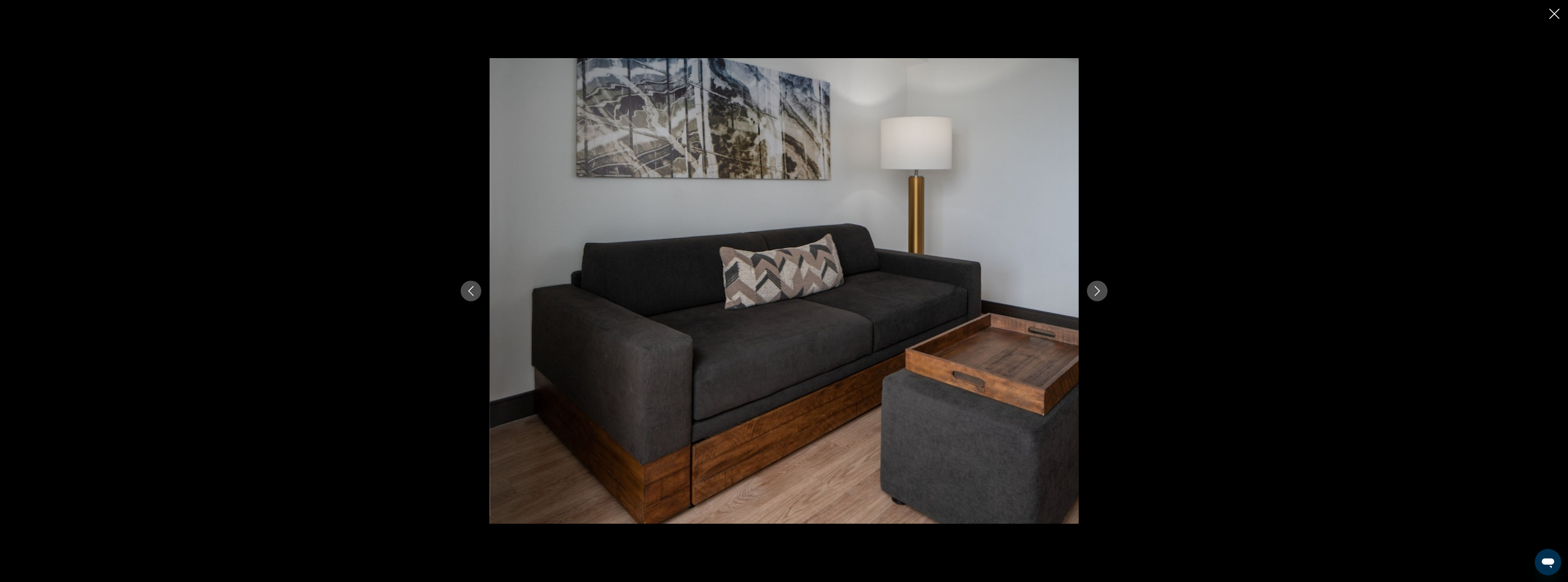
click at [1093, 287] on icon "Next image" at bounding box center [1097, 291] width 10 height 10
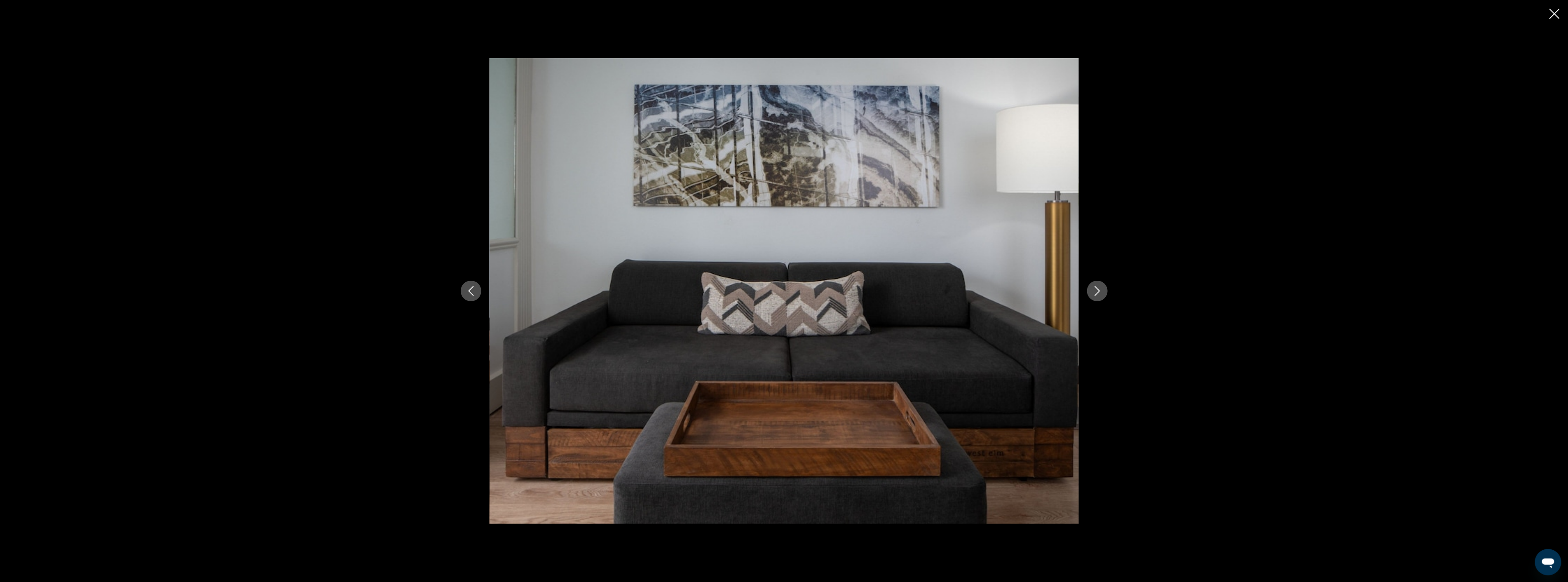
click at [1093, 287] on icon "Next image" at bounding box center [1097, 291] width 10 height 10
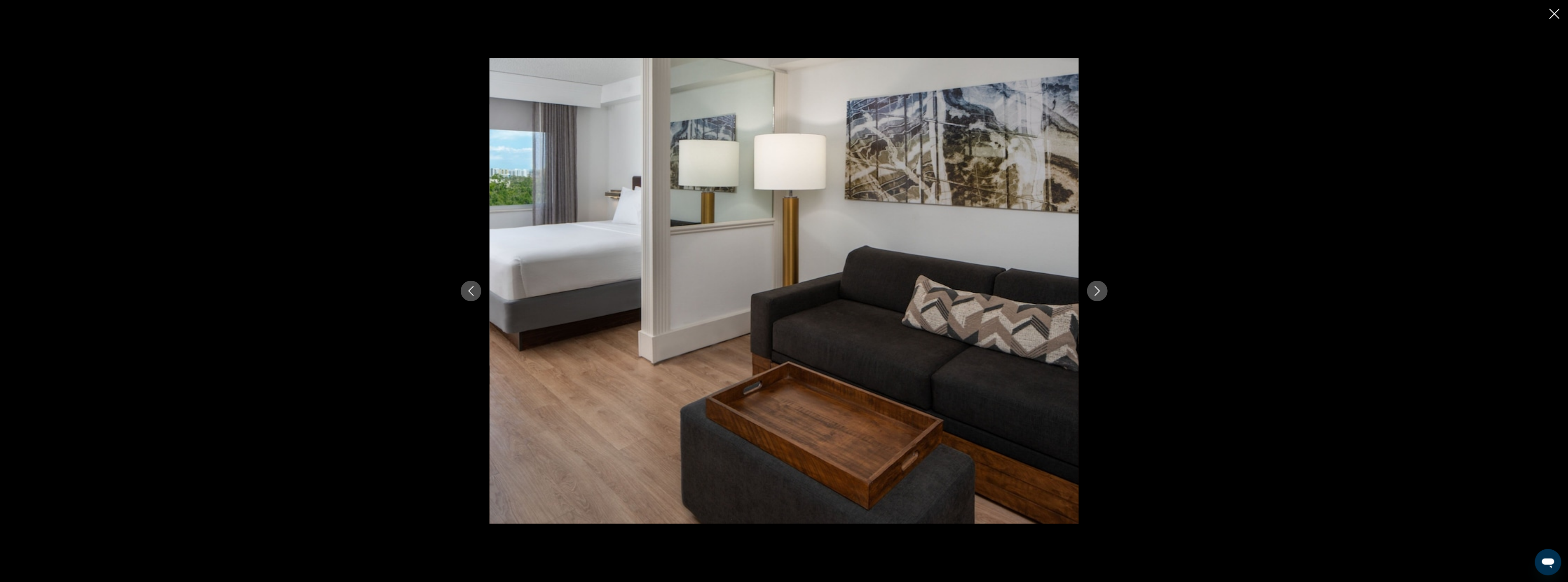
click at [1093, 287] on icon "Next image" at bounding box center [1097, 291] width 10 height 10
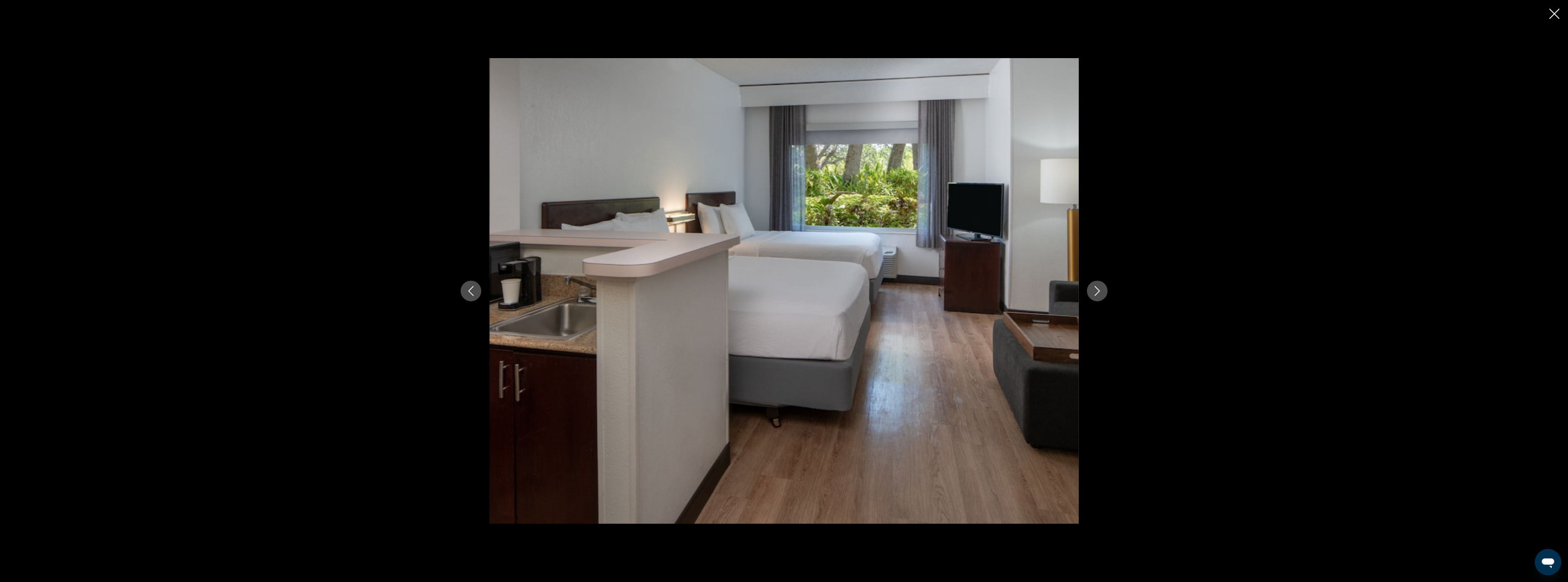
click at [1093, 287] on icon "Next image" at bounding box center [1097, 291] width 10 height 10
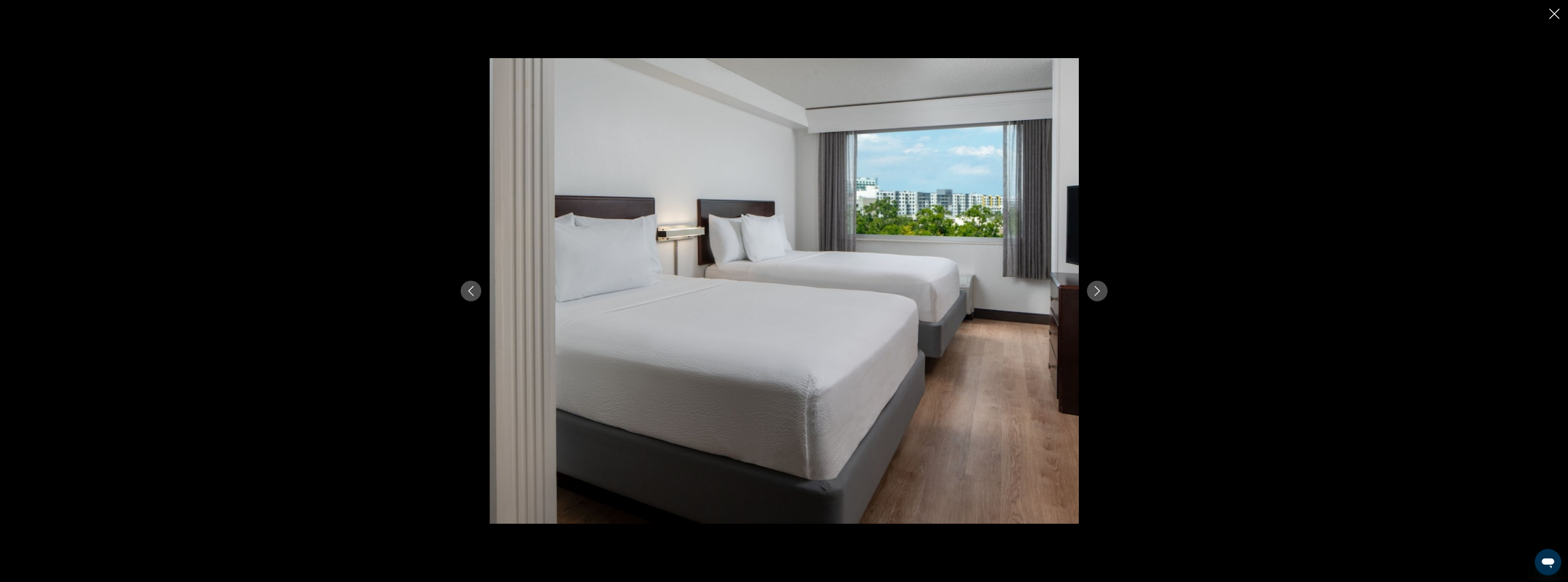
click at [1093, 287] on icon "Next image" at bounding box center [1097, 291] width 10 height 10
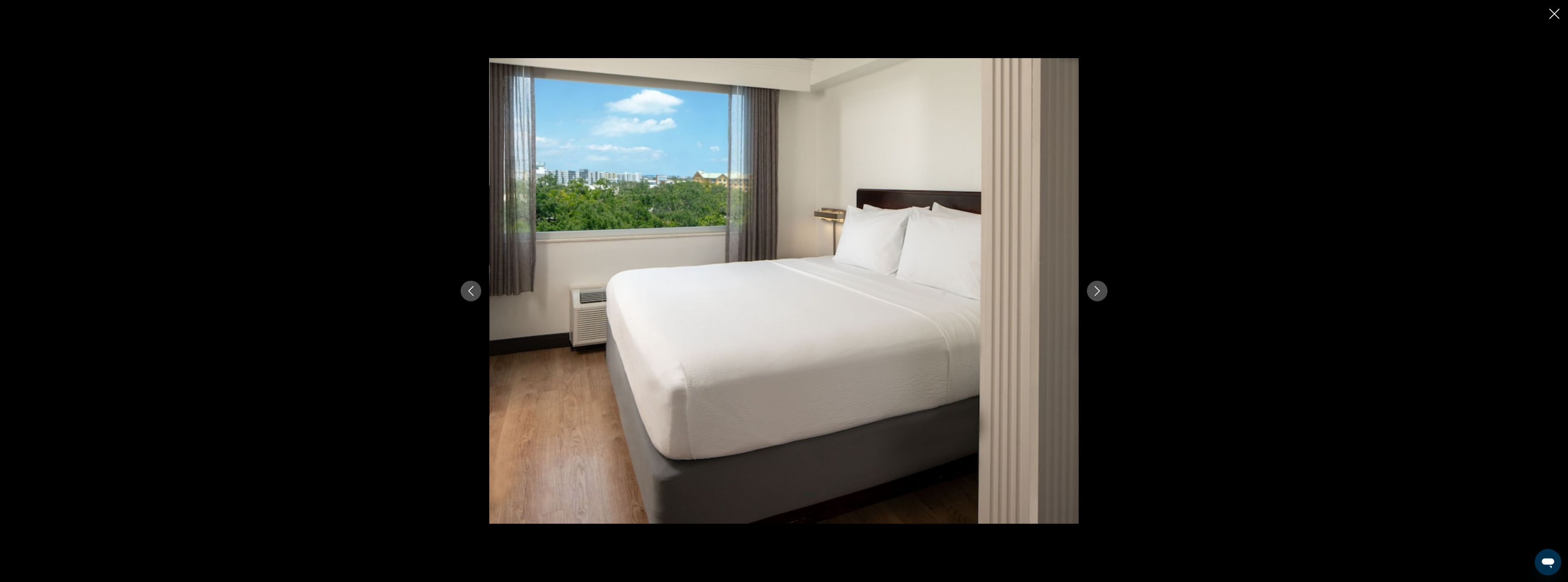
click at [1093, 287] on icon "Next image" at bounding box center [1097, 291] width 10 height 10
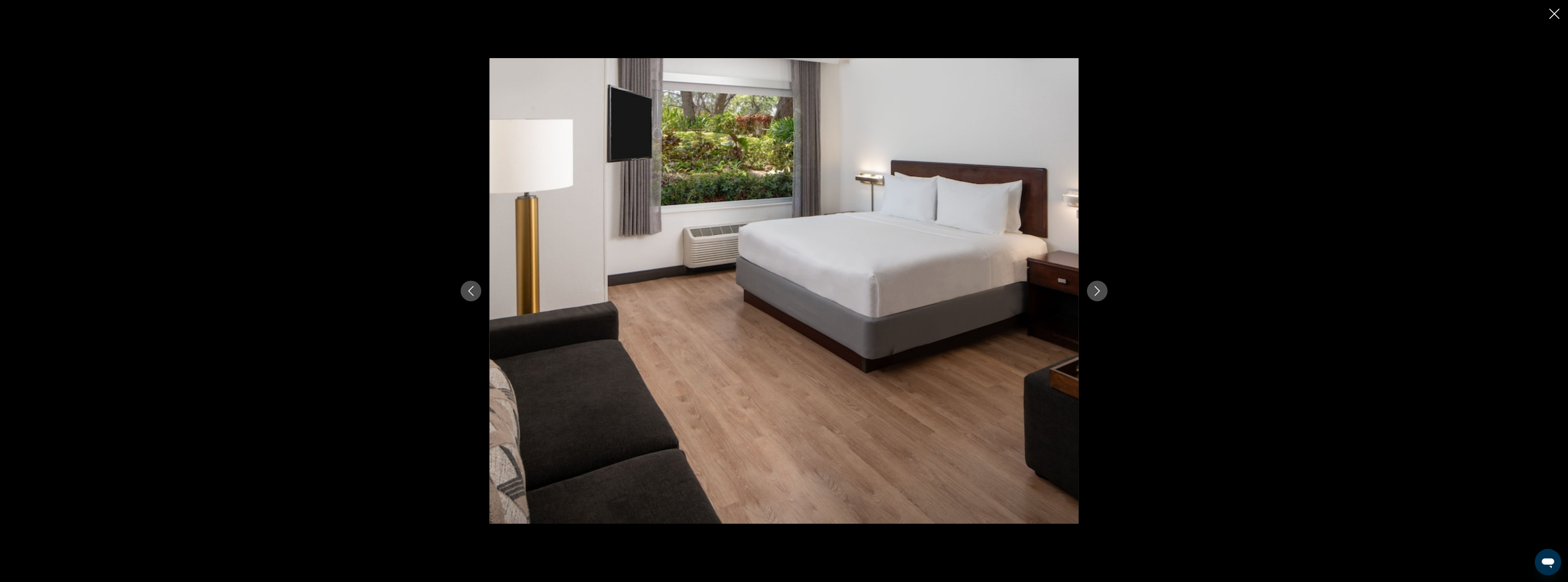
click at [1093, 287] on icon "Next image" at bounding box center [1097, 291] width 10 height 10
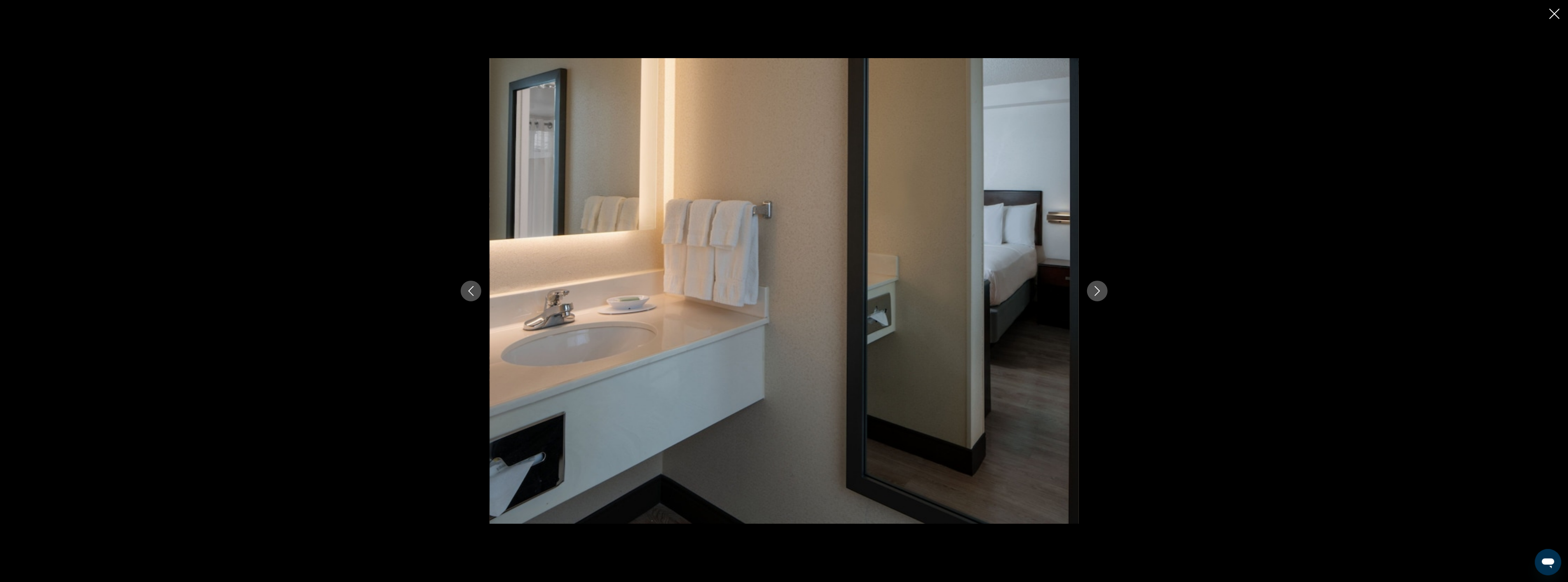
click at [1093, 287] on icon "Next image" at bounding box center [1097, 291] width 10 height 10
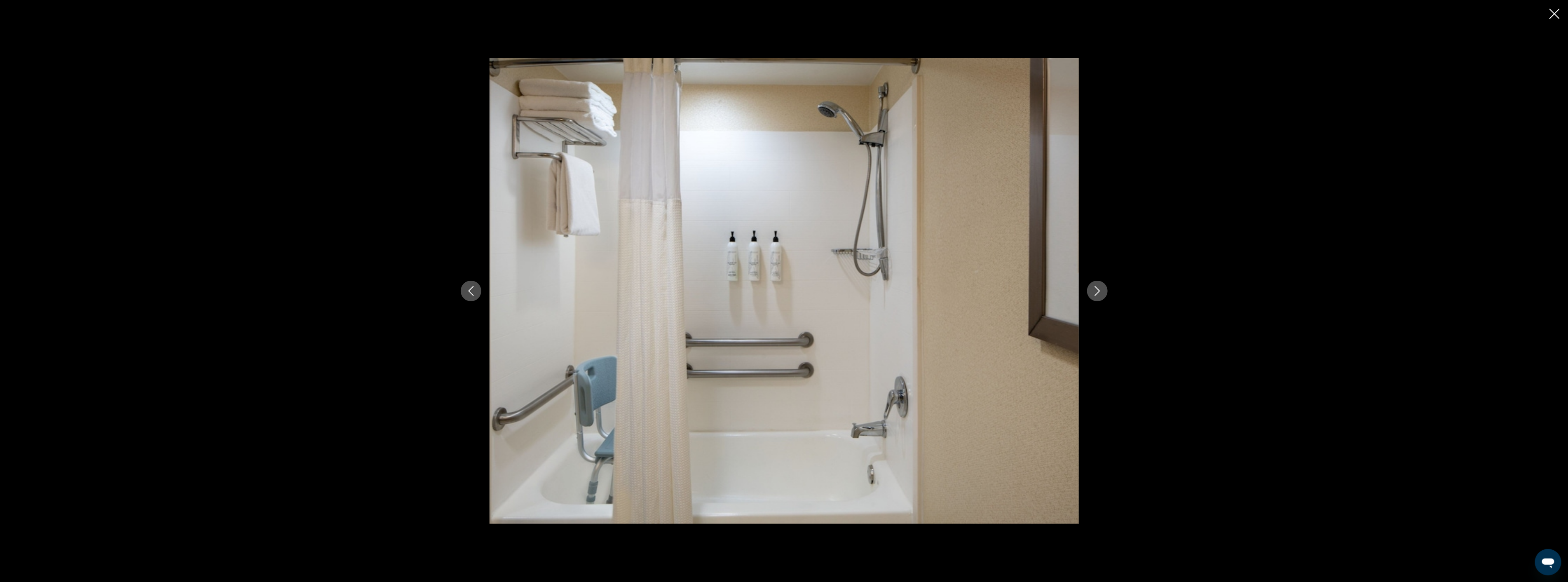
click at [1555, 15] on icon "Close slideshow" at bounding box center [1555, 13] width 10 height 10
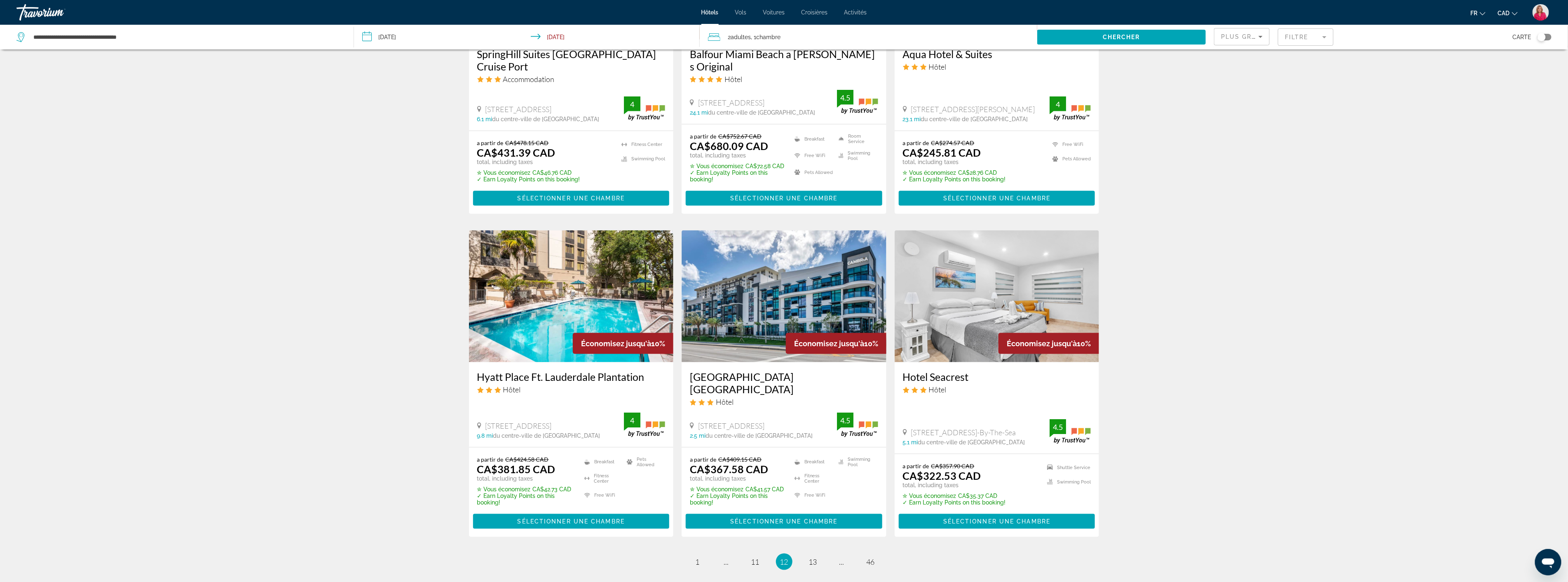
scroll to position [870, 0]
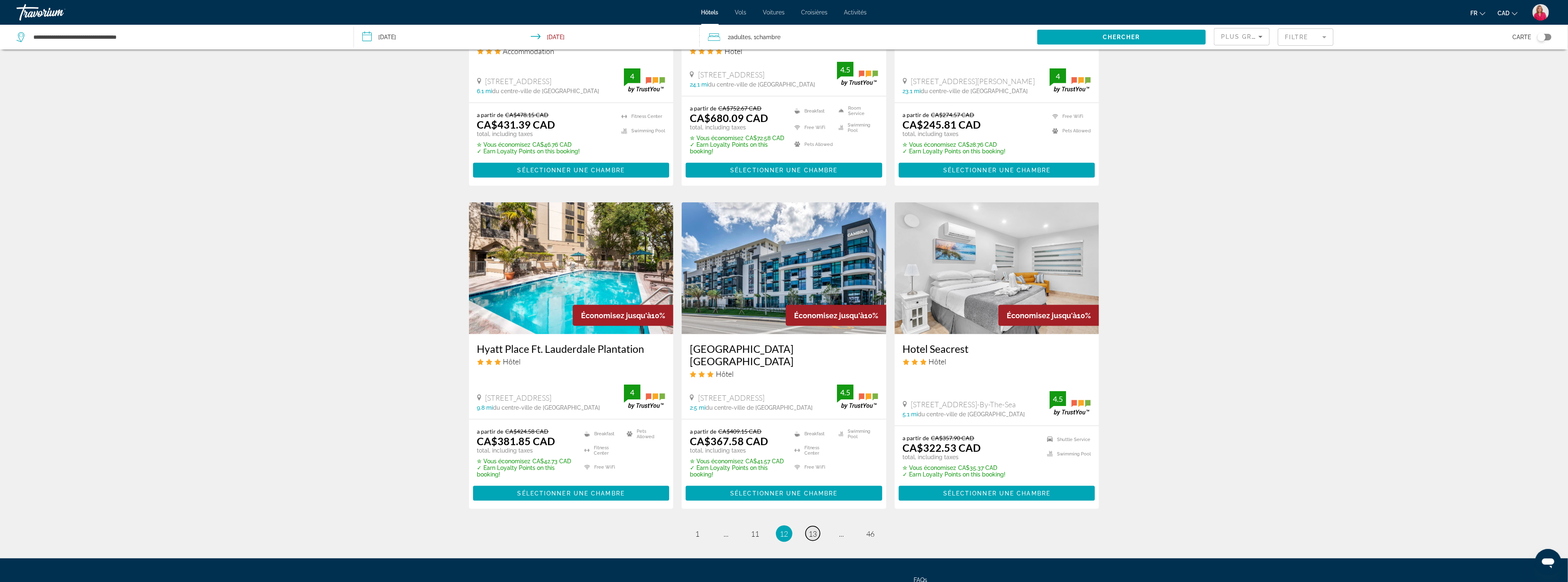
click at [813, 529] on span "13" at bounding box center [813, 533] width 9 height 9
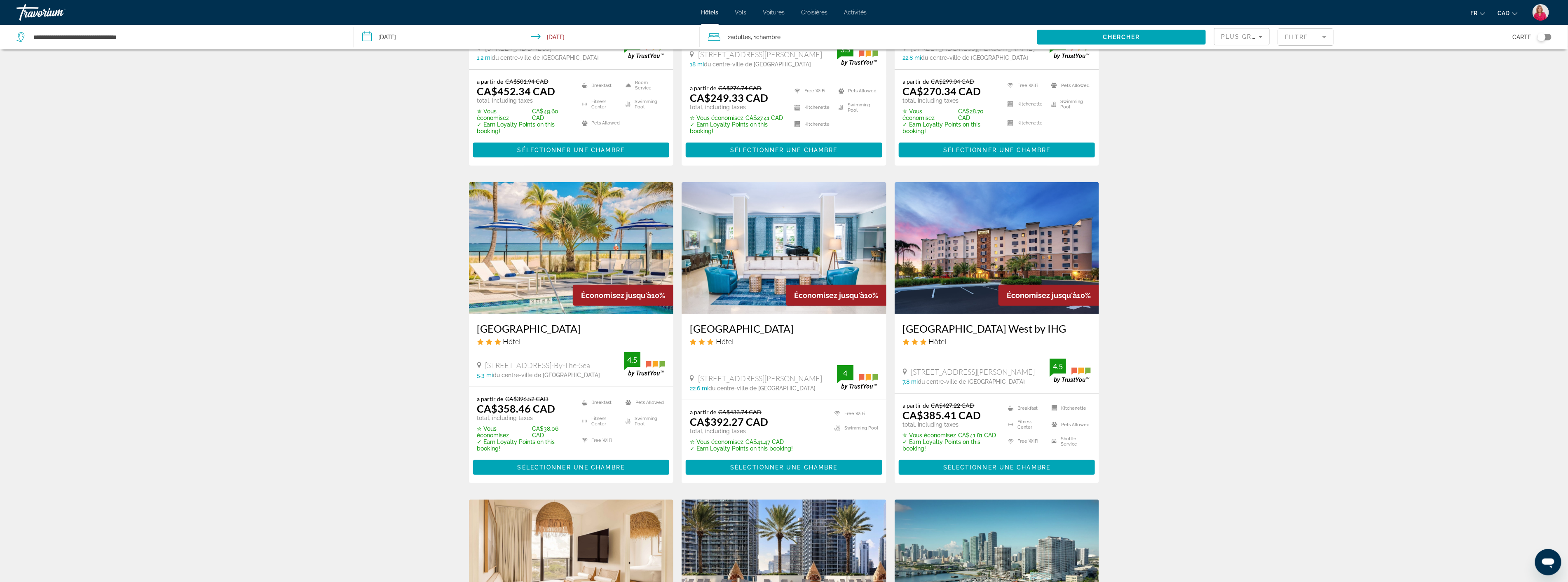
scroll to position [229, 0]
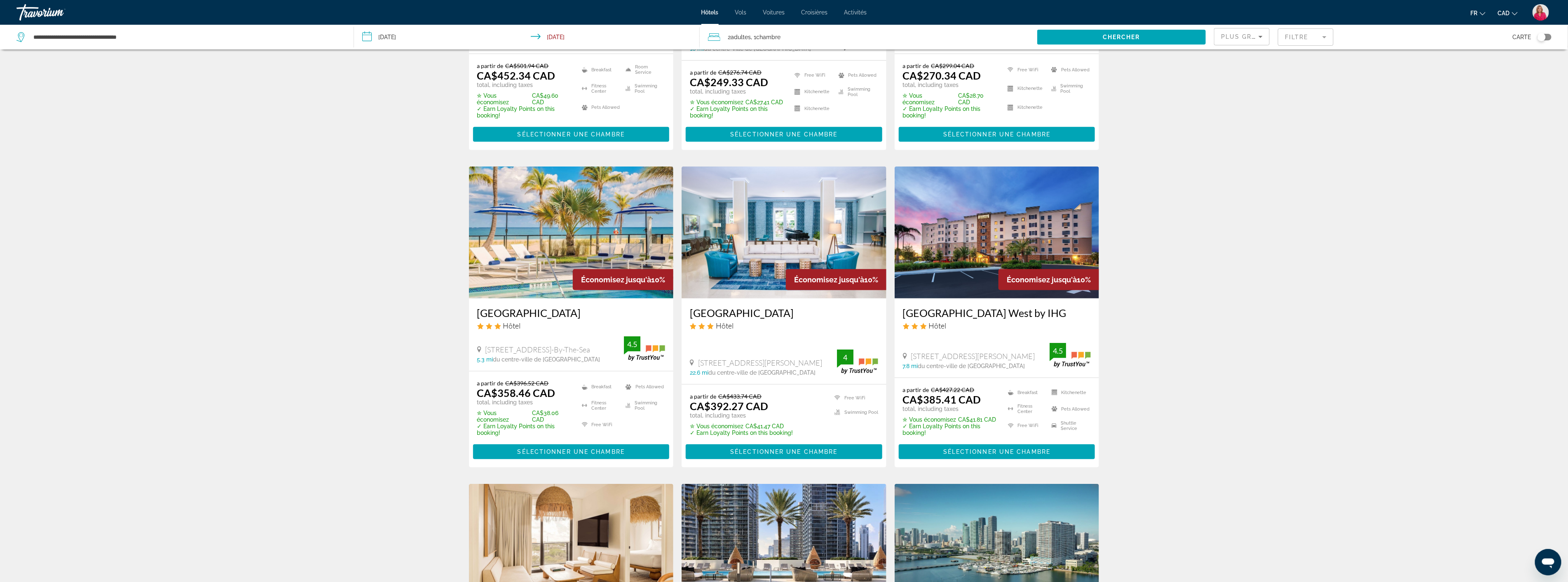
click at [973, 265] on img "Main content" at bounding box center [997, 233] width 205 height 132
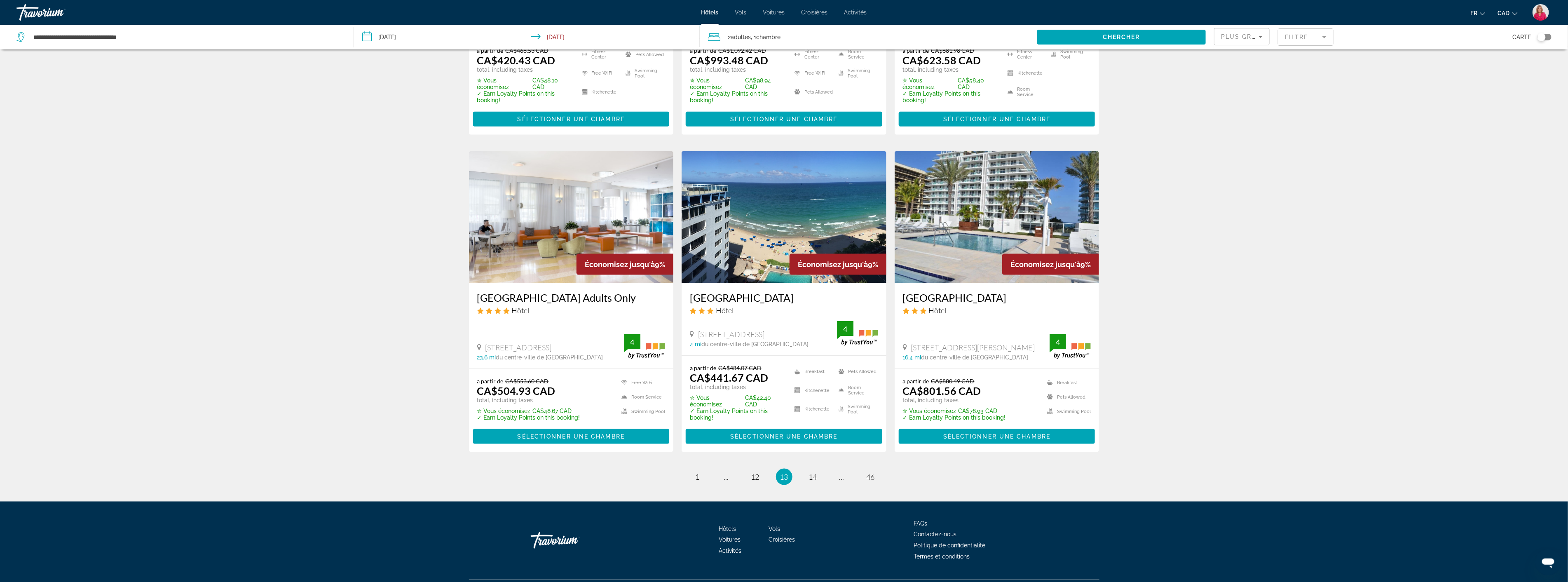
scroll to position [911, 0]
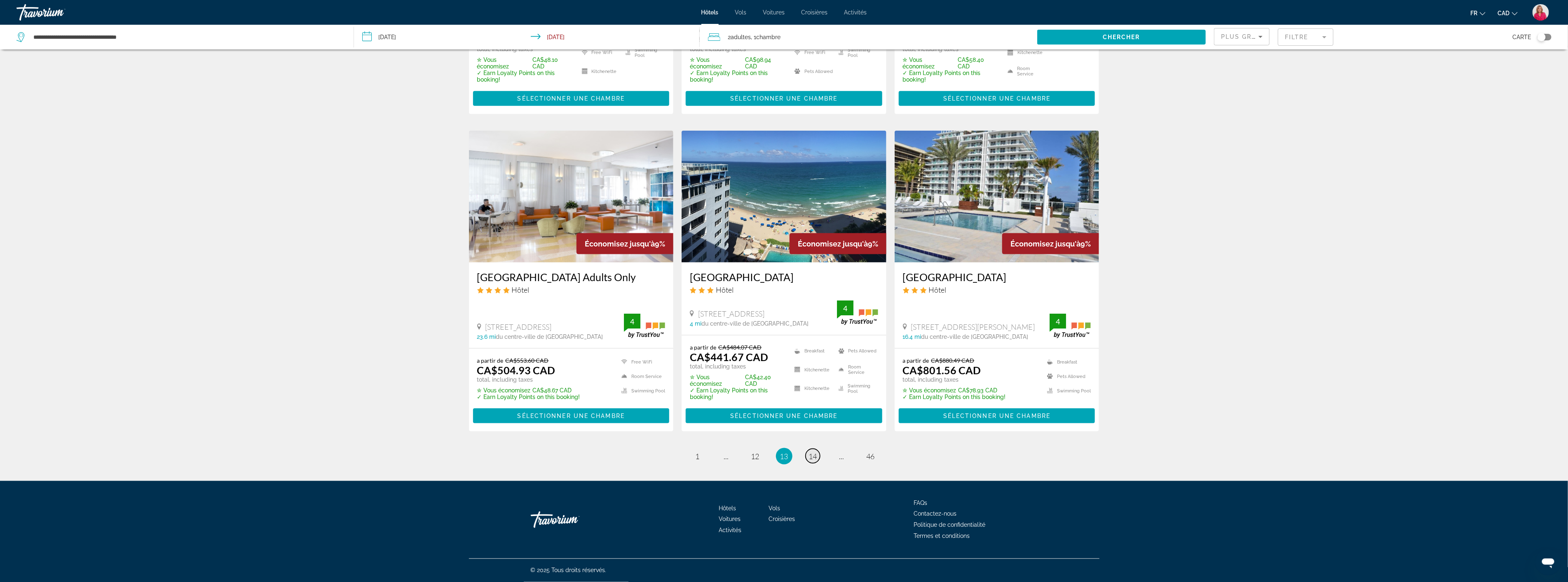
click at [814, 455] on span "14" at bounding box center [813, 456] width 9 height 9
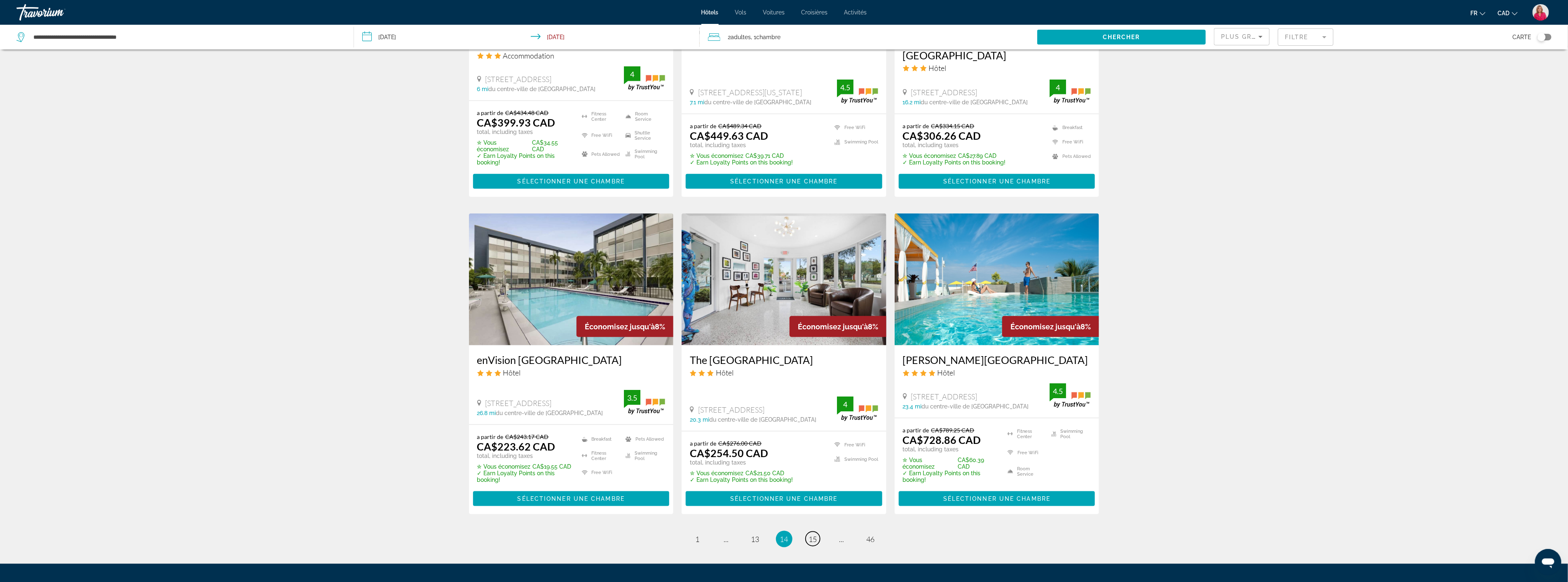
scroll to position [870, 0]
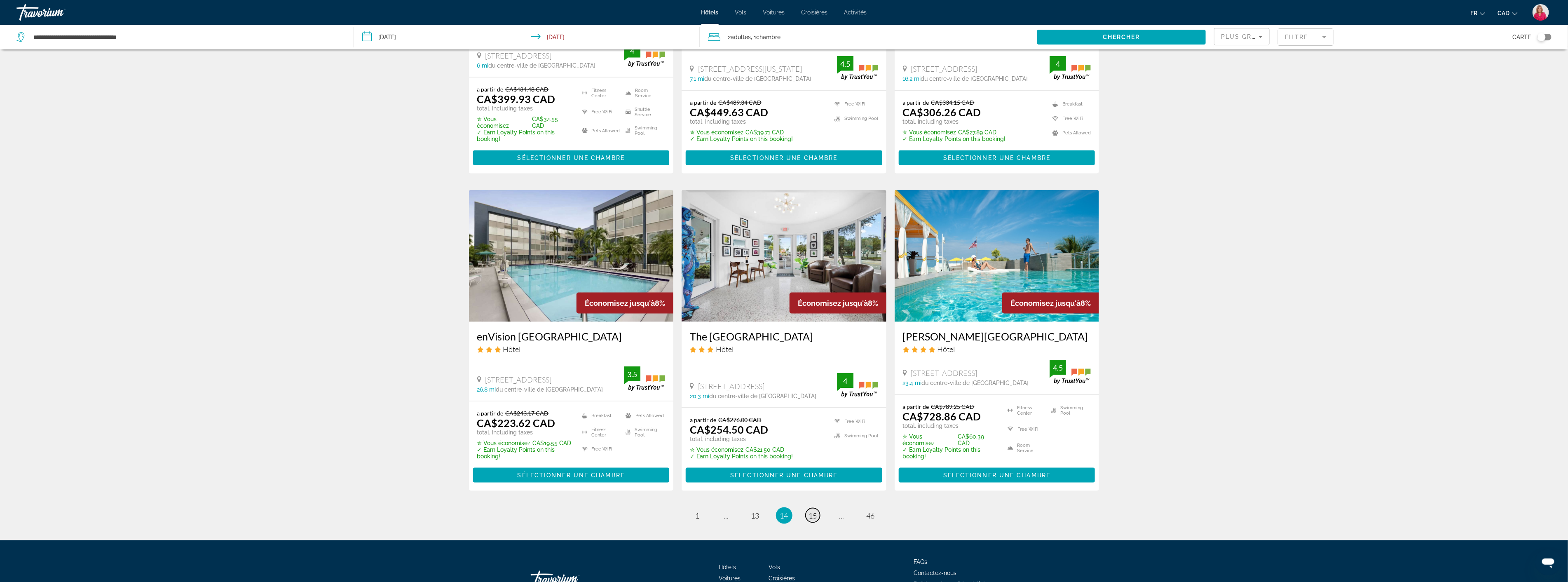
click at [813, 517] on span "15" at bounding box center [813, 515] width 9 height 9
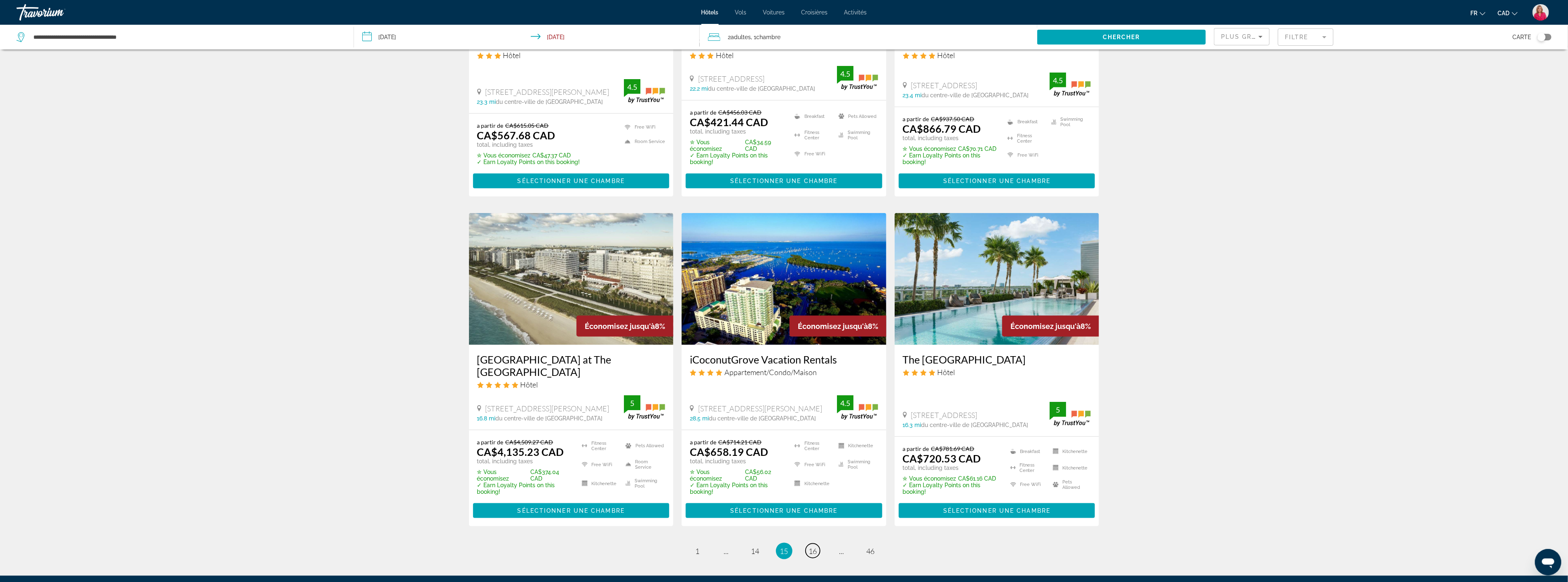
scroll to position [914, 0]
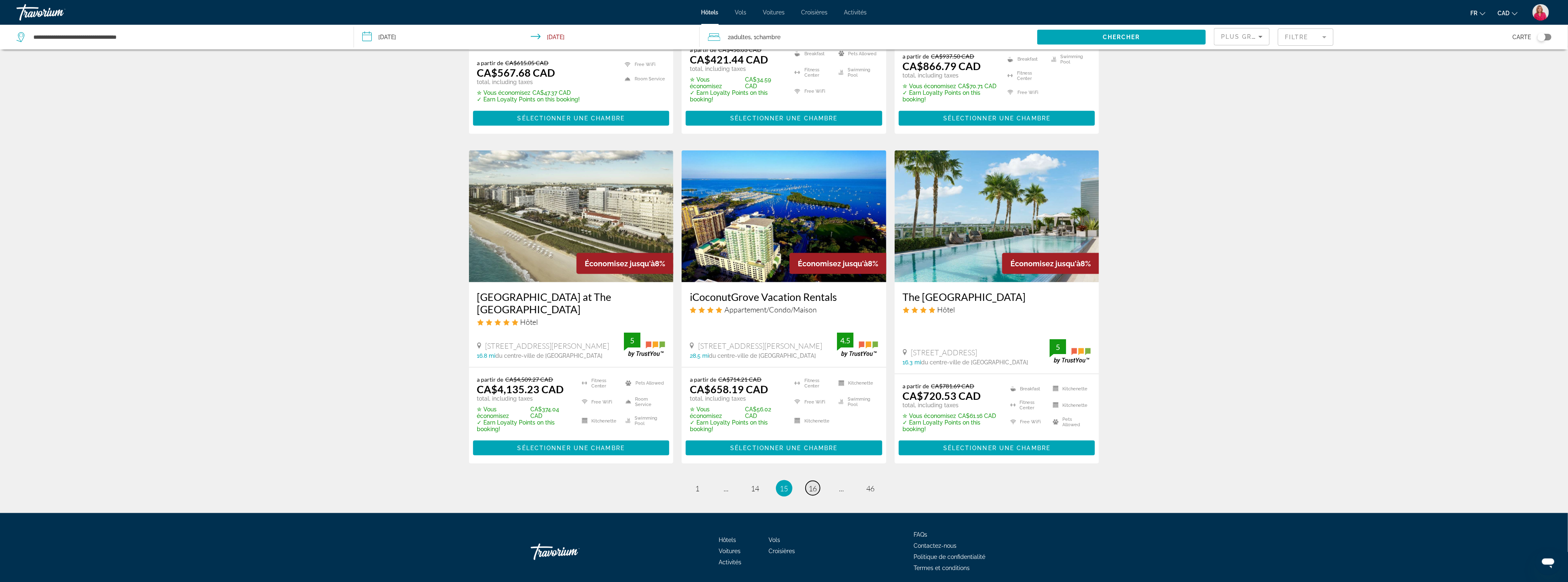
click at [812, 484] on span "16" at bounding box center [813, 488] width 9 height 9
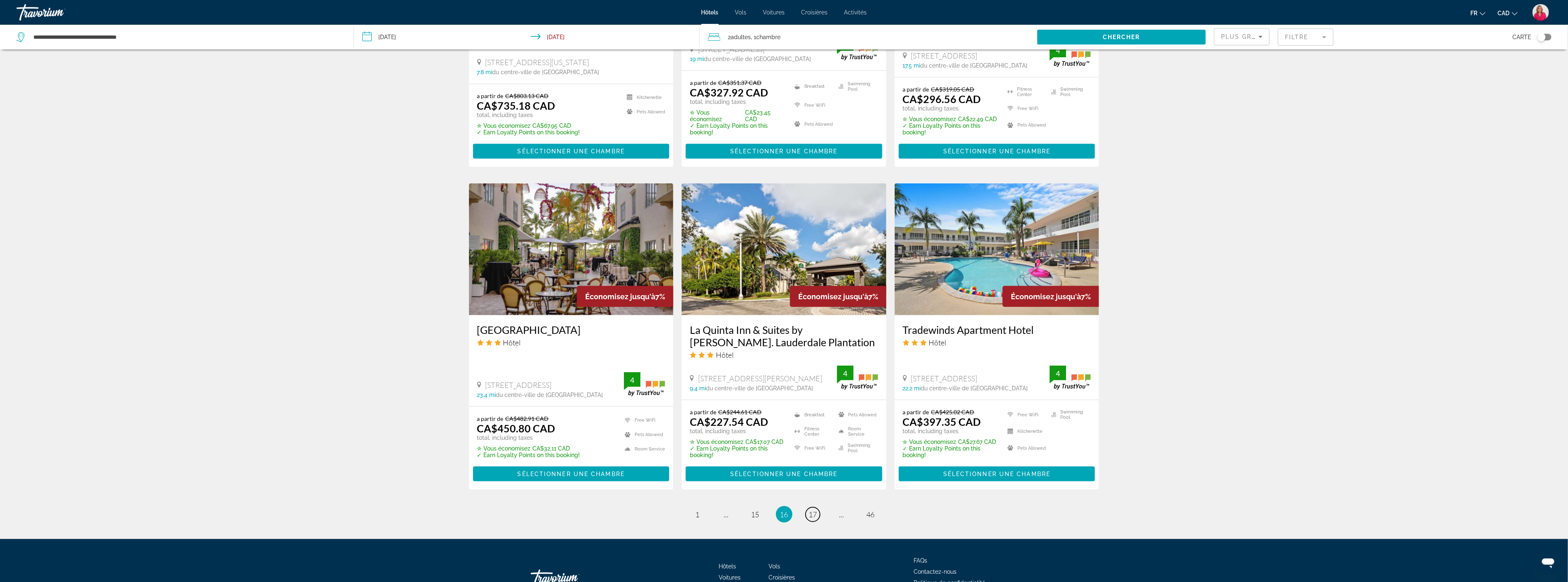
scroll to position [870, 0]
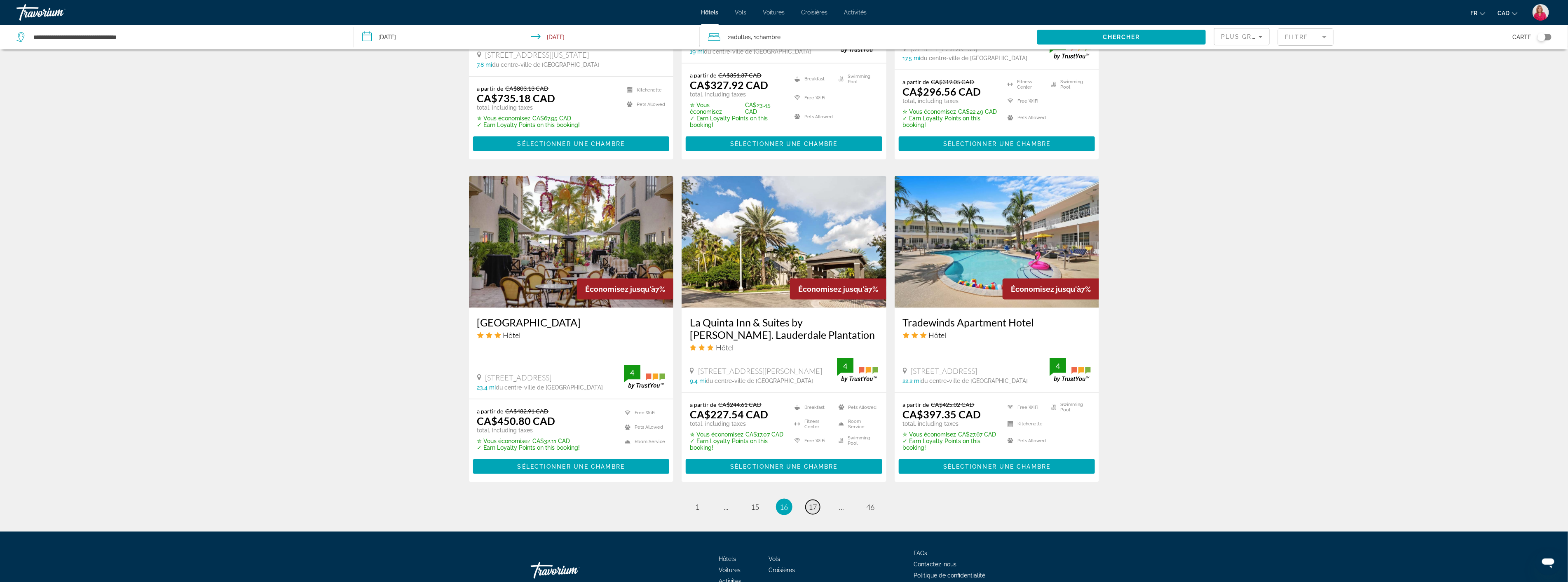
click at [814, 502] on span "17" at bounding box center [813, 507] width 9 height 9
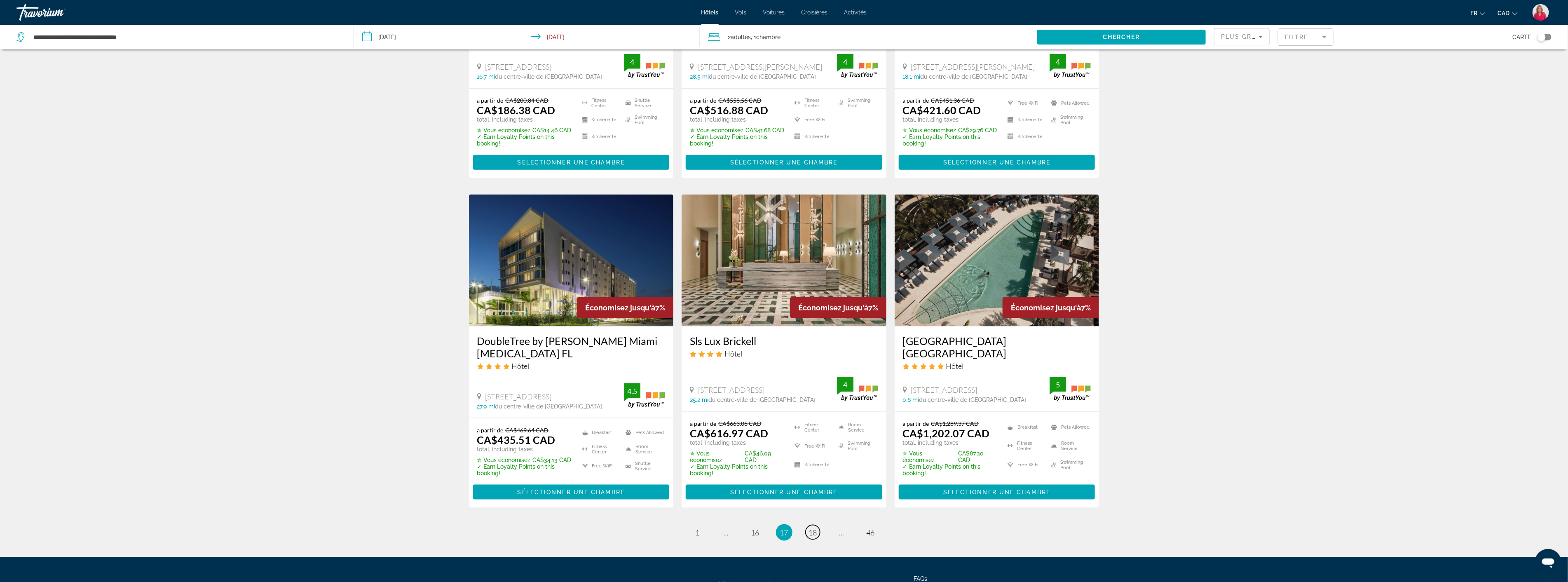
scroll to position [870, 0]
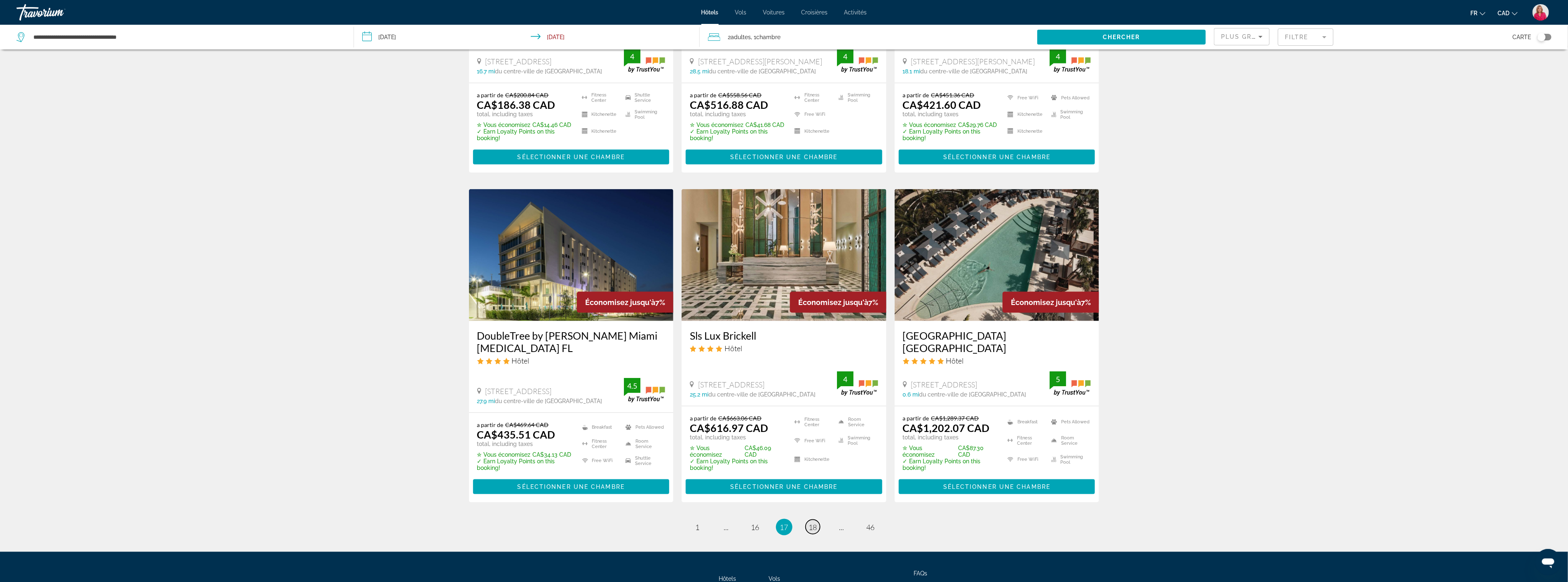
click at [814, 522] on span "18" at bounding box center [813, 527] width 9 height 9
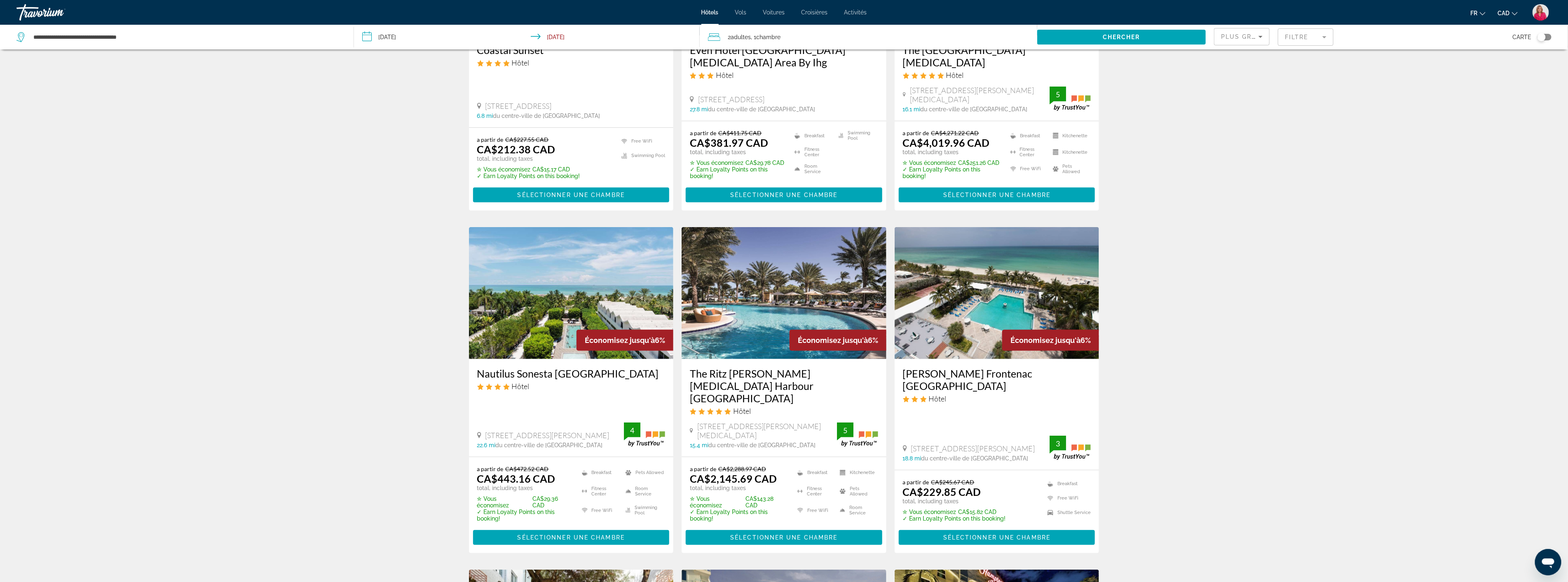
scroll to position [183, 0]
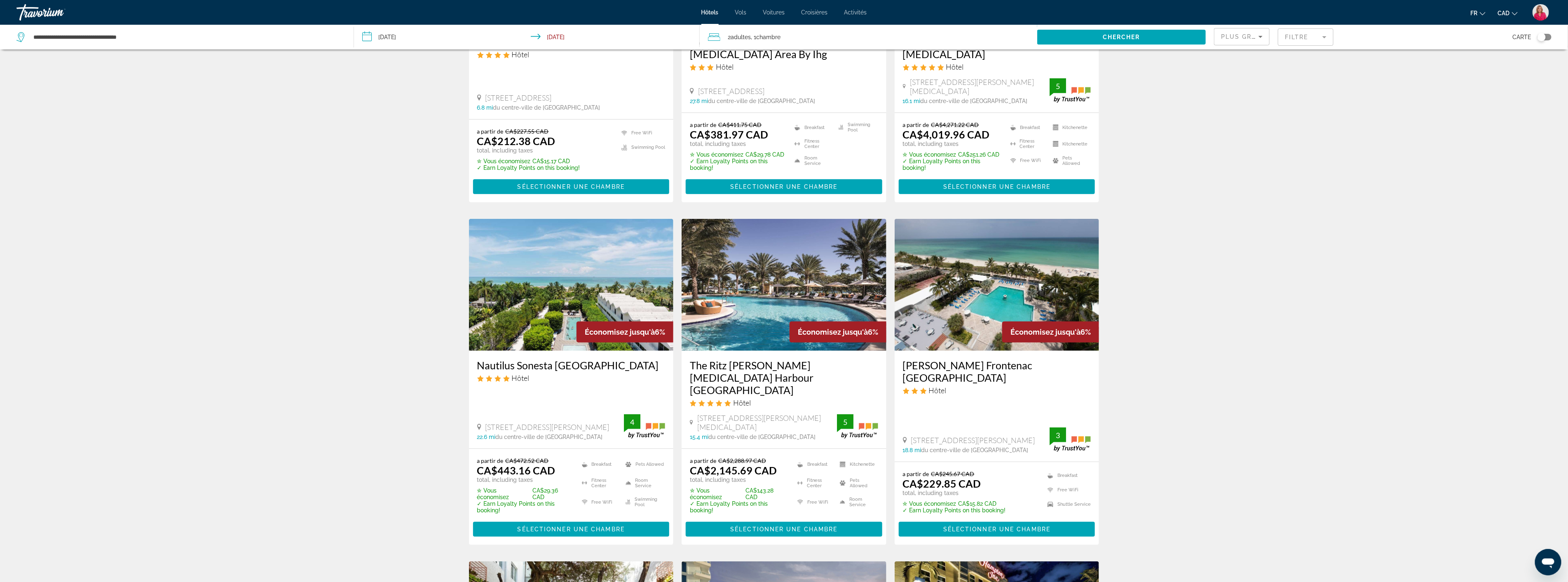
click at [967, 312] on img "Main content" at bounding box center [997, 284] width 205 height 132
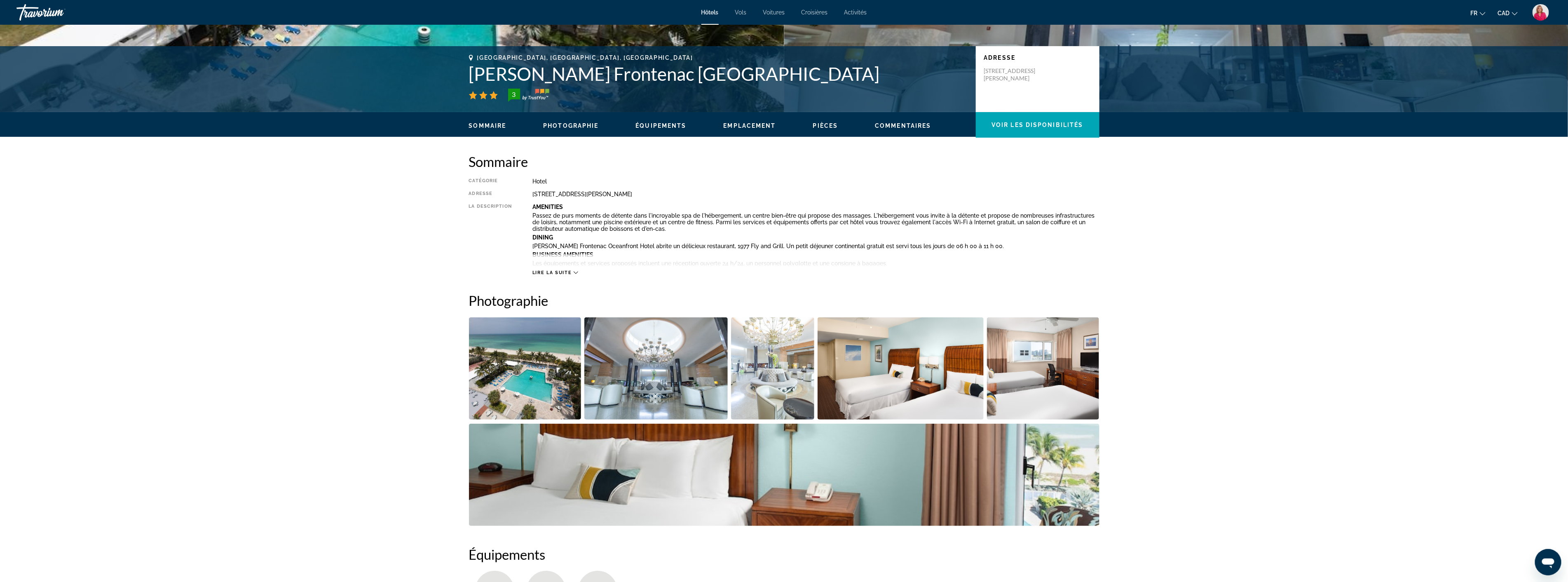
scroll to position [183, 0]
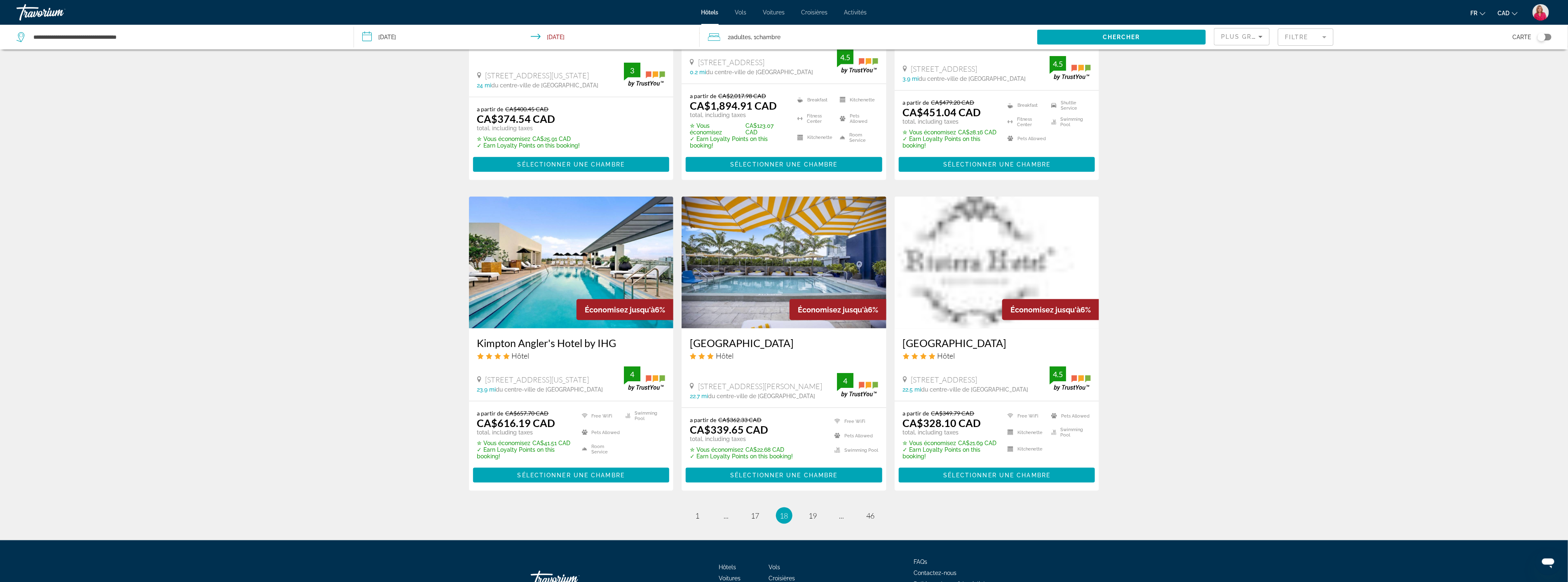
scroll to position [885, 0]
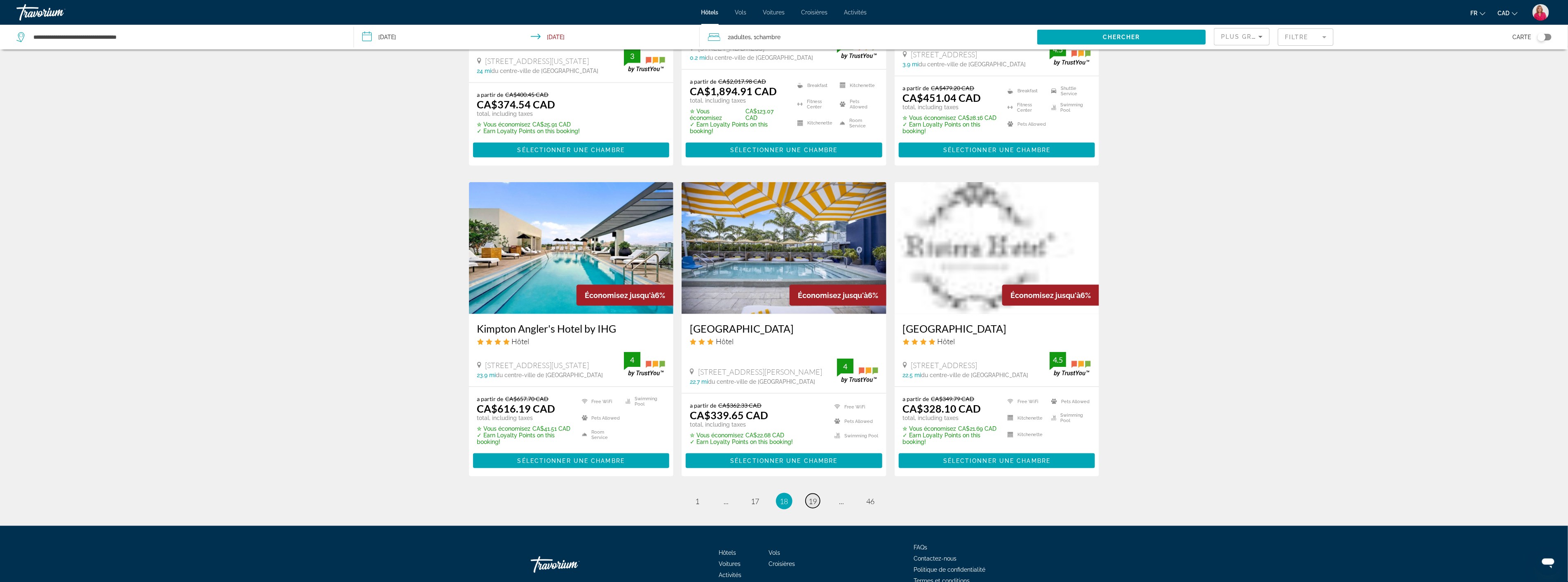
click at [811, 497] on span "19" at bounding box center [813, 501] width 9 height 9
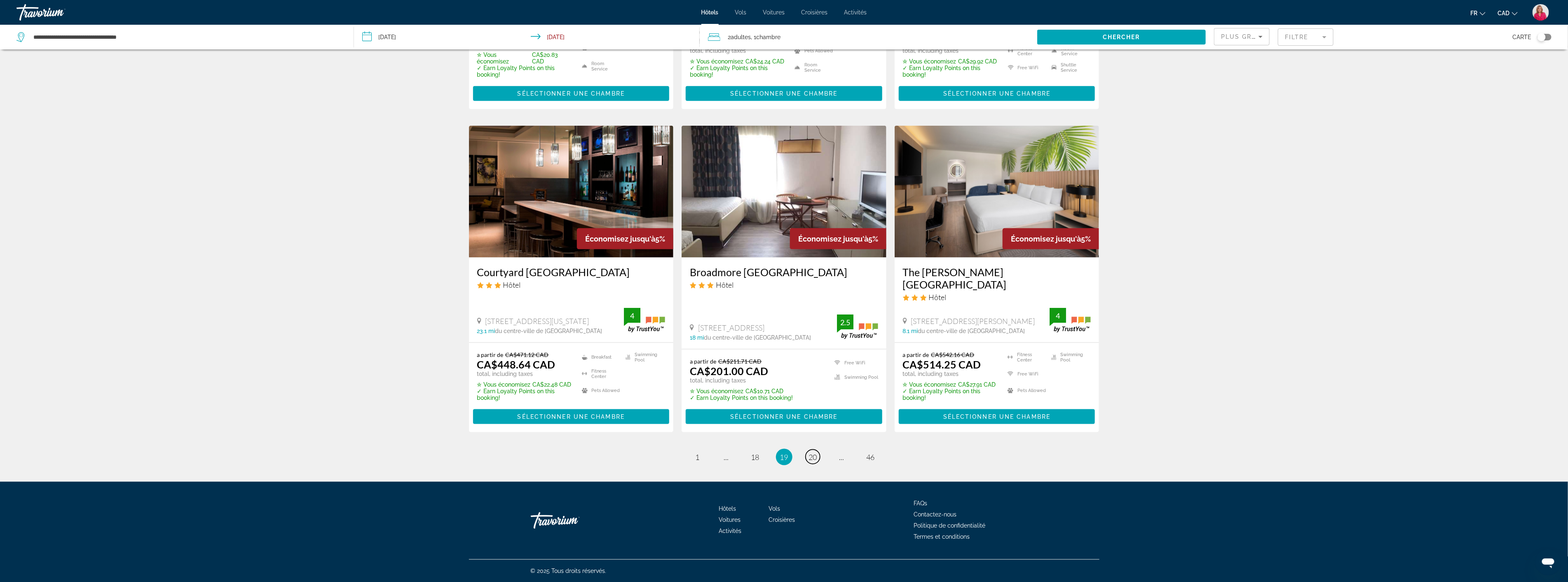
scroll to position [911, 0]
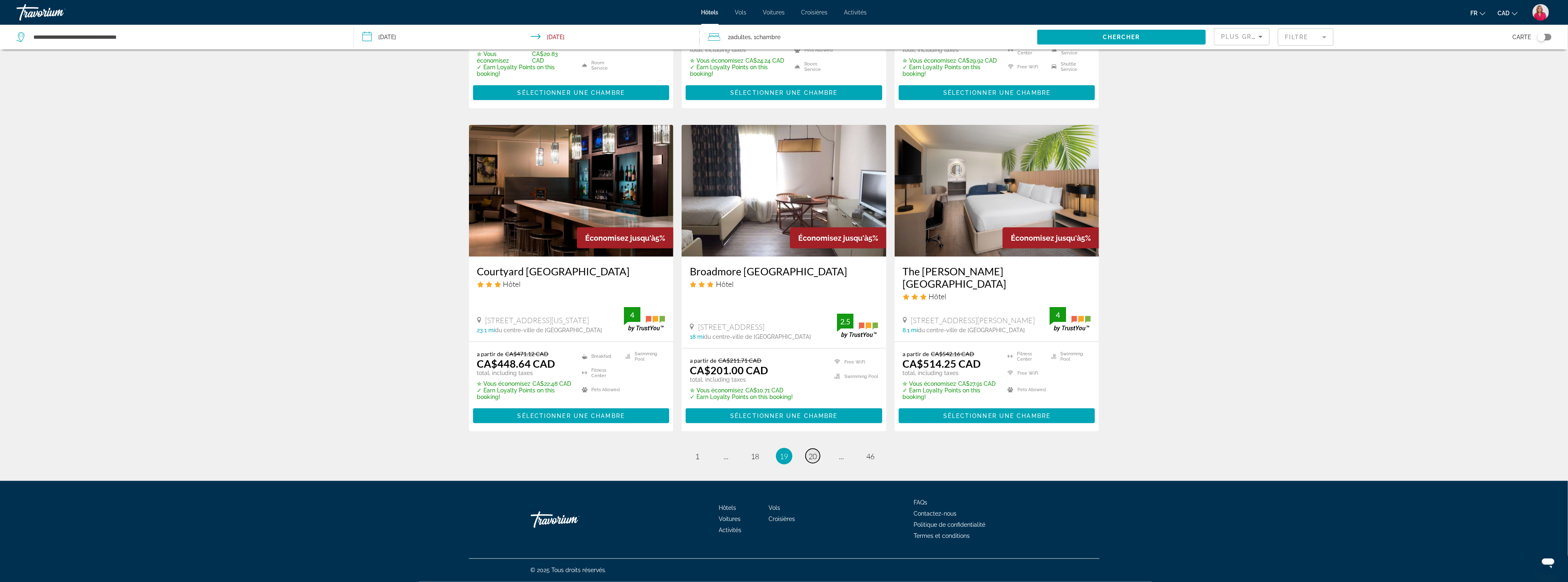
click at [814, 459] on span "20" at bounding box center [813, 456] width 9 height 9
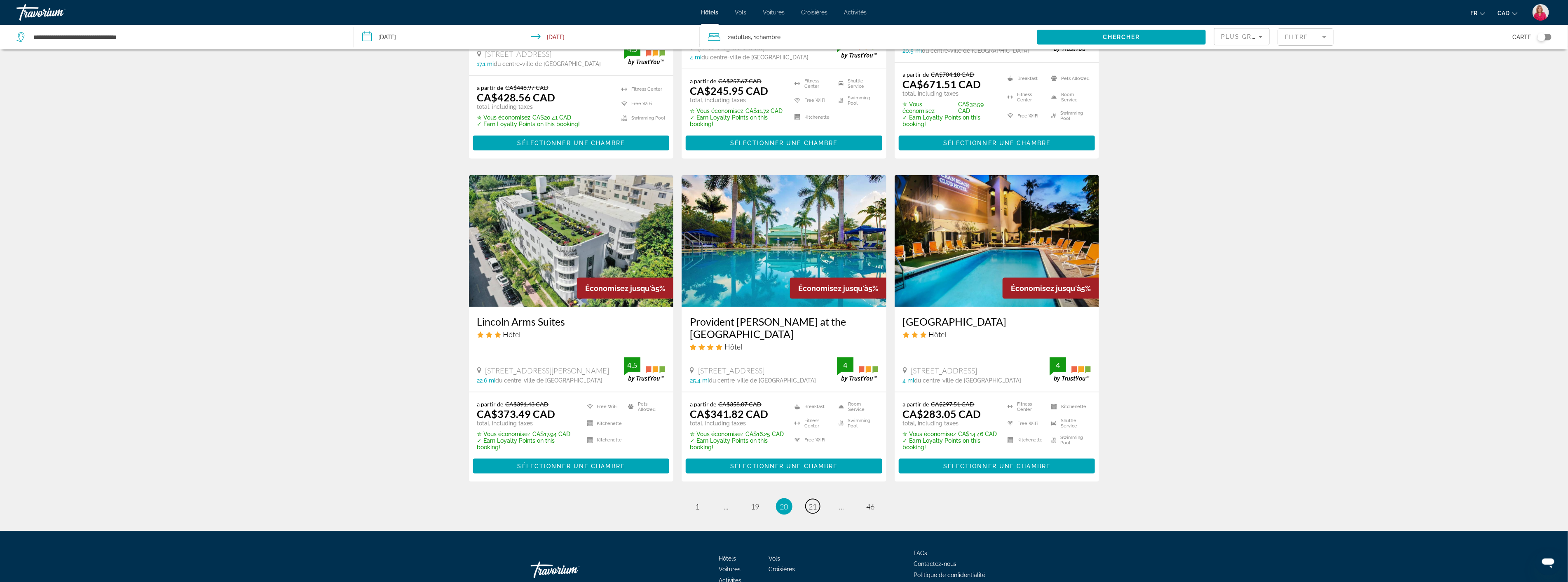
scroll to position [870, 0]
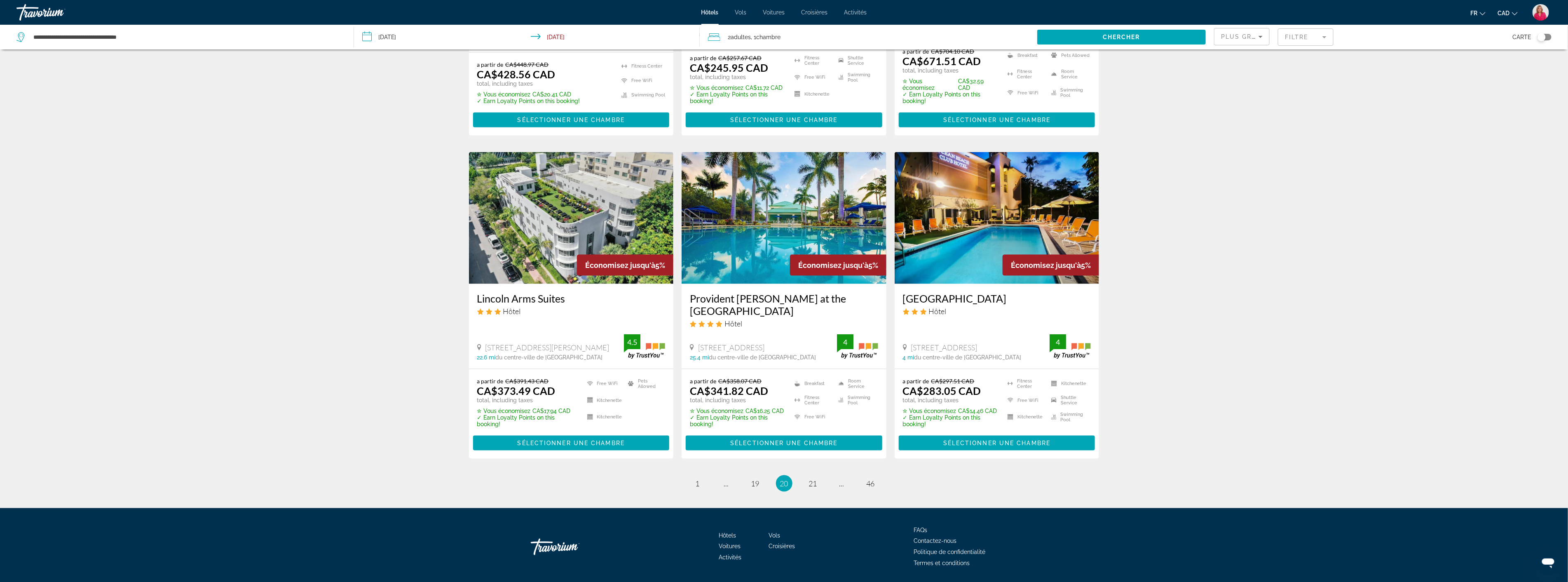
click at [990, 250] on img "Main content" at bounding box center [997, 218] width 205 height 132
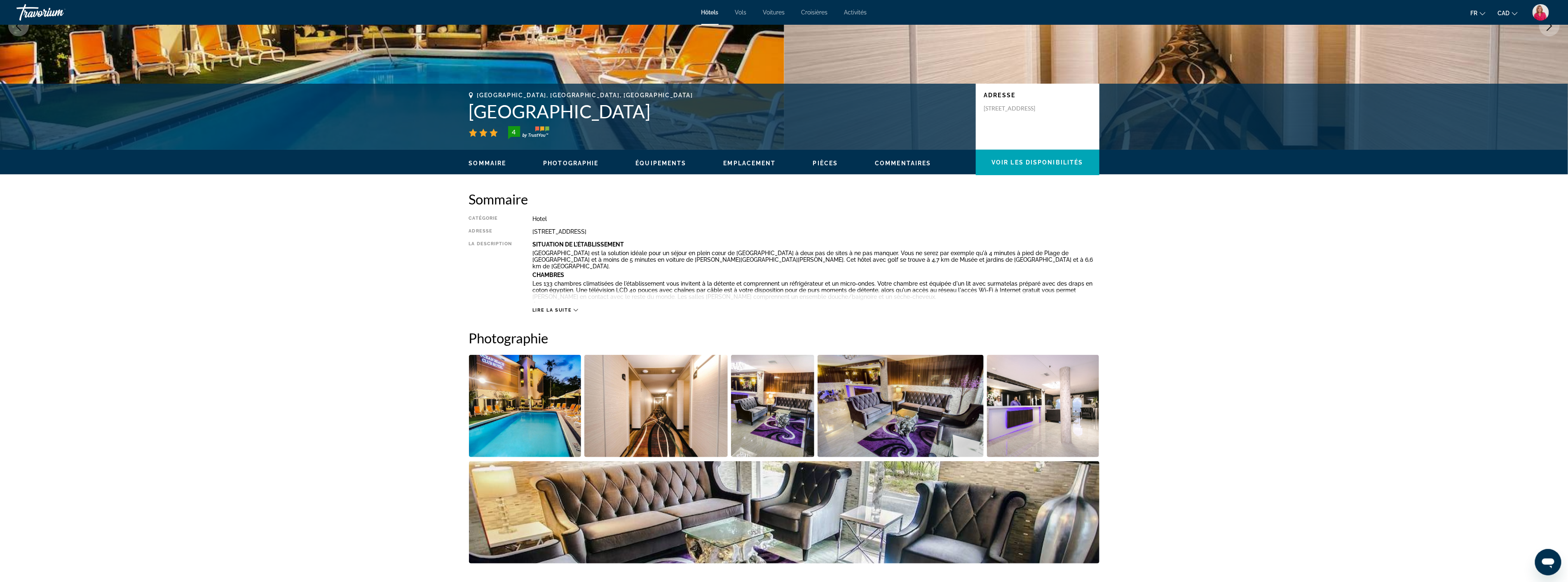
scroll to position [183, 0]
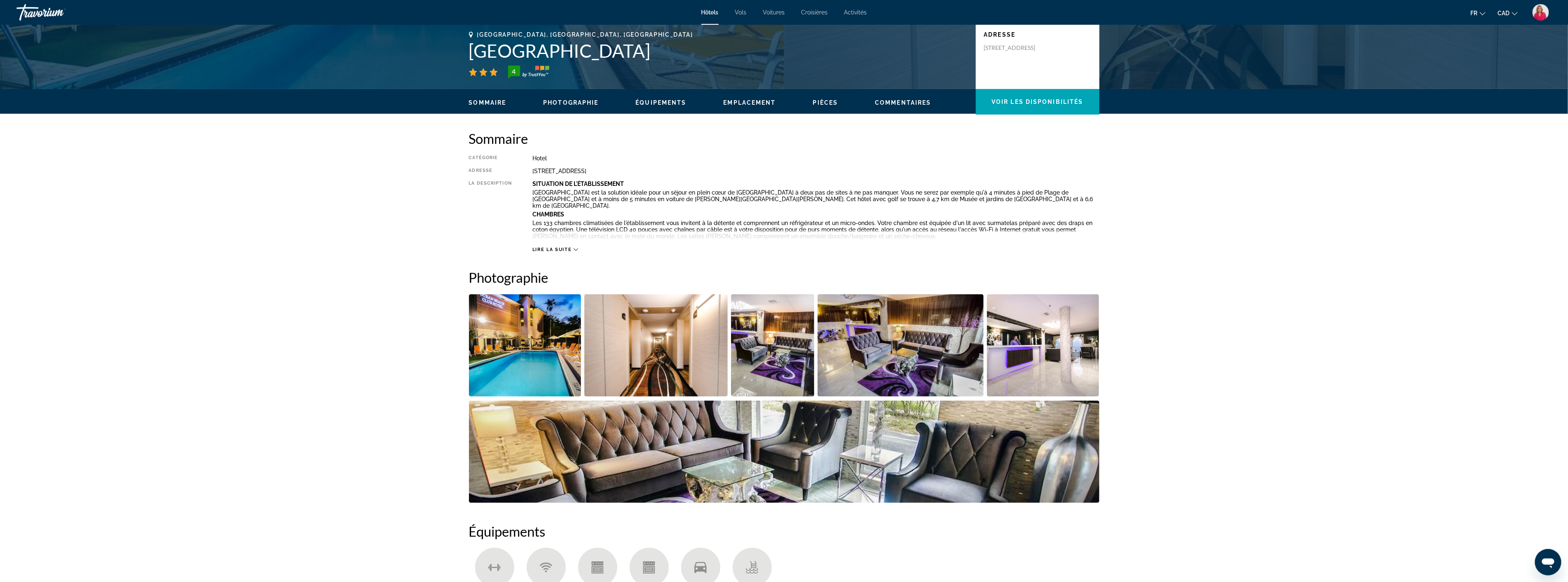
click at [899, 361] on img "Open full-screen image slider" at bounding box center [900, 345] width 166 height 102
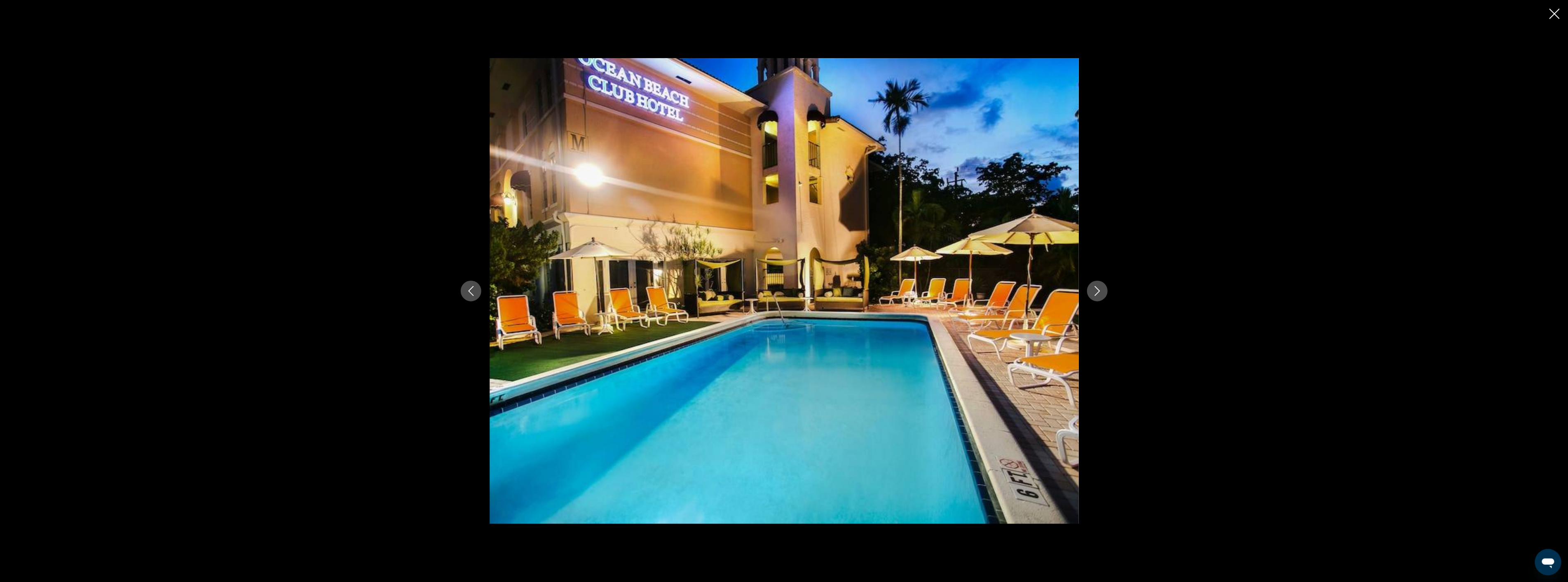
click at [1097, 294] on icon "Next image" at bounding box center [1097, 291] width 10 height 10
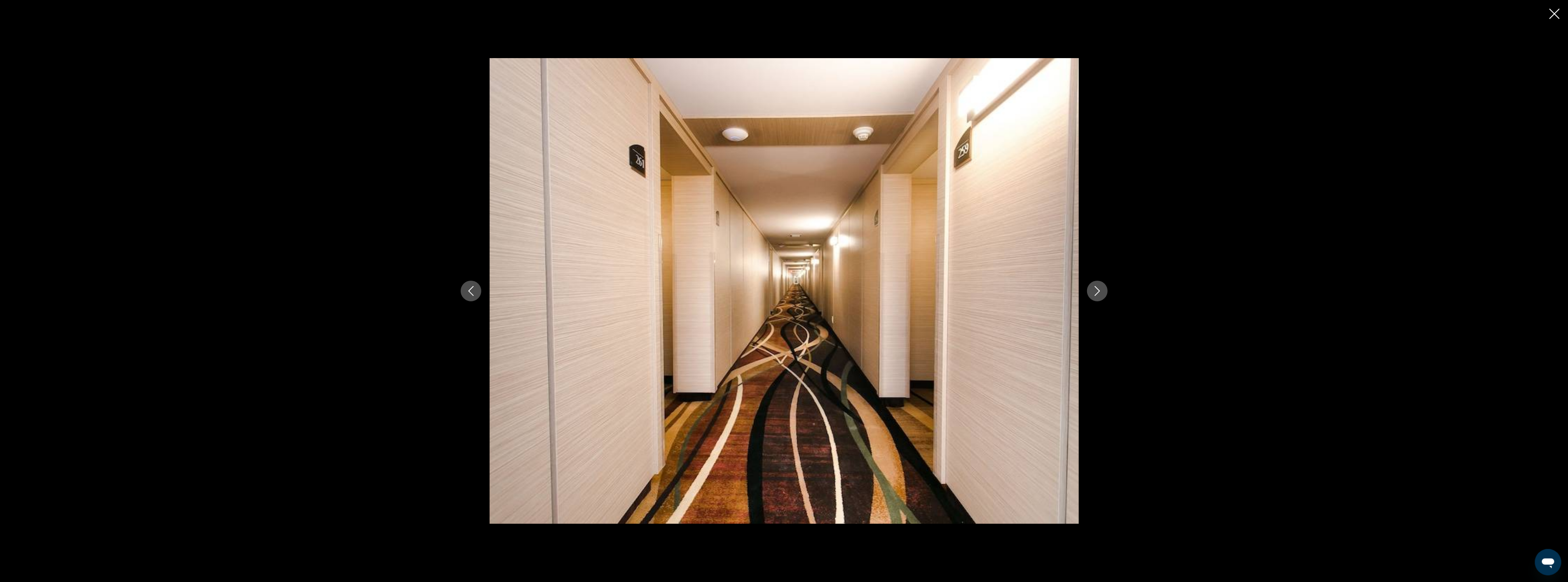
click at [1097, 294] on icon "Next image" at bounding box center [1097, 291] width 10 height 10
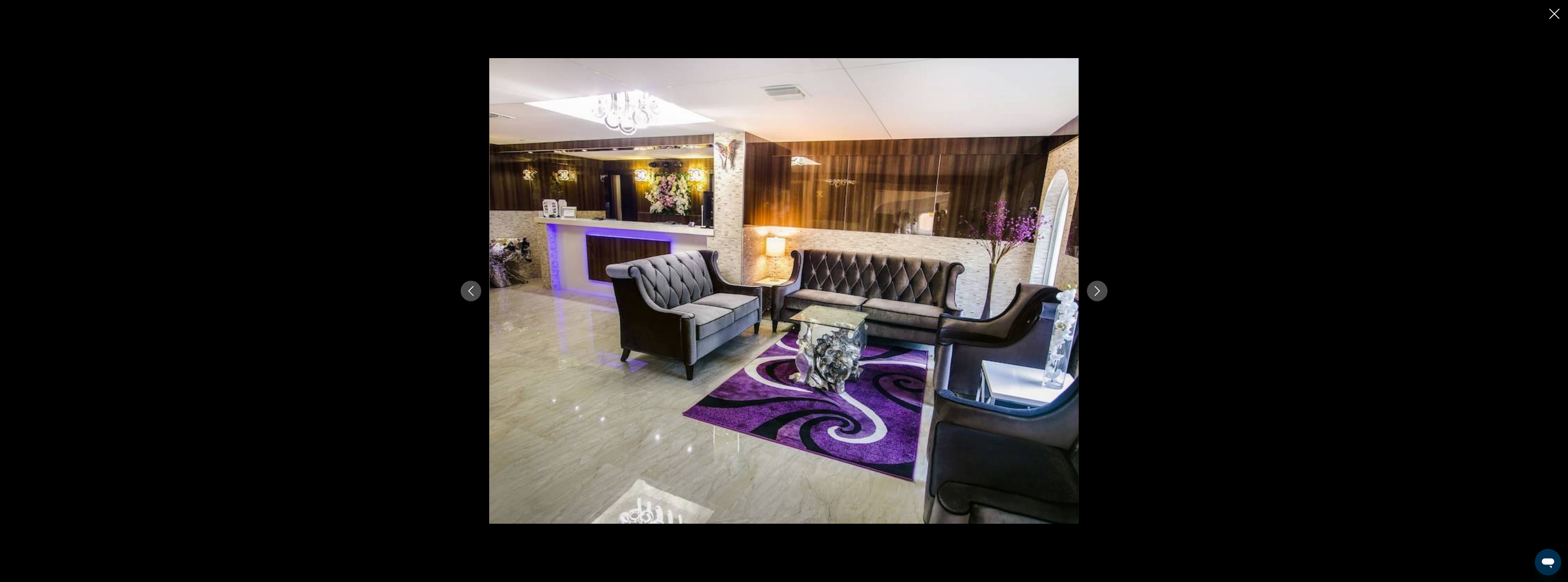
click at [1097, 294] on icon "Next image" at bounding box center [1097, 291] width 10 height 10
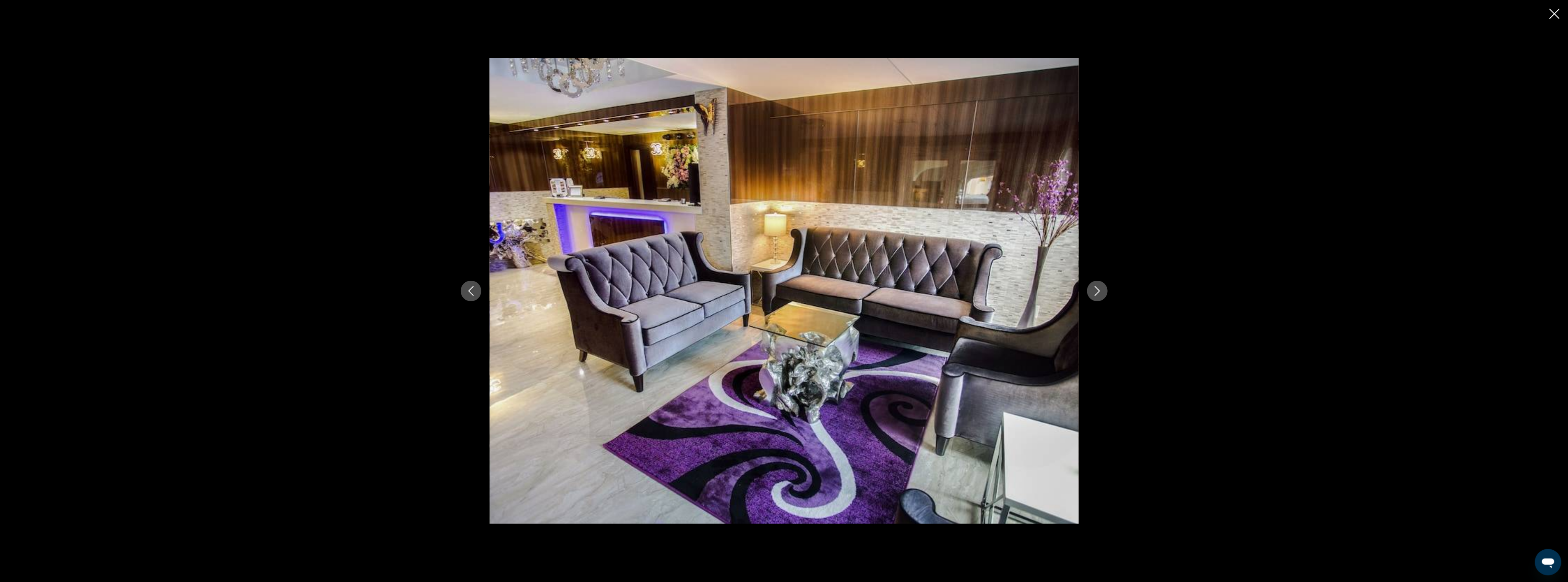
click at [1097, 294] on icon "Next image" at bounding box center [1097, 291] width 10 height 10
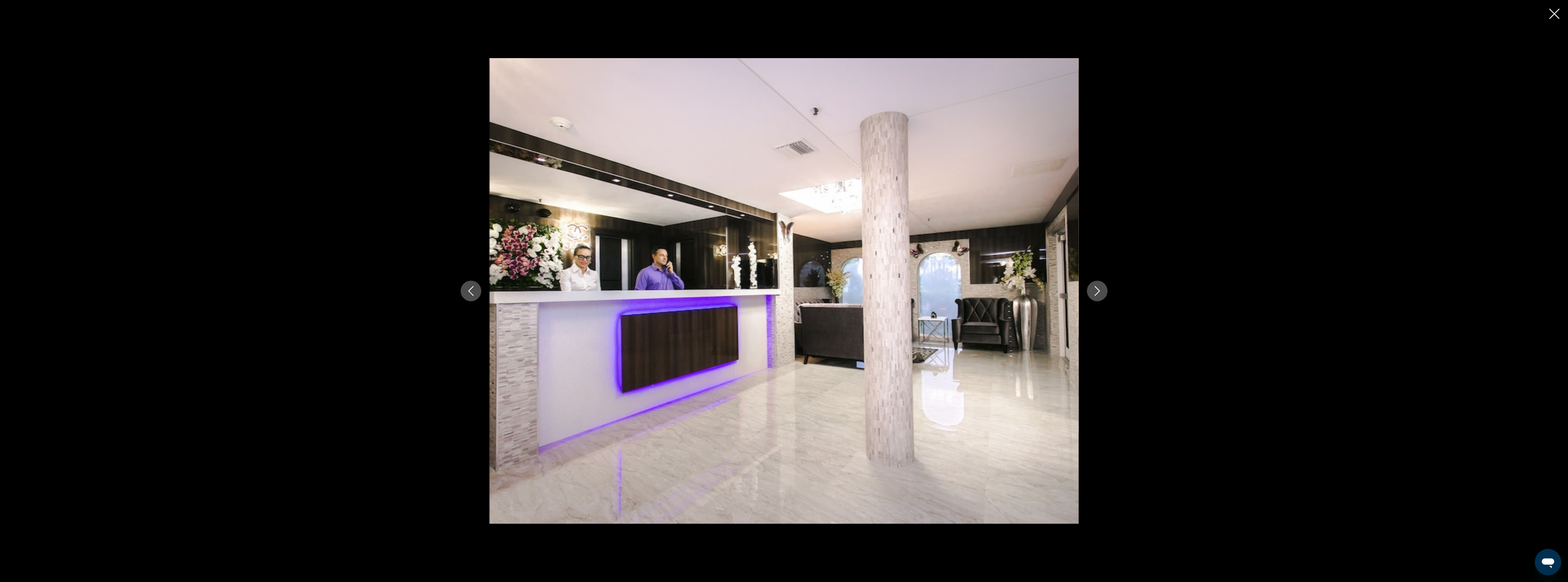
click at [1097, 294] on icon "Next image" at bounding box center [1097, 291] width 10 height 10
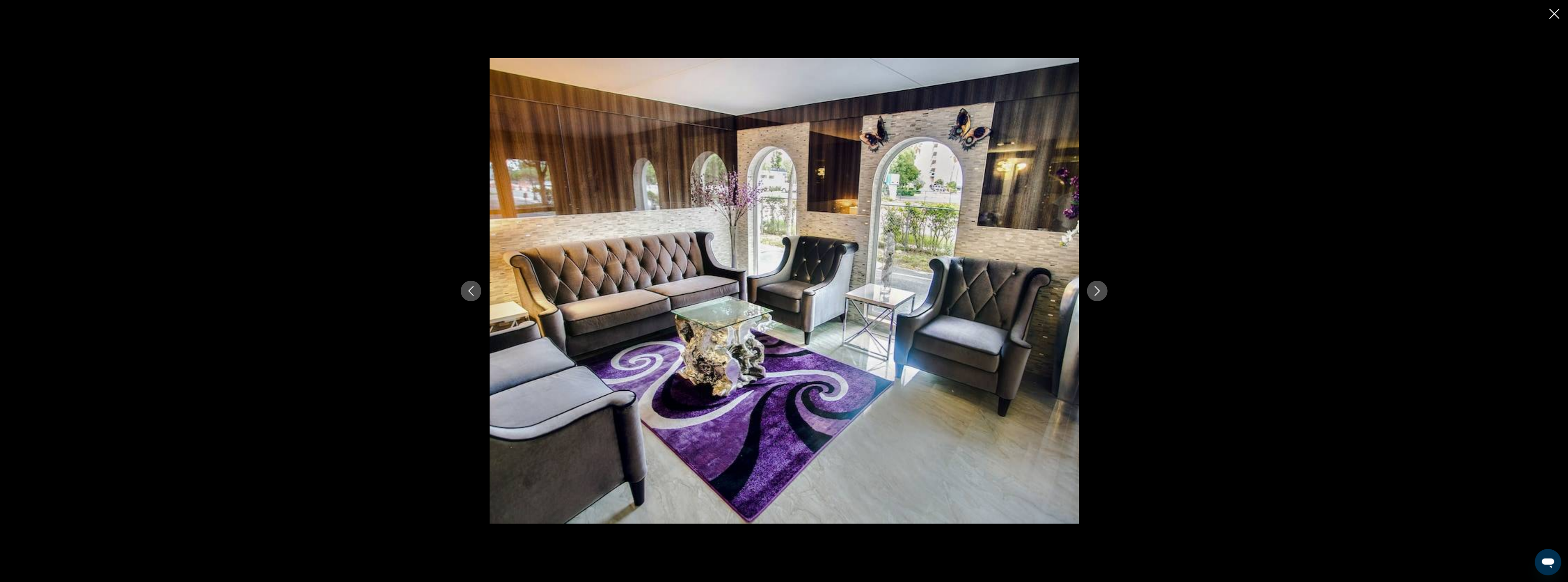
click at [1097, 294] on icon "Next image" at bounding box center [1097, 291] width 10 height 10
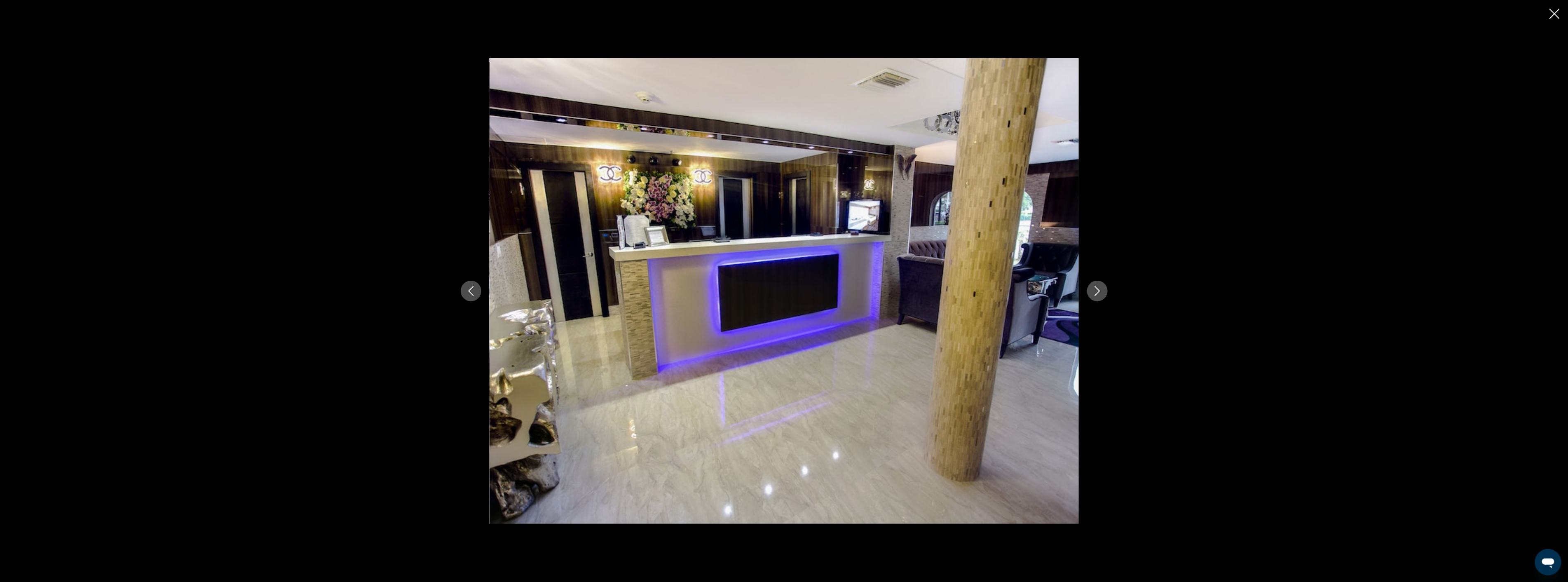
click at [1552, 13] on icon "Close slideshow" at bounding box center [1555, 13] width 10 height 10
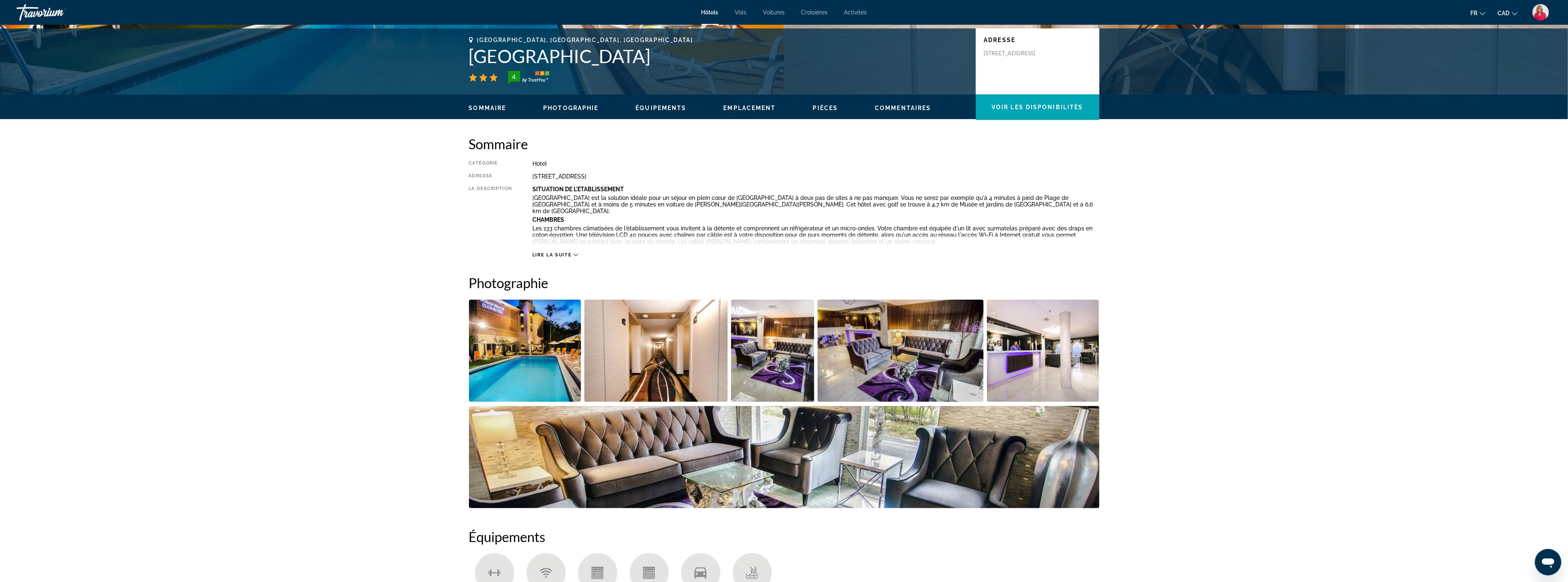
scroll to position [0, 0]
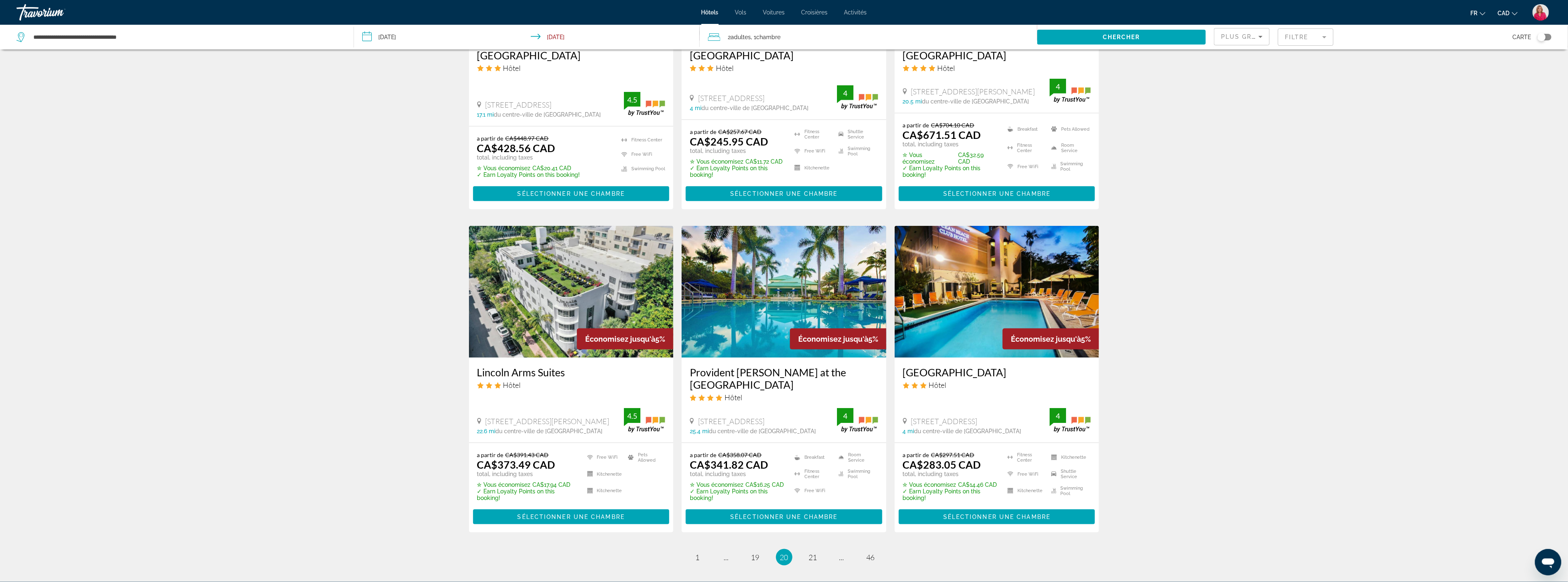
scroll to position [824, 0]
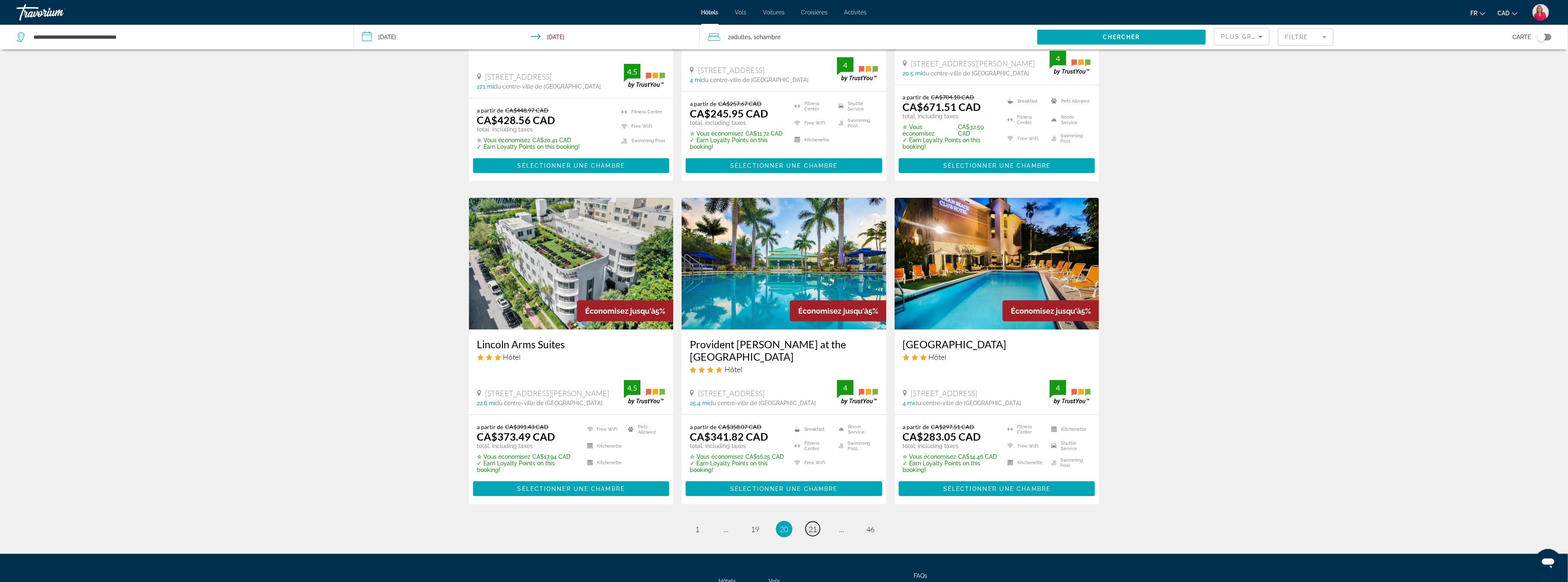
click at [813, 525] on span "21" at bounding box center [813, 529] width 9 height 9
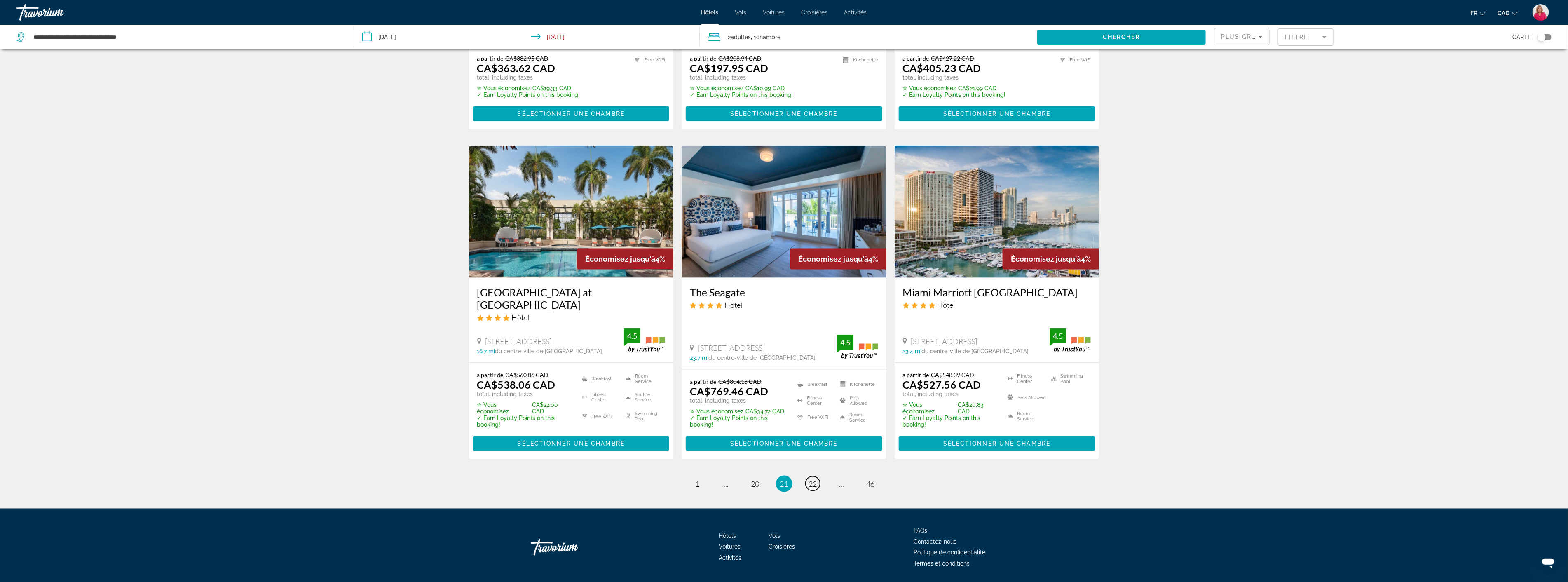
scroll to position [875, 0]
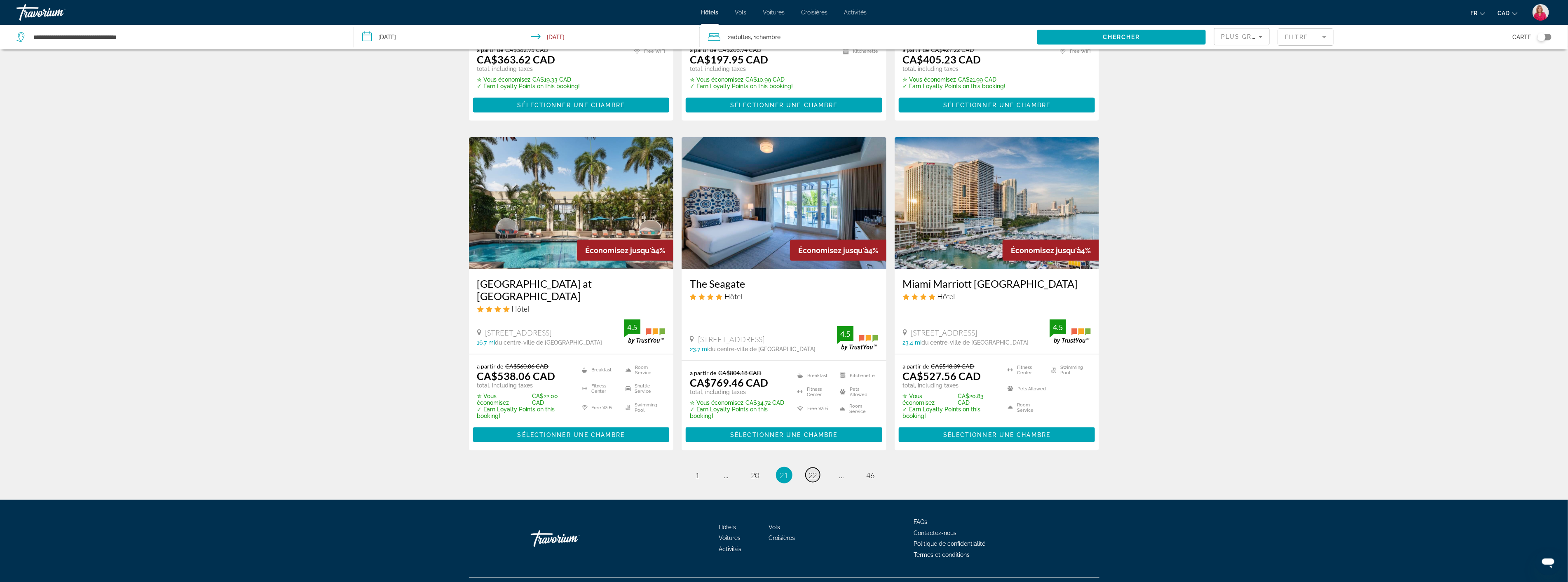
click at [813, 471] on span "22" at bounding box center [813, 475] width 9 height 9
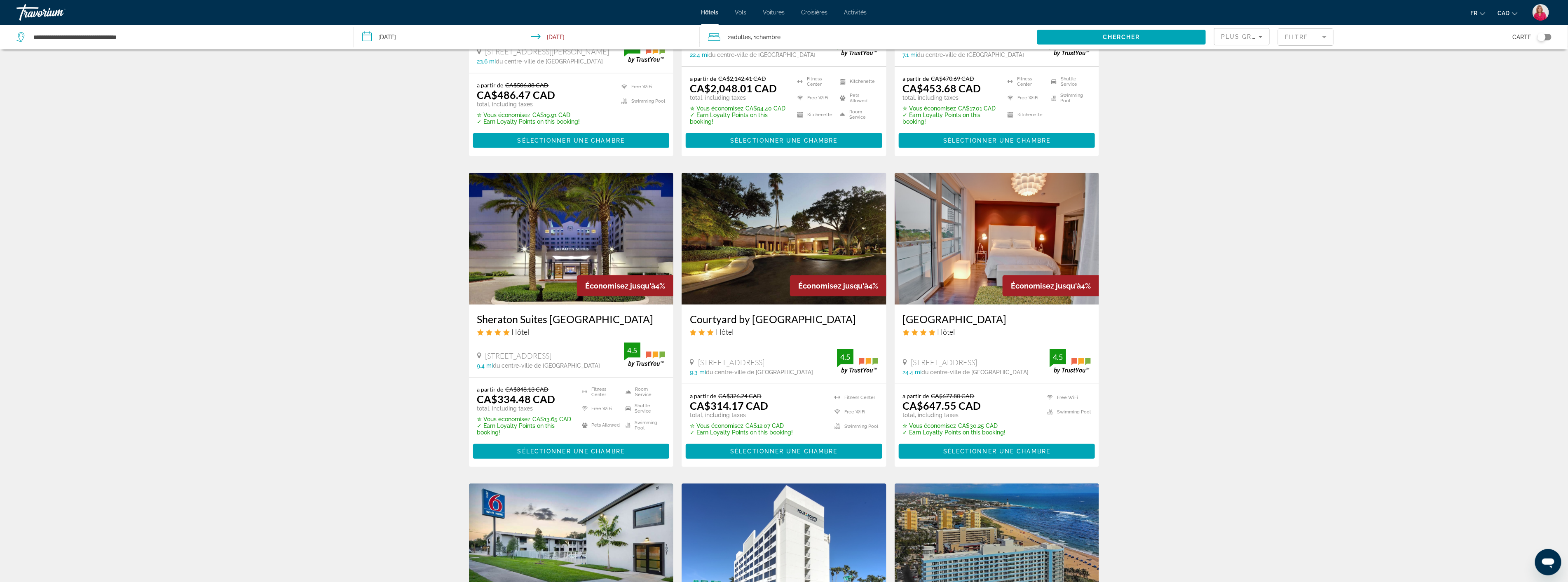
scroll to position [229, 0]
click at [585, 261] on img "Main content" at bounding box center [571, 238] width 205 height 132
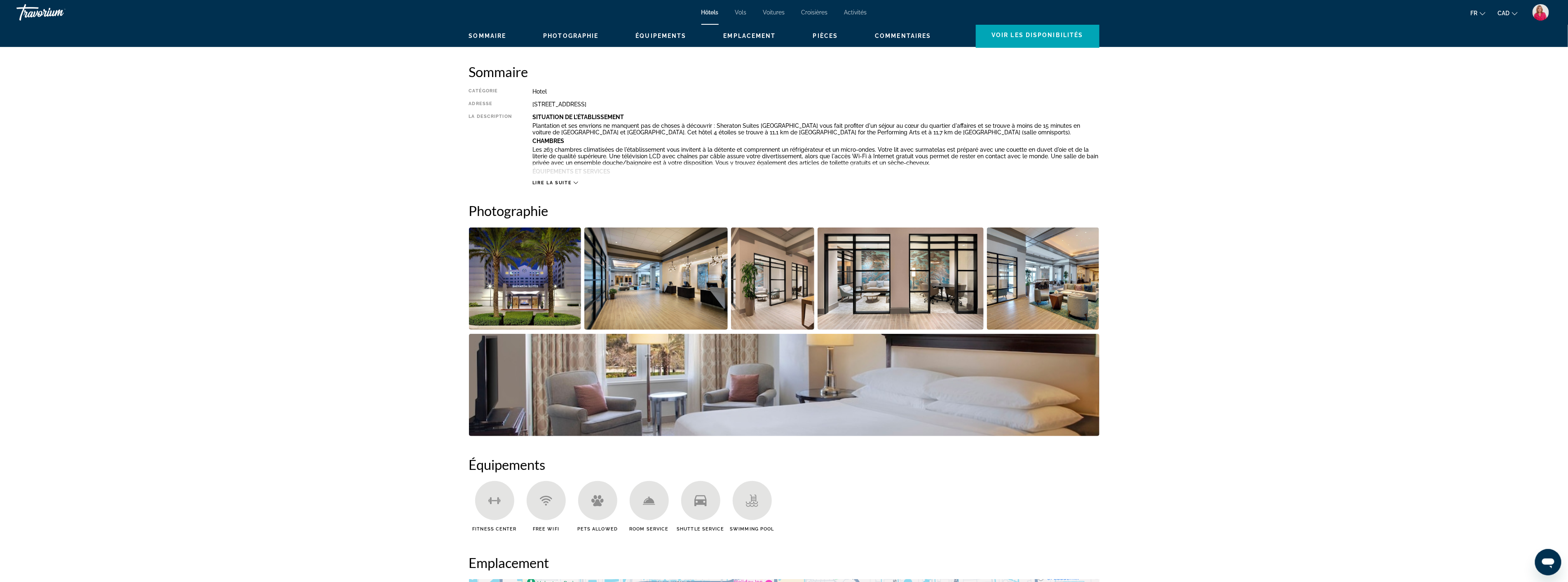
scroll to position [275, 0]
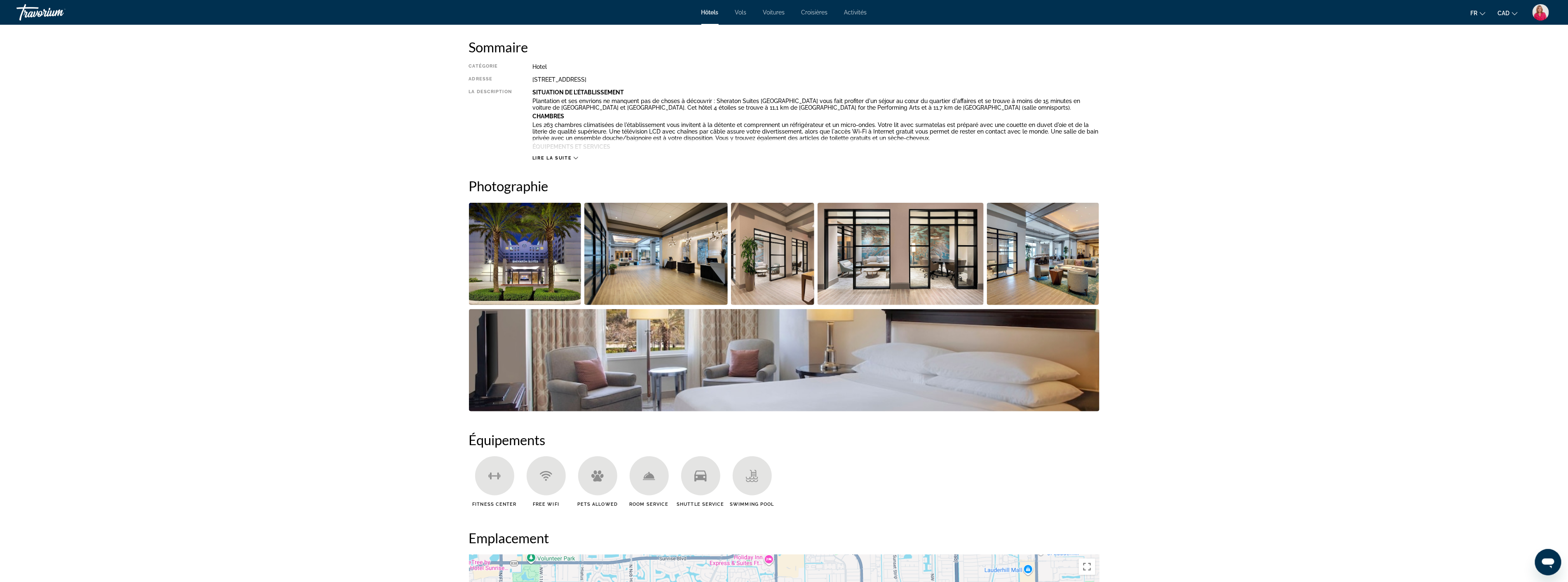
click at [665, 261] on img "Open full-screen image slider" at bounding box center [656, 254] width 144 height 102
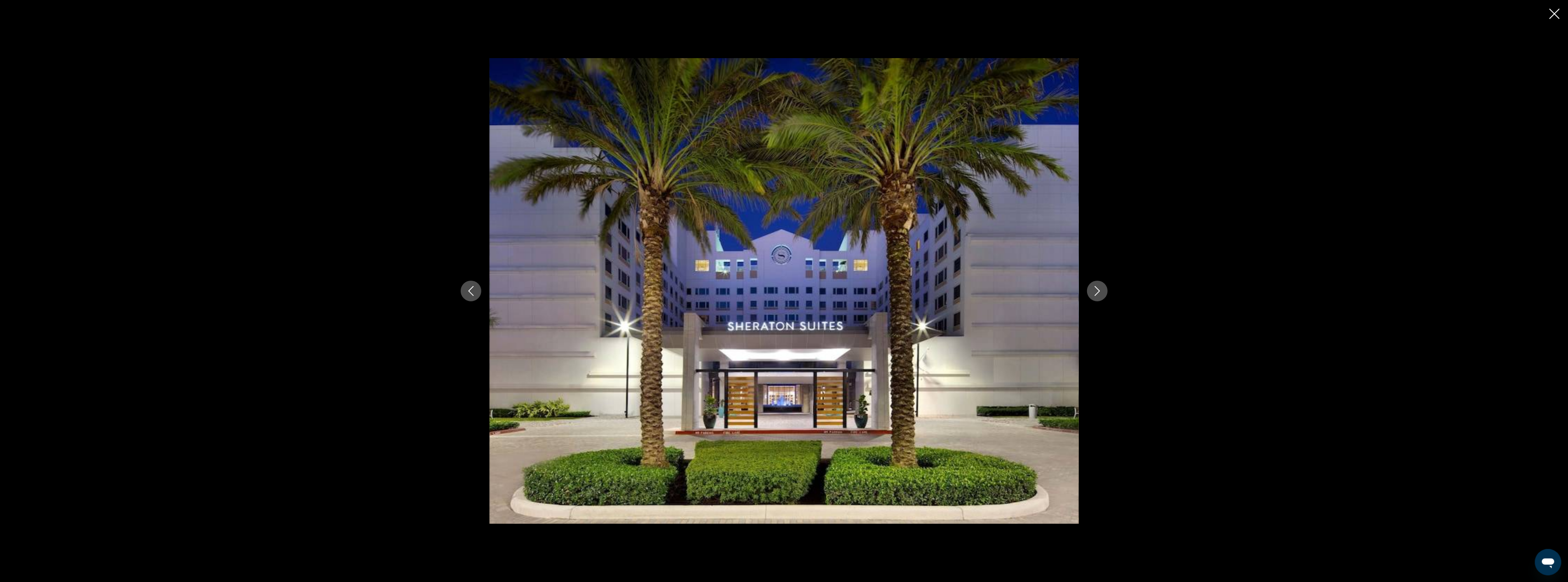
click at [1095, 292] on icon "Next image" at bounding box center [1097, 291] width 10 height 10
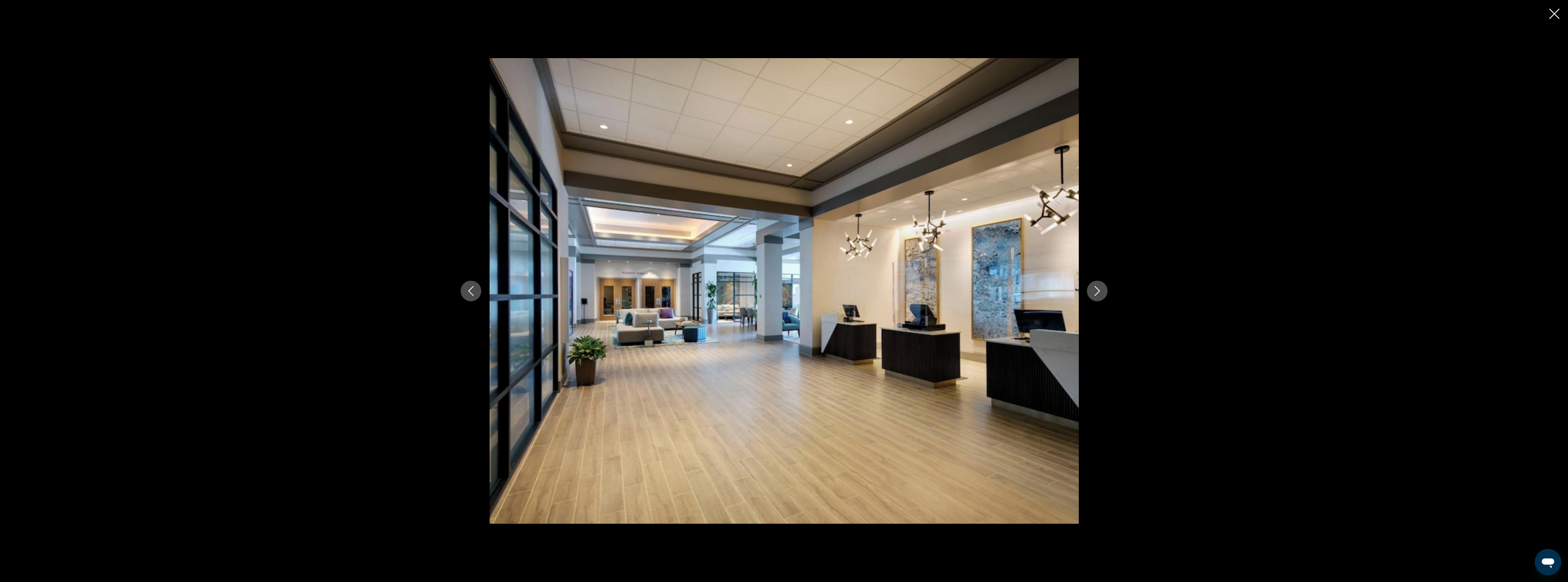
click at [1095, 292] on icon "Next image" at bounding box center [1097, 291] width 10 height 10
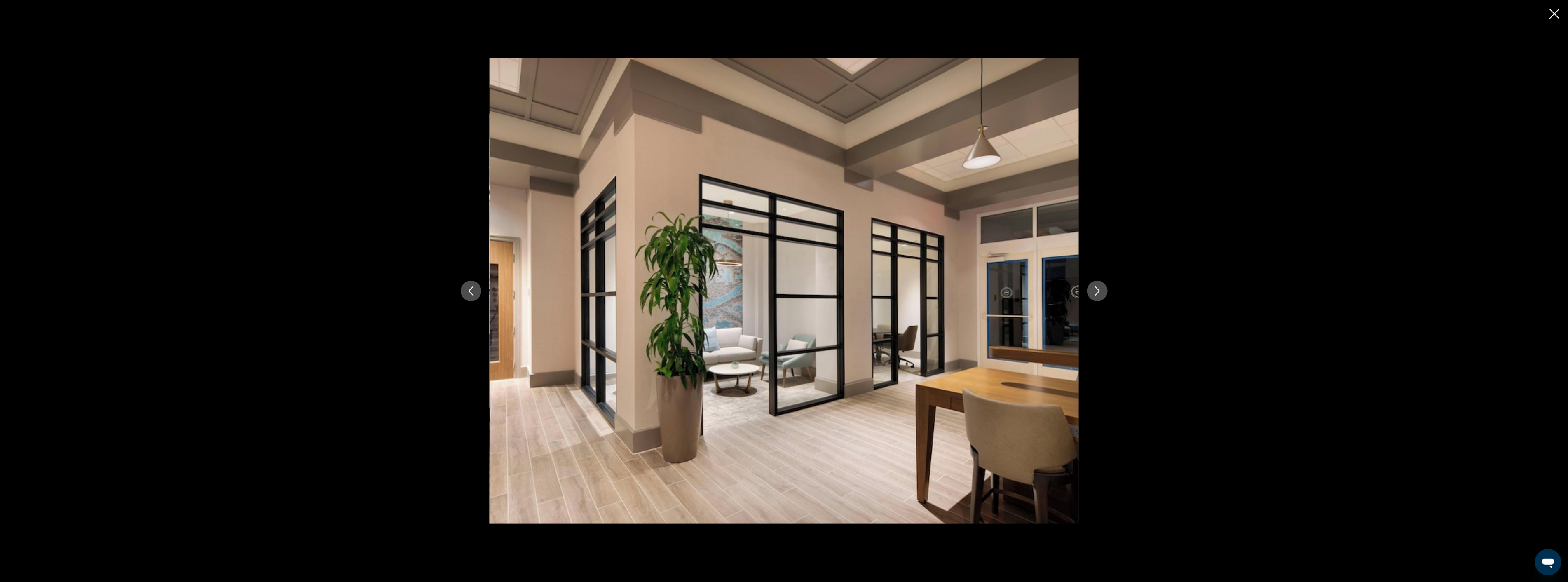
click at [1095, 292] on icon "Next image" at bounding box center [1097, 291] width 10 height 10
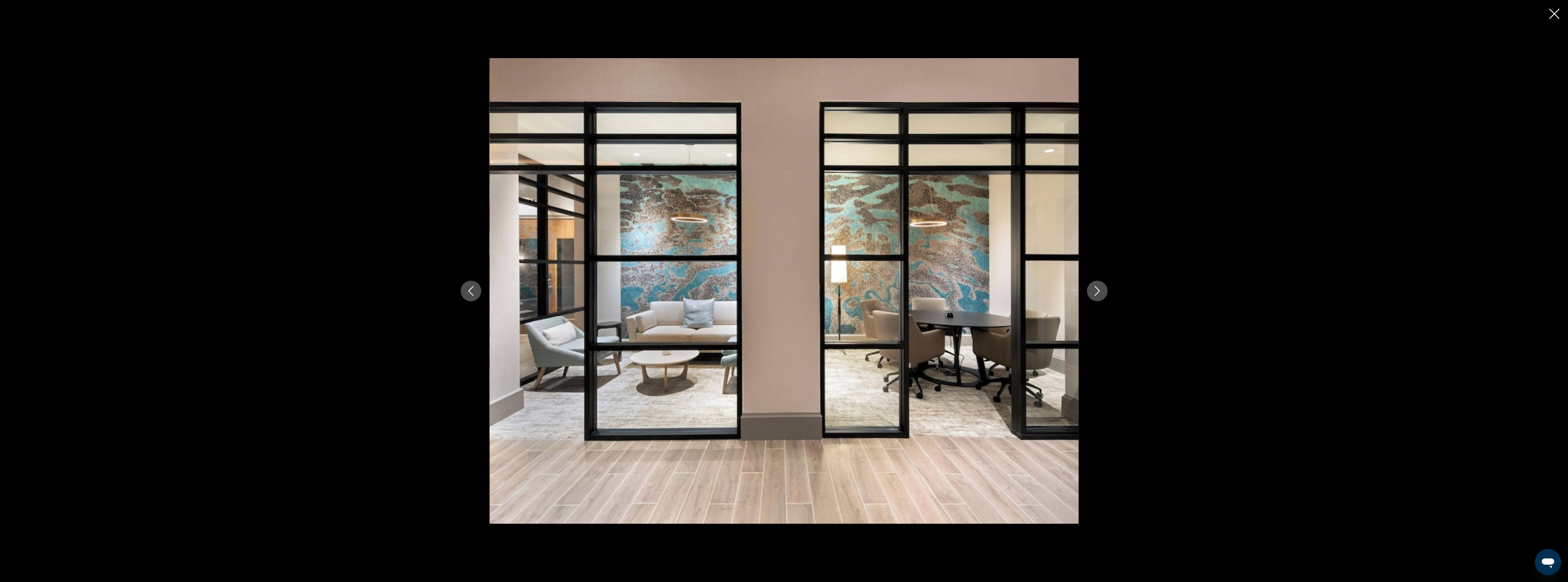
click at [1095, 292] on icon "Next image" at bounding box center [1097, 291] width 10 height 10
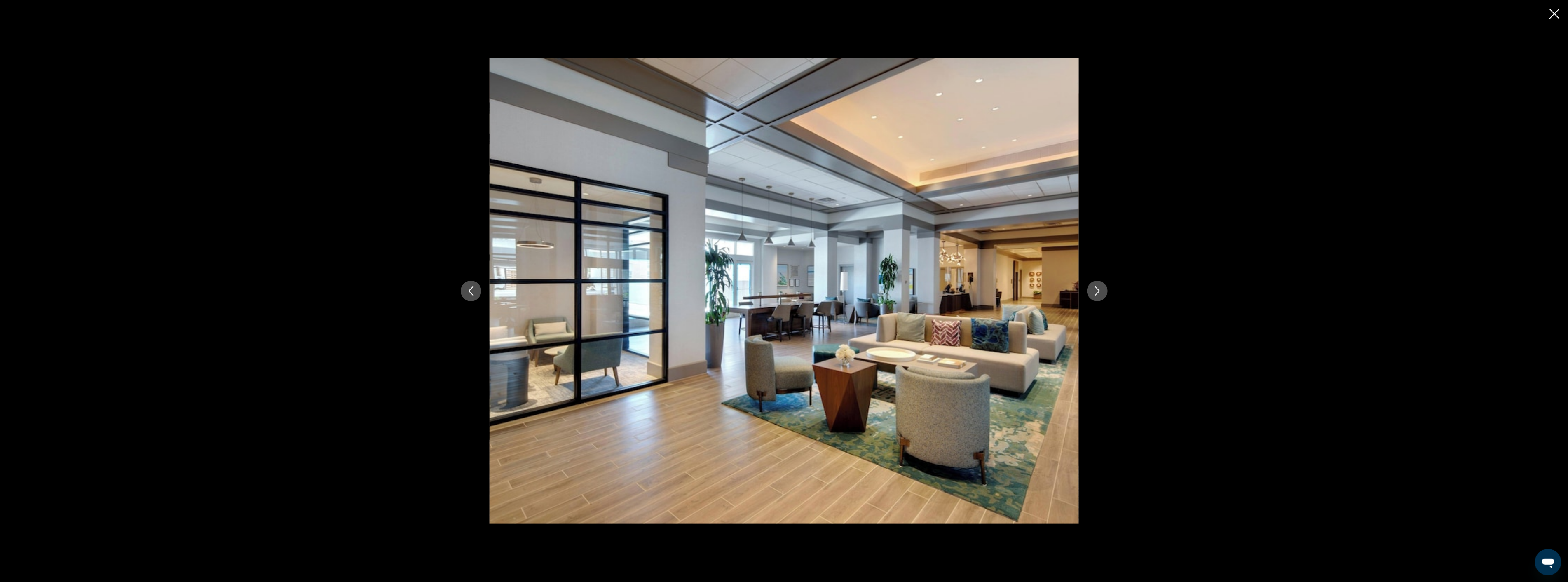
click at [1095, 292] on icon "Next image" at bounding box center [1097, 291] width 10 height 10
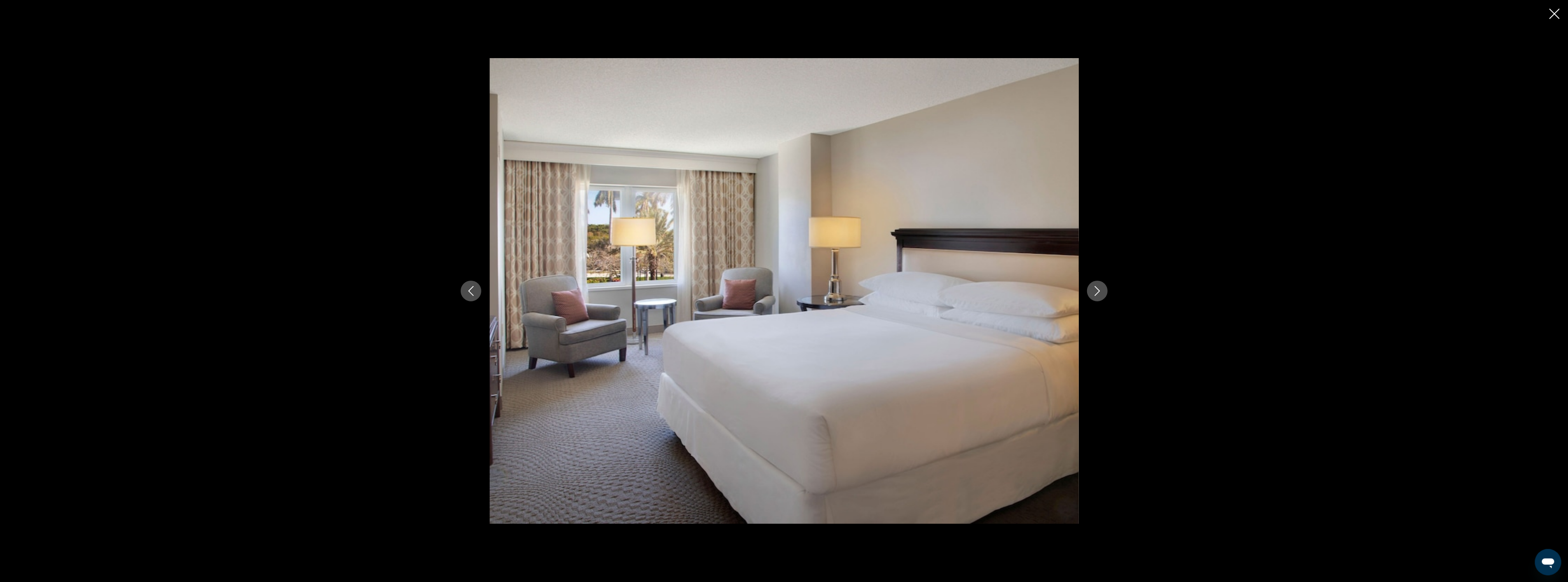
click at [1095, 292] on icon "Next image" at bounding box center [1097, 291] width 10 height 10
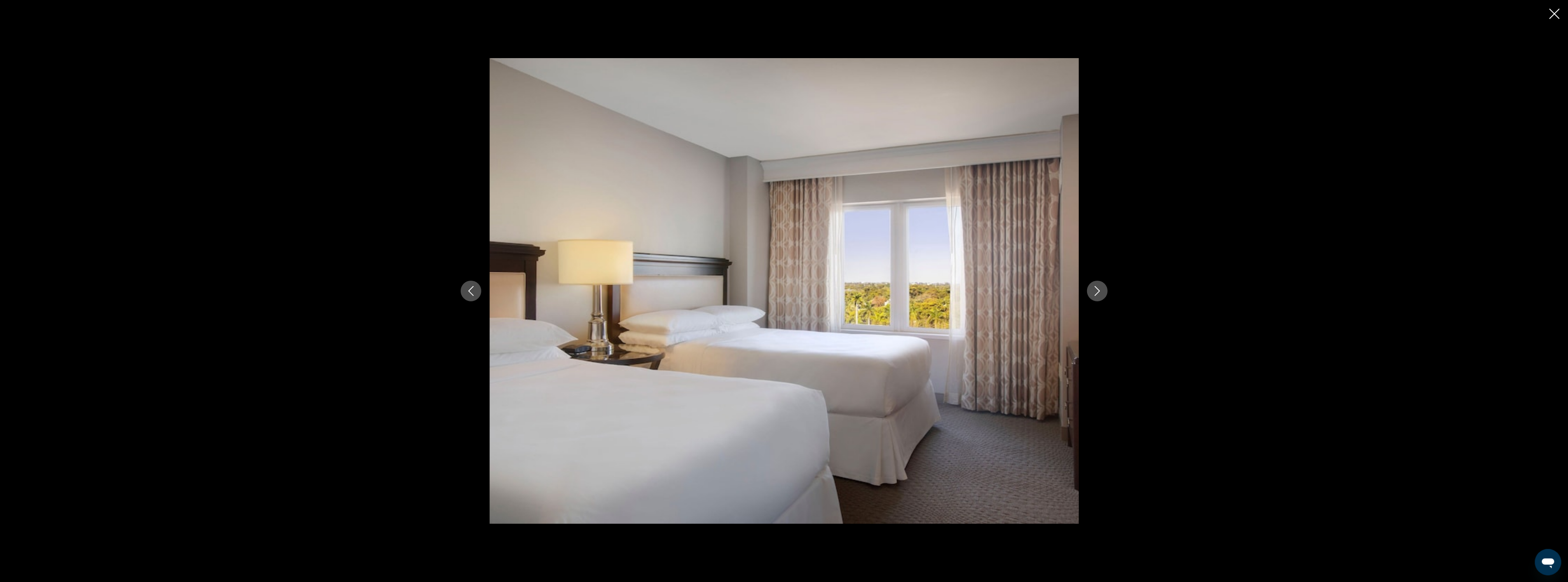
click at [1095, 292] on icon "Next image" at bounding box center [1097, 291] width 10 height 10
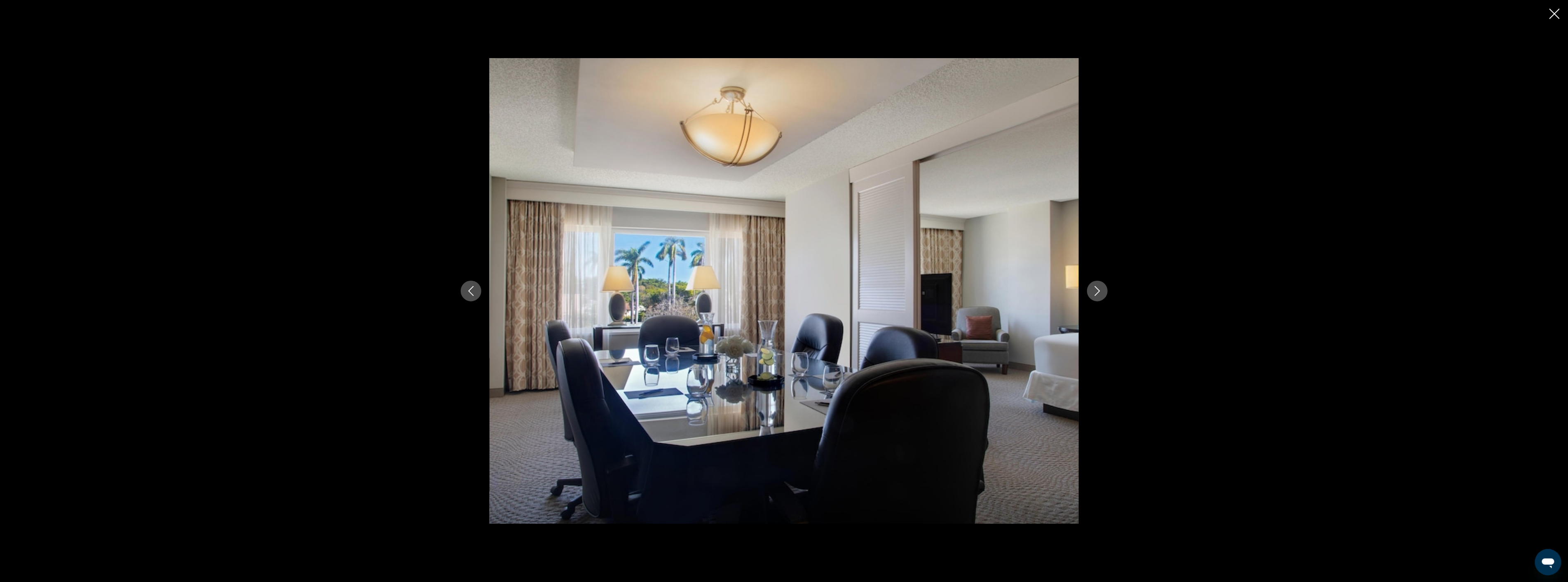
click at [1095, 292] on icon "Next image" at bounding box center [1097, 291] width 10 height 10
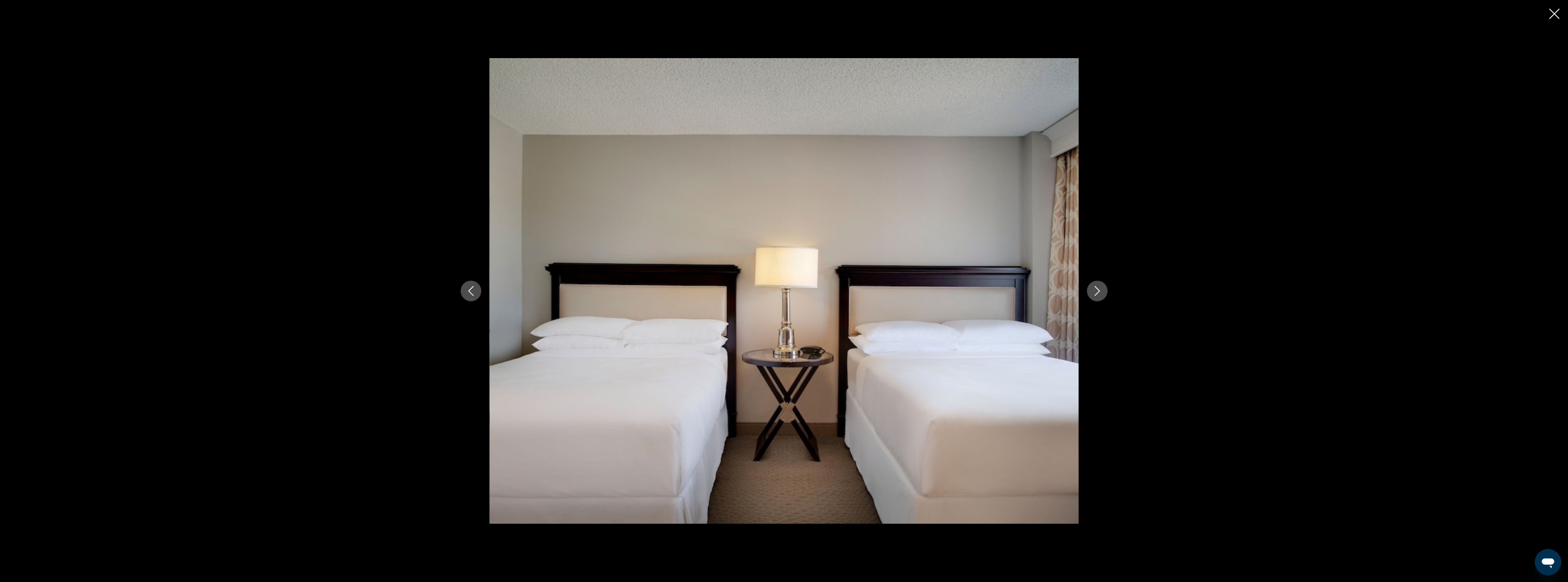
click at [1095, 292] on icon "Next image" at bounding box center [1097, 291] width 10 height 10
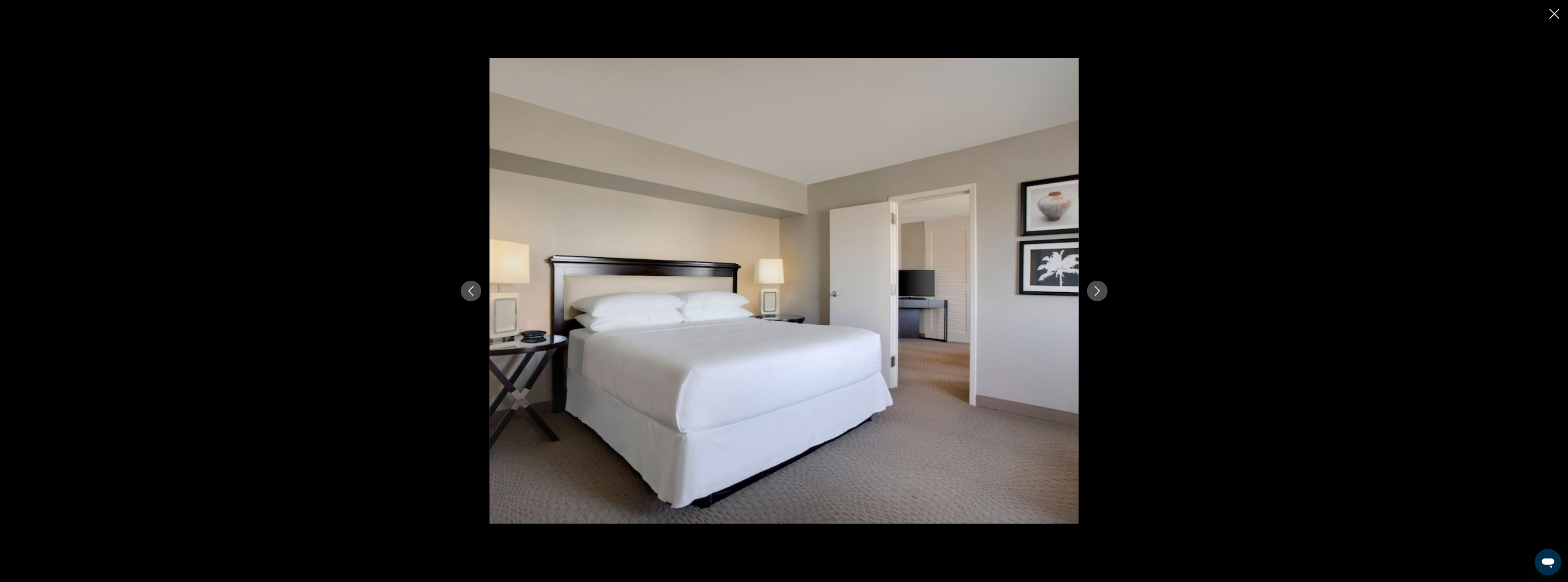
click at [1558, 11] on icon "Close slideshow" at bounding box center [1555, 13] width 10 height 10
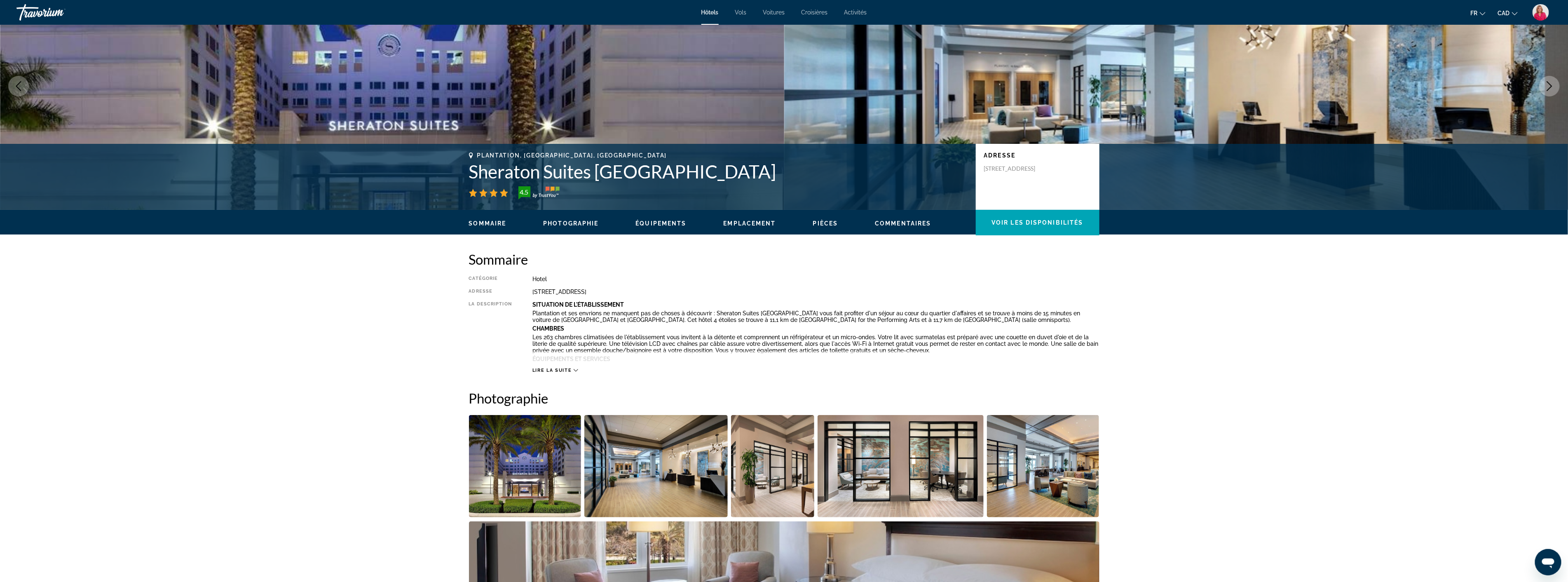
scroll to position [46, 0]
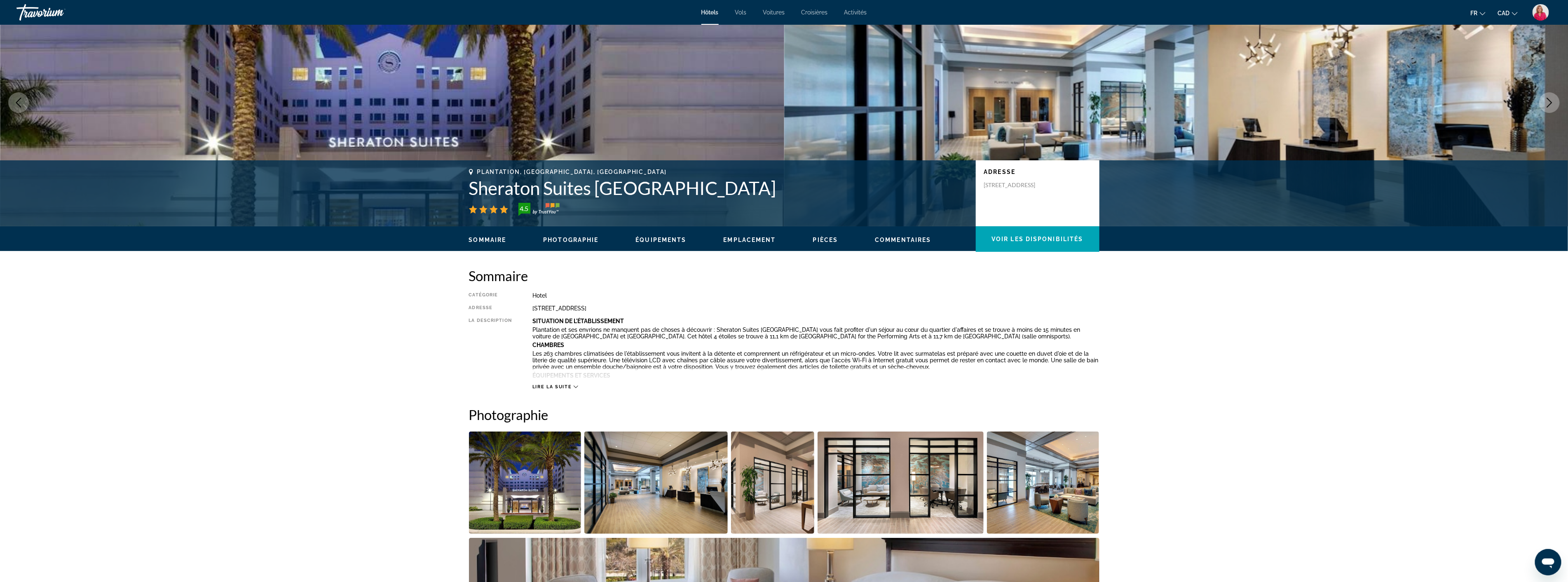
click at [561, 386] on span "Lire la suite" at bounding box center [552, 387] width 39 height 5
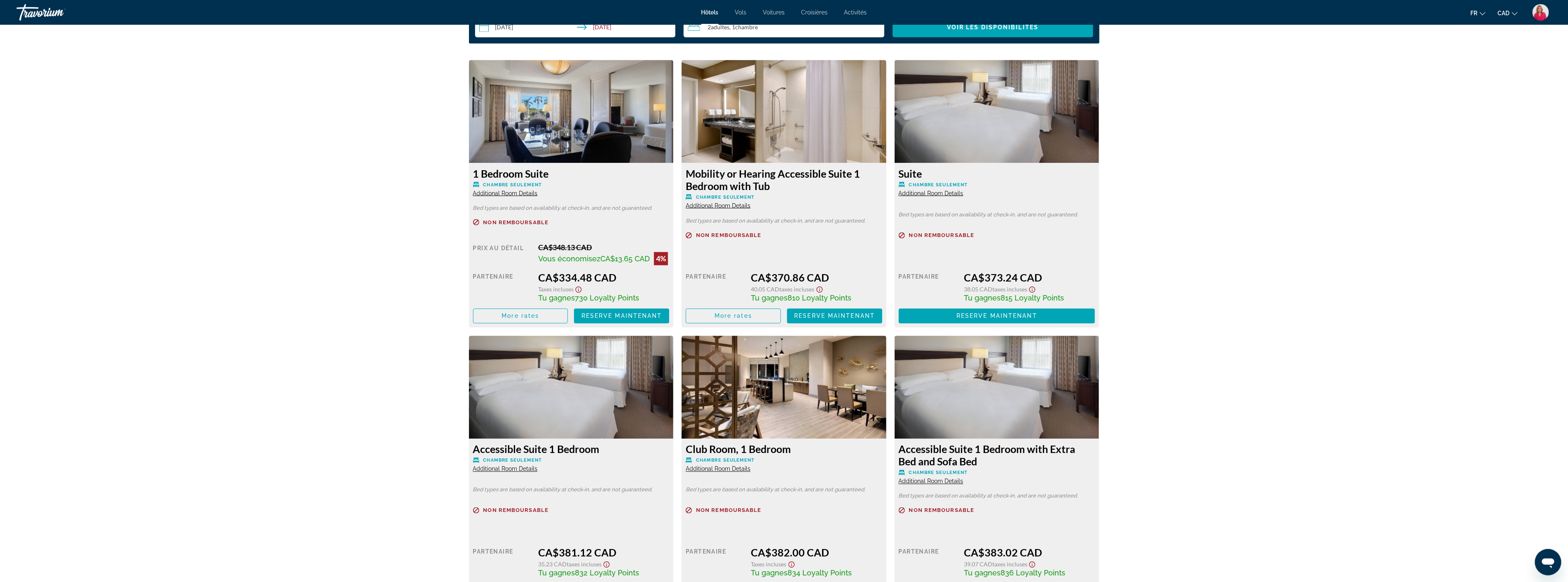
scroll to position [1190, 0]
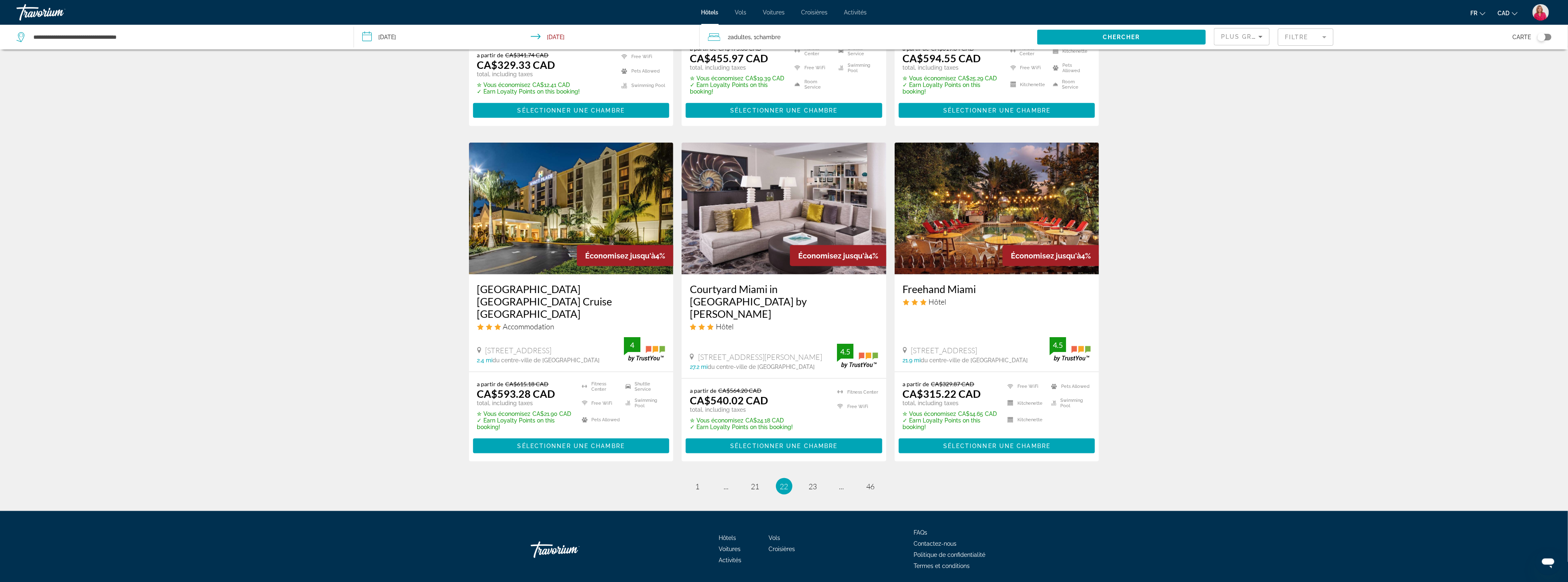
scroll to position [916, 0]
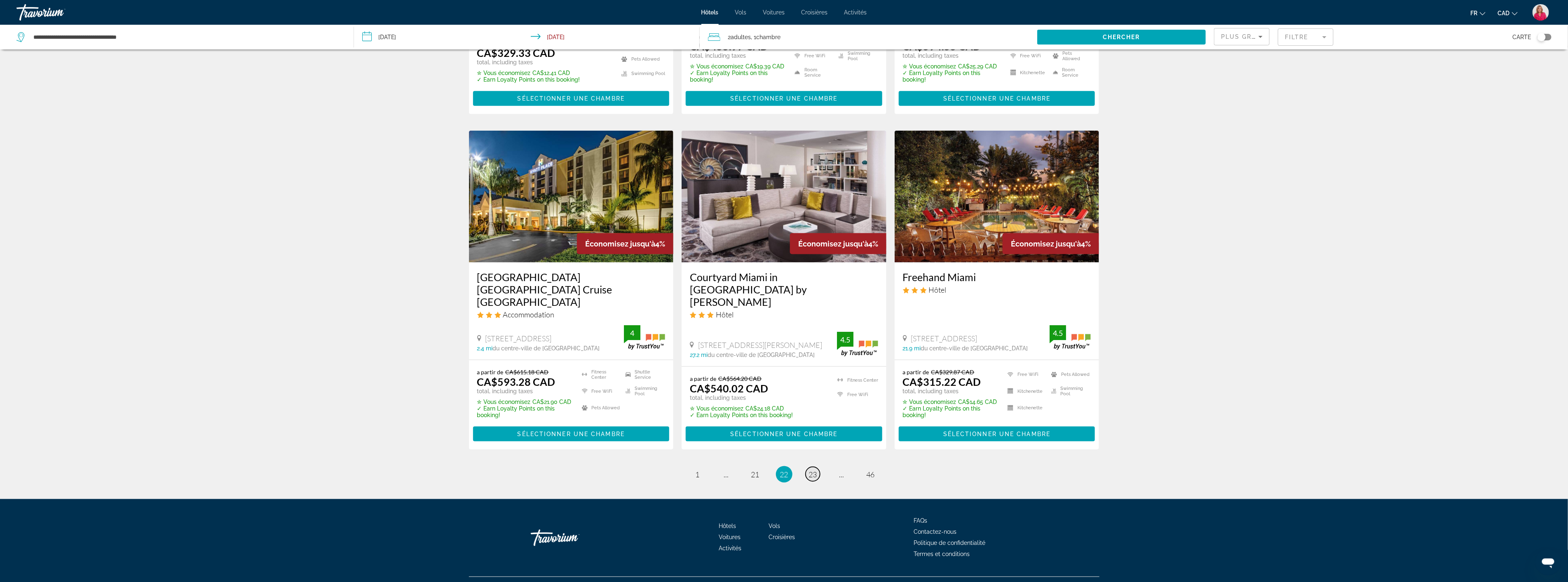
click at [813, 470] on span "23" at bounding box center [813, 474] width 9 height 9
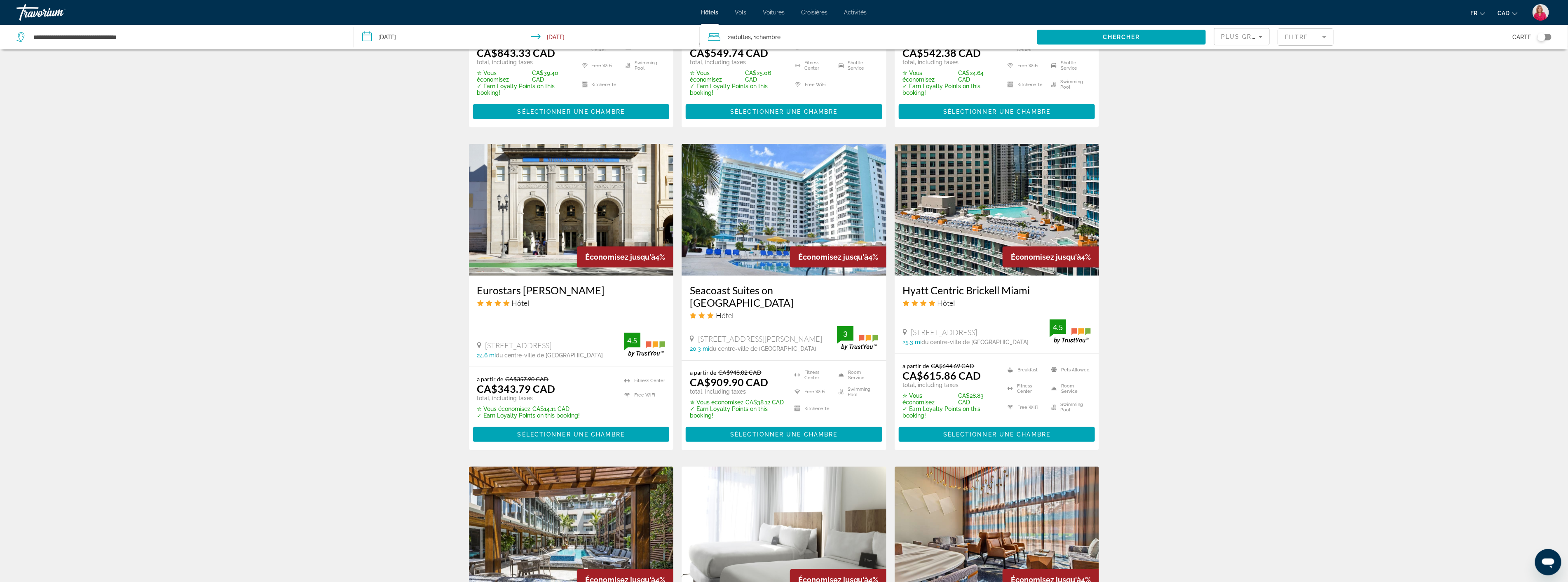
scroll to position [824, 0]
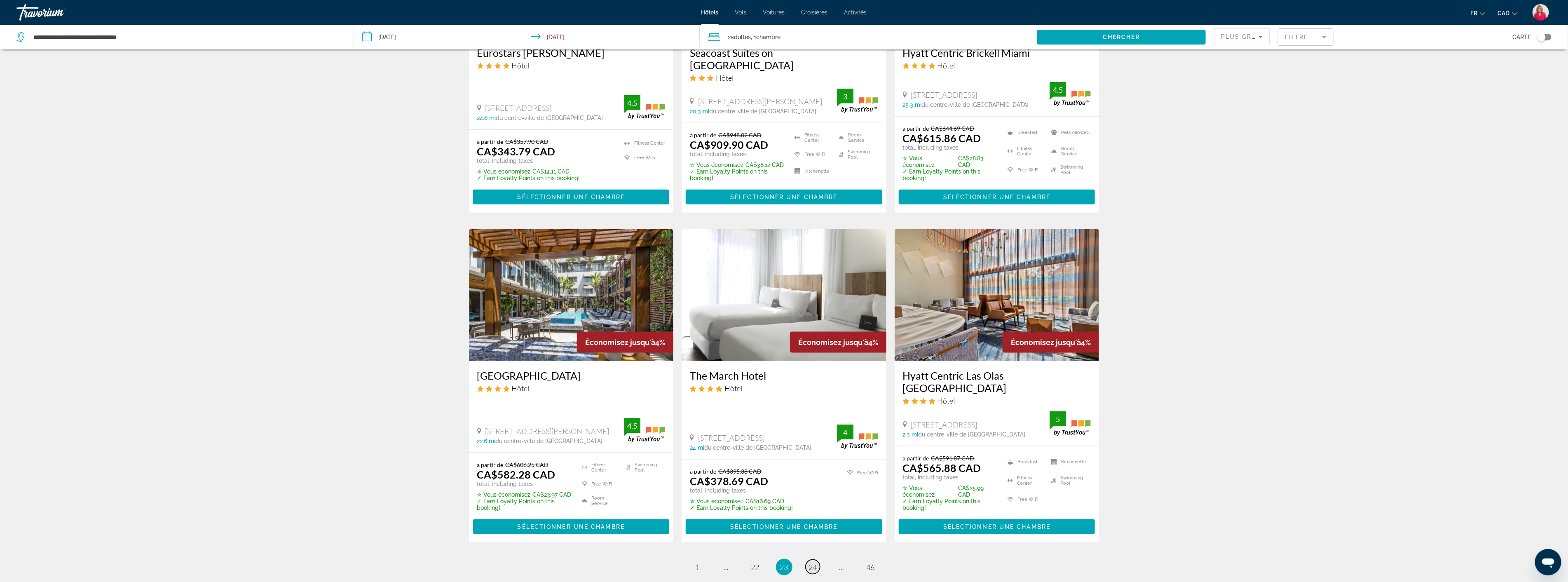
click at [813, 563] on span "24" at bounding box center [813, 567] width 9 height 9
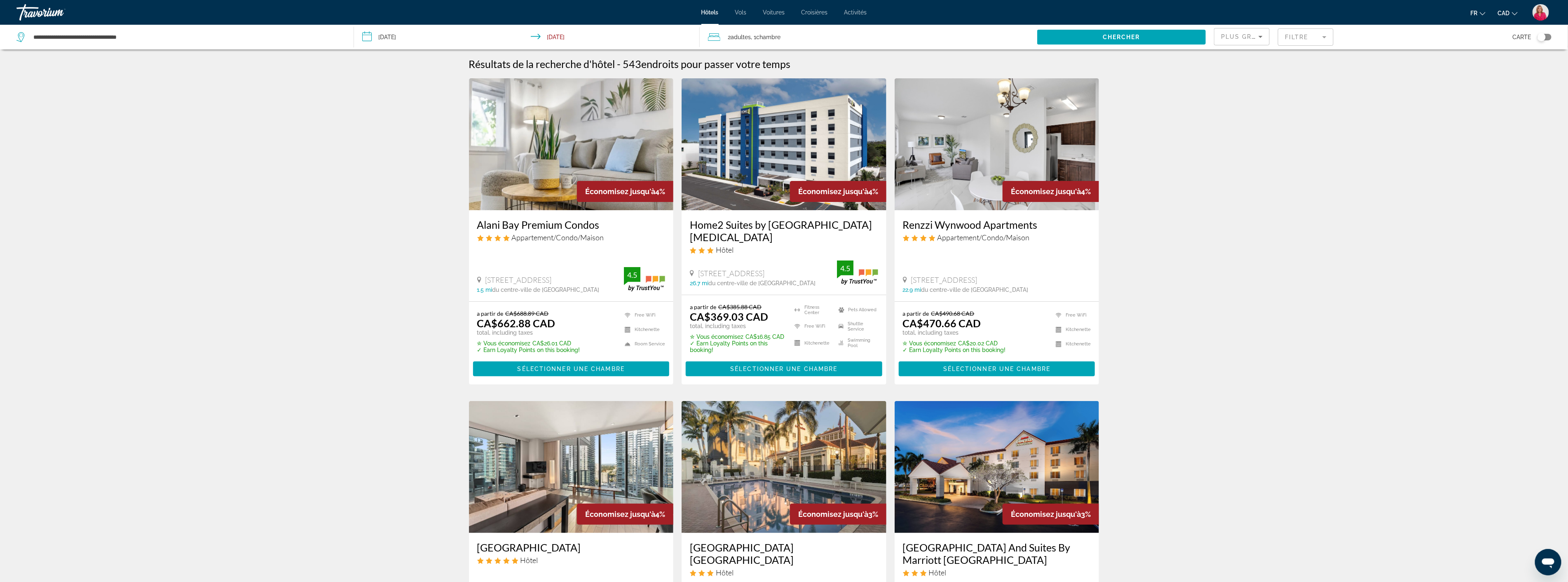
click at [1262, 34] on icon "Sort by" at bounding box center [1261, 37] width 10 height 10
click at [1234, 105] on span "Prix le plus bas" at bounding box center [1241, 107] width 38 height 7
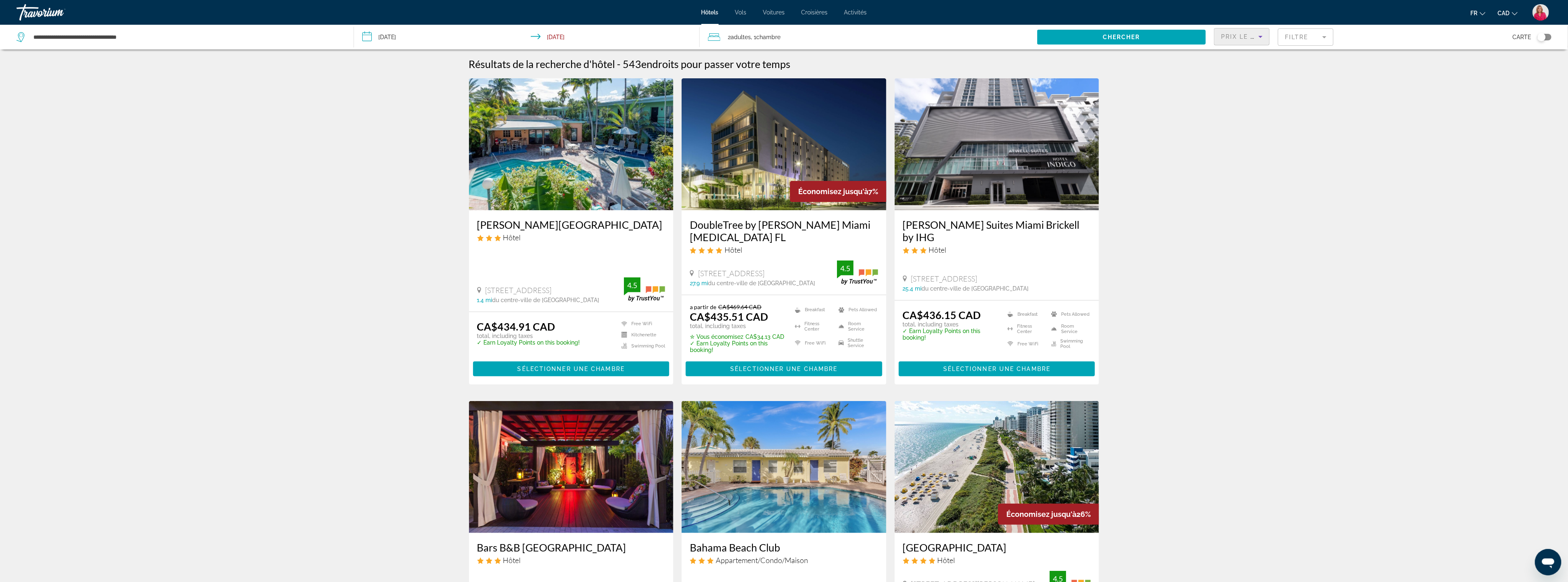
click at [1323, 42] on mat-form-field "Filtre" at bounding box center [1305, 37] width 55 height 17
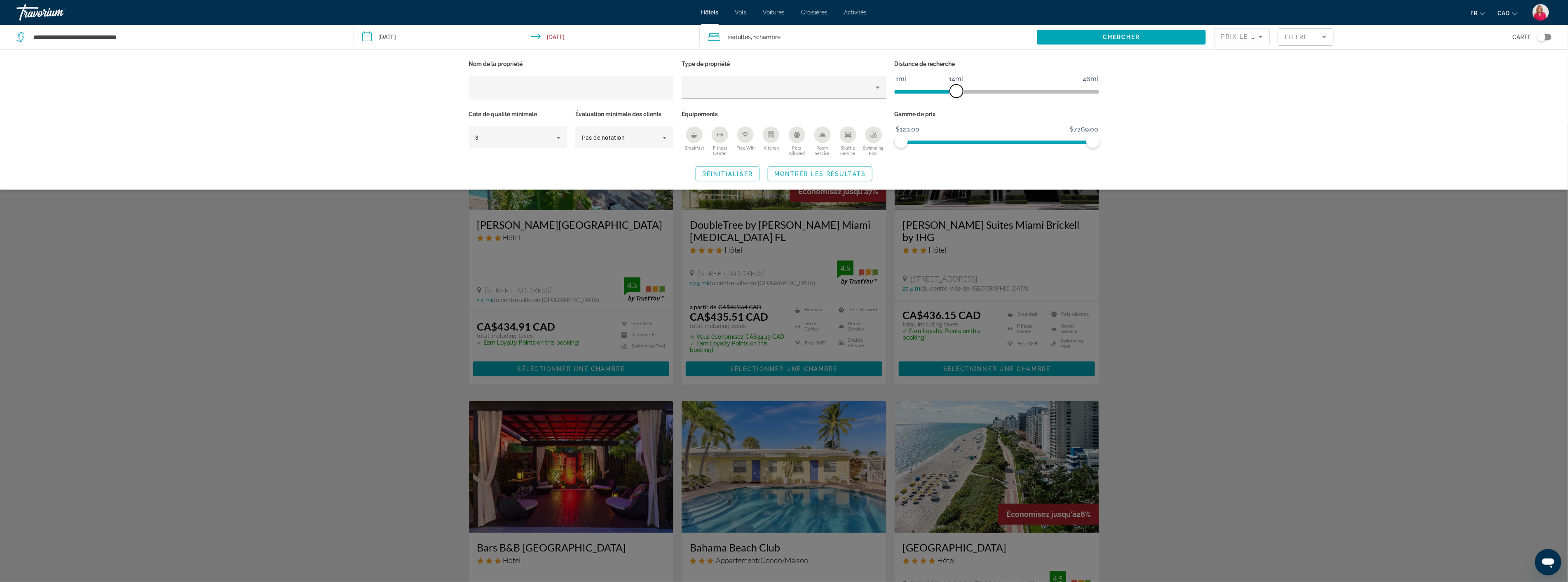
drag, startPoint x: 1024, startPoint y: 89, endPoint x: 957, endPoint y: 89, distance: 67.0
click at [957, 89] on span "ngx-slider" at bounding box center [956, 91] width 13 height 13
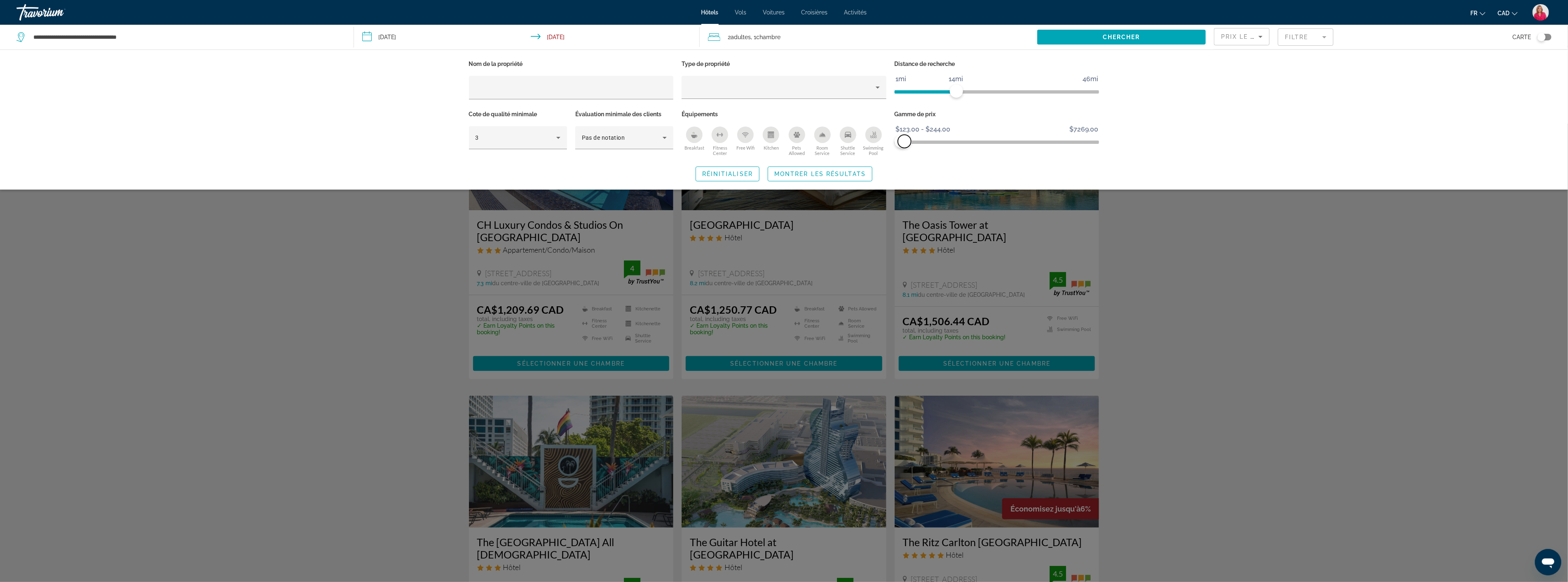
drag, startPoint x: 1097, startPoint y: 141, endPoint x: 905, endPoint y: 139, distance: 192.0
click at [905, 139] on span "ngx-slider-max" at bounding box center [905, 141] width 13 height 13
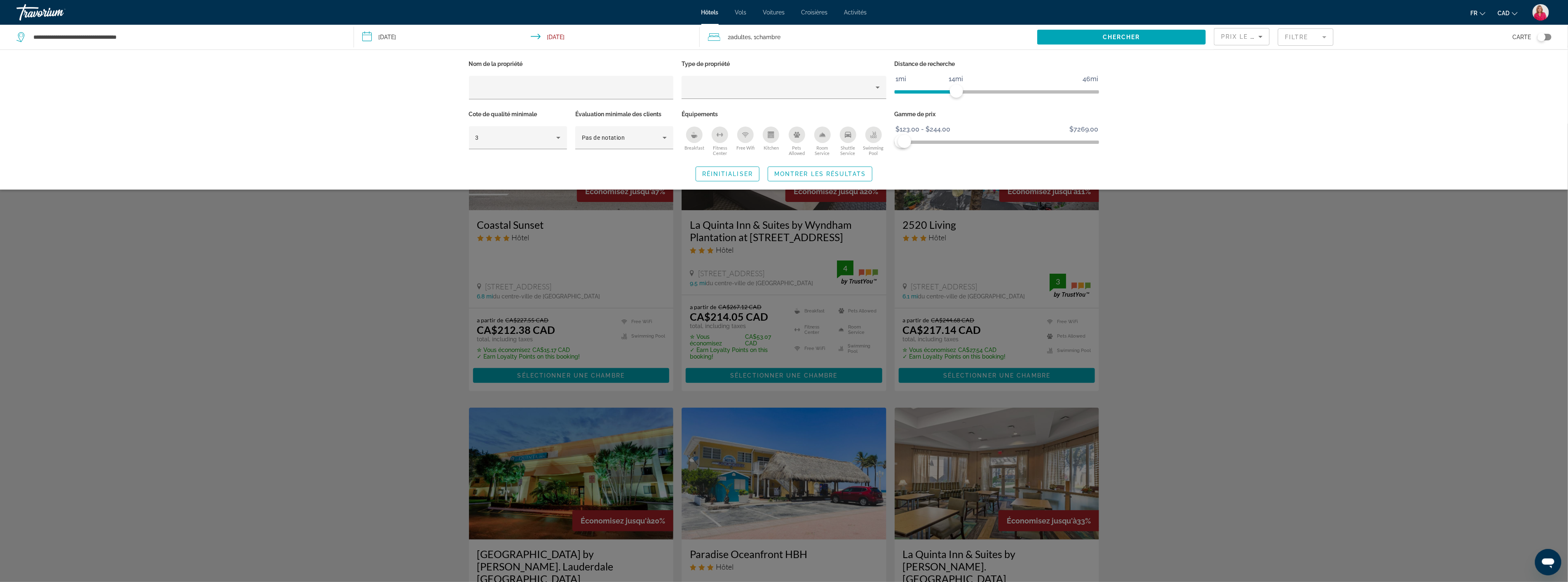
click at [1150, 347] on div "Search widget" at bounding box center [784, 352] width 1568 height 458
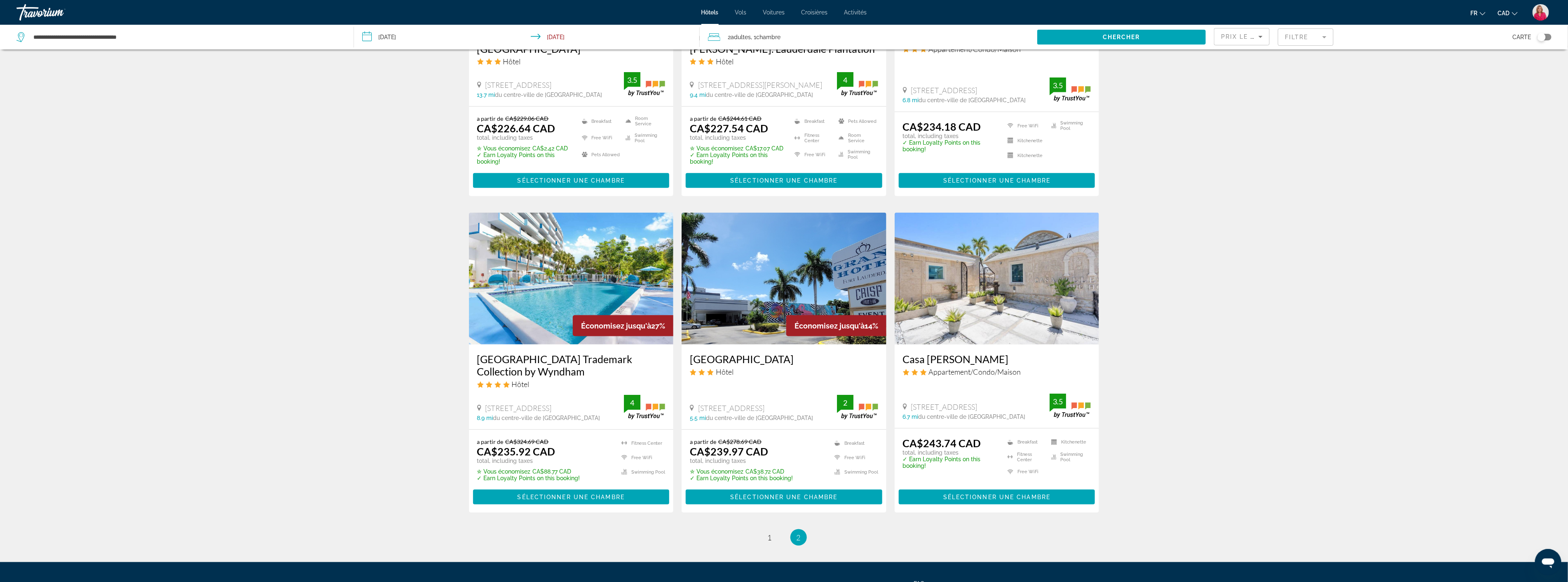
scroll to position [916, 0]
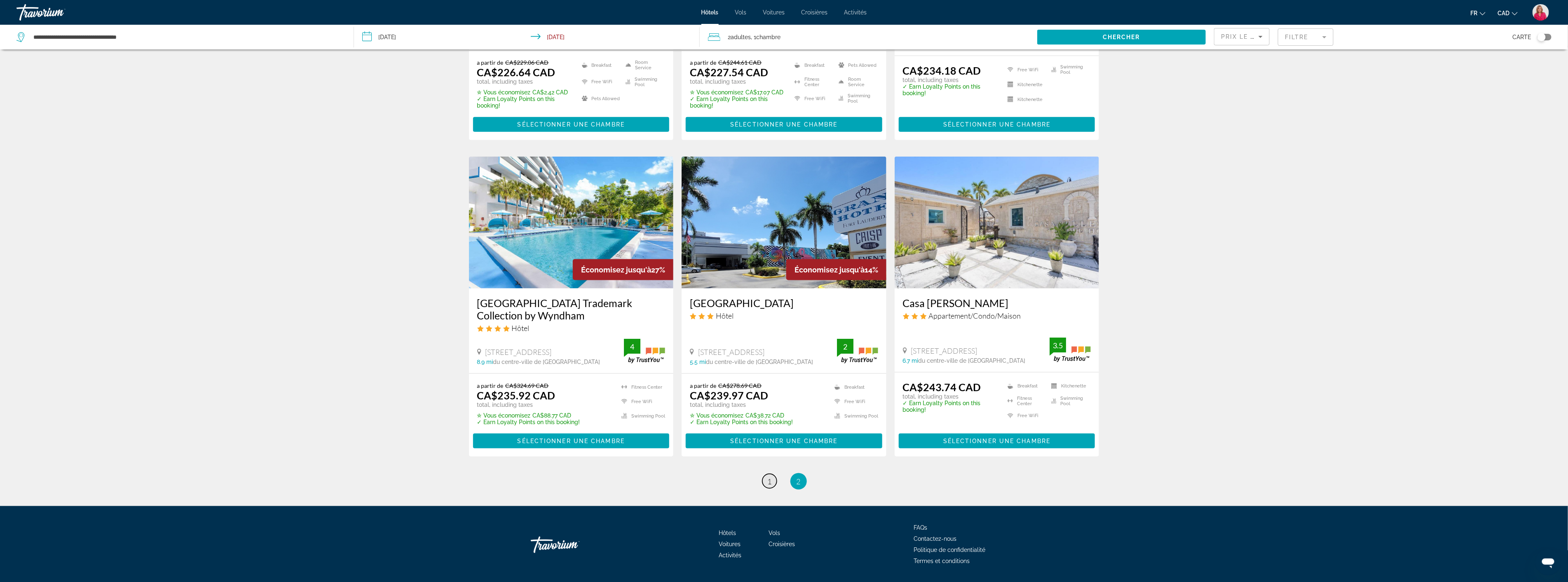
click at [770, 477] on span "1" at bounding box center [769, 481] width 4 height 9
